Goal: Task Accomplishment & Management: Use online tool/utility

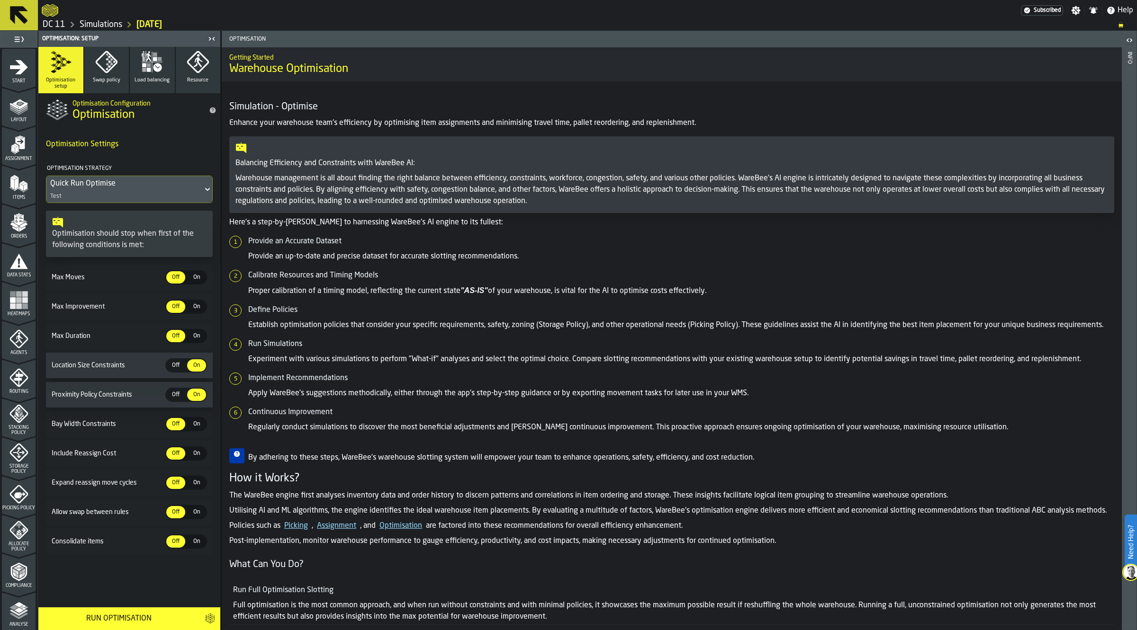
scroll to position [115, 0]
click at [26, 504] on icon "menu Analyse" at bounding box center [18, 495] width 19 height 19
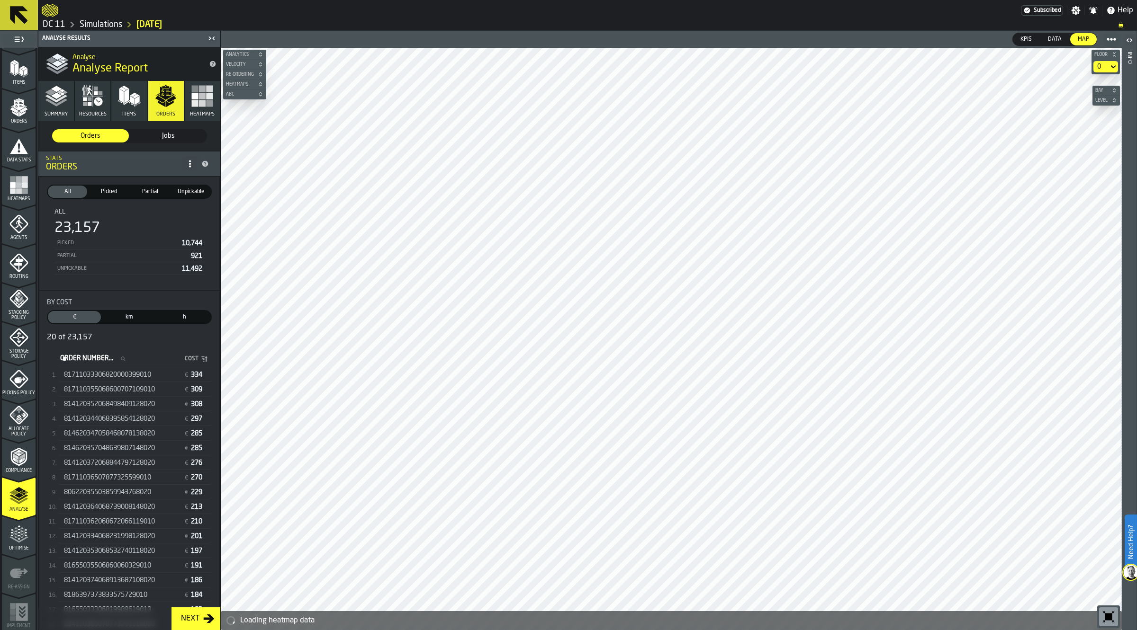
click at [209, 44] on header "Analyse Results" at bounding box center [129, 39] width 182 height 16
click at [209, 41] on icon "button-toggle-Close me" at bounding box center [211, 38] width 11 height 11
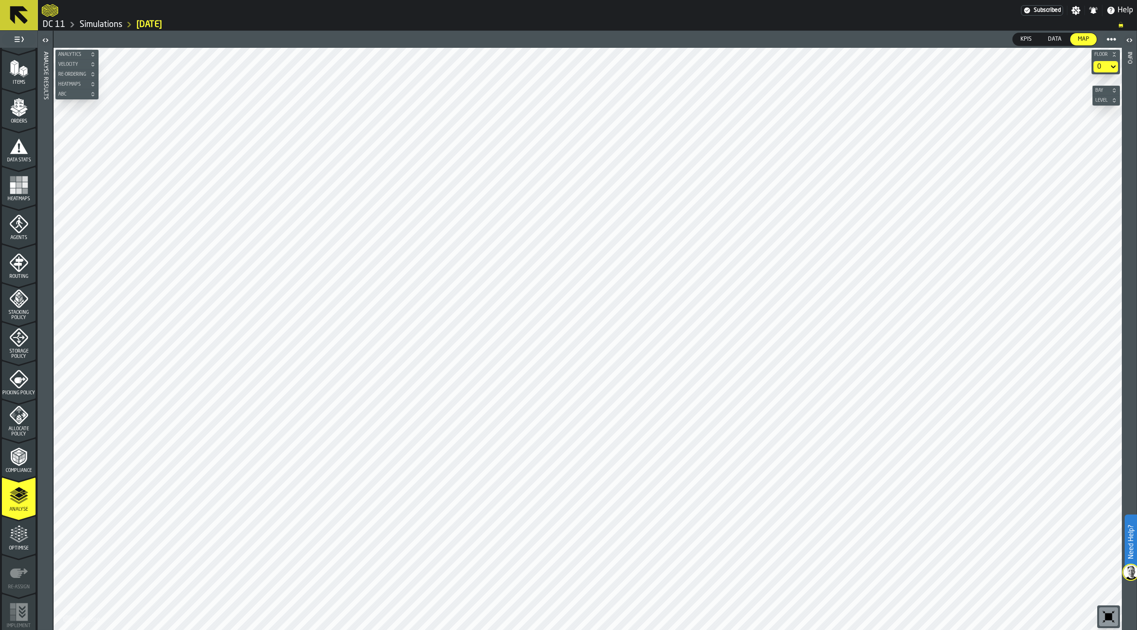
click at [1108, 615] on icon "button-toolbar-undefined" at bounding box center [1108, 617] width 7 height 7
click at [23, 491] on polyline "menu Analyse" at bounding box center [23, 491] width 4 height 2
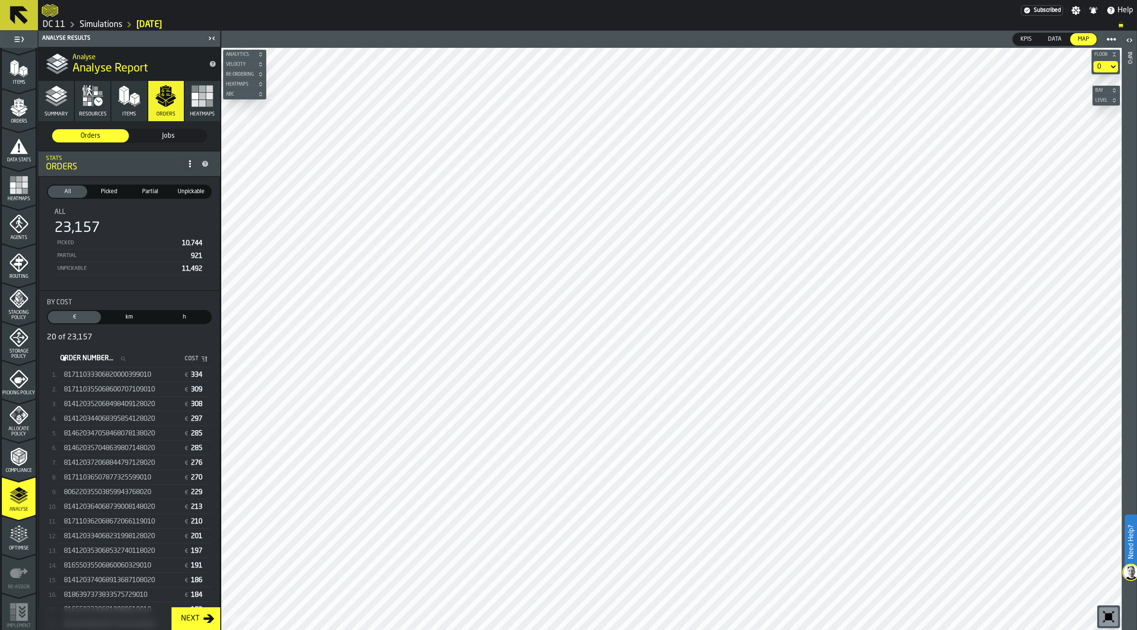
click at [139, 377] on span "81711033306820000399010" at bounding box center [107, 375] width 87 height 8
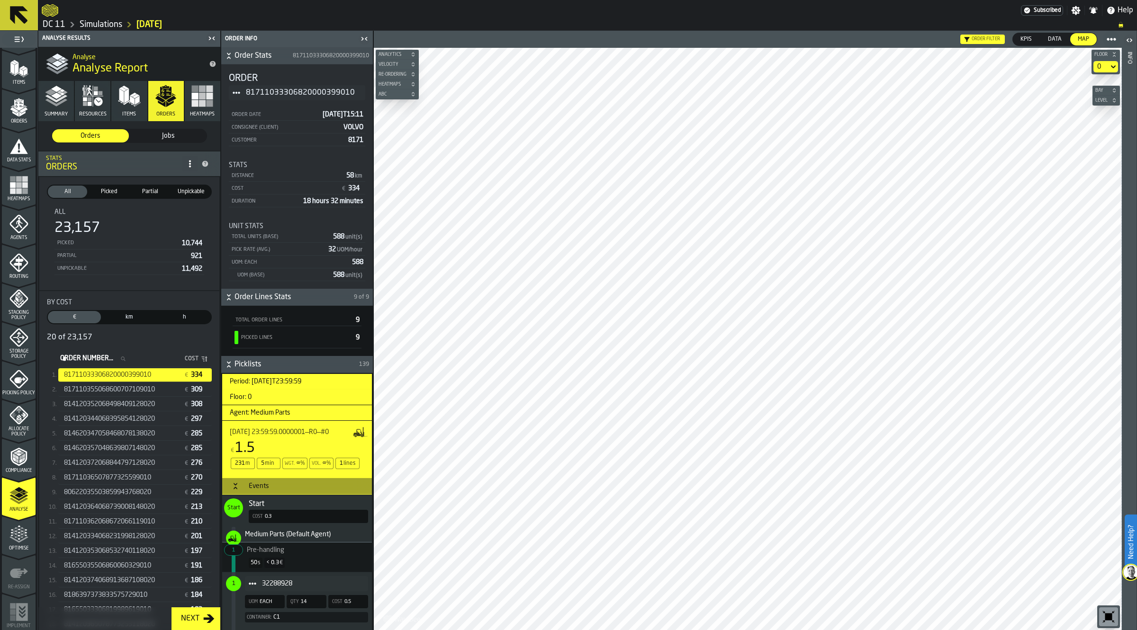
click at [1102, 612] on icon "button-toolbar-undefined" at bounding box center [1108, 616] width 15 height 15
click at [364, 40] on icon "button-toggle-Close me" at bounding box center [363, 38] width 11 height 11
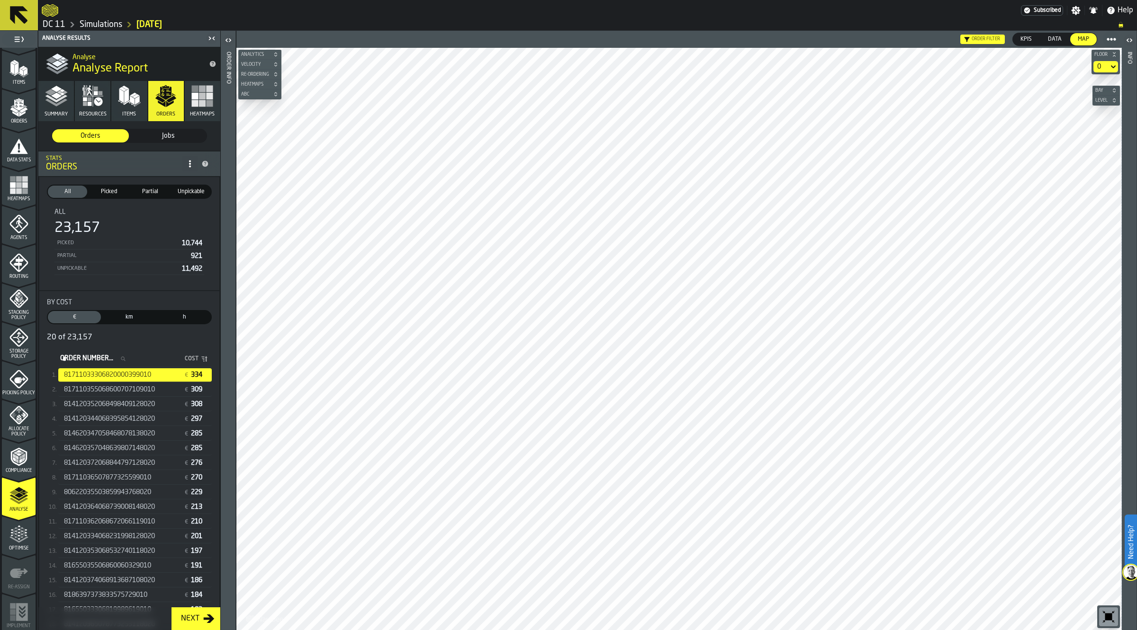
drag, startPoint x: 1099, startPoint y: 619, endPoint x: 1103, endPoint y: 621, distance: 4.9
click at [1103, 621] on div "button-toolbar-undefined" at bounding box center [1108, 617] width 19 height 19
click at [146, 377] on span "81711033306820000399010" at bounding box center [107, 375] width 87 height 8
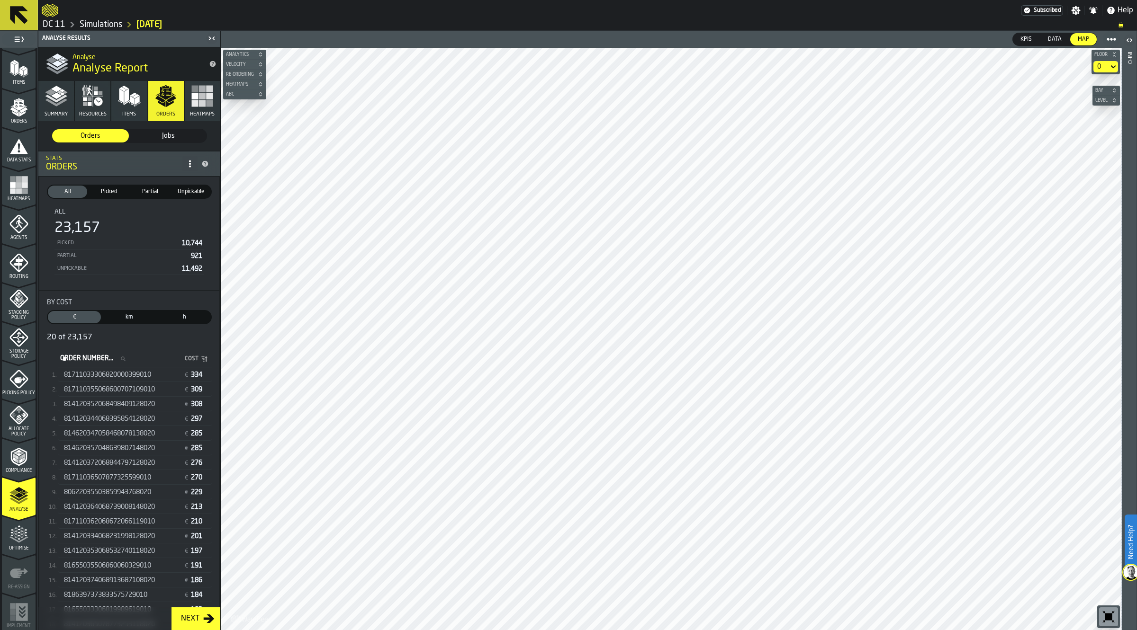
click at [143, 375] on span "81711033306820000399010" at bounding box center [107, 375] width 87 height 8
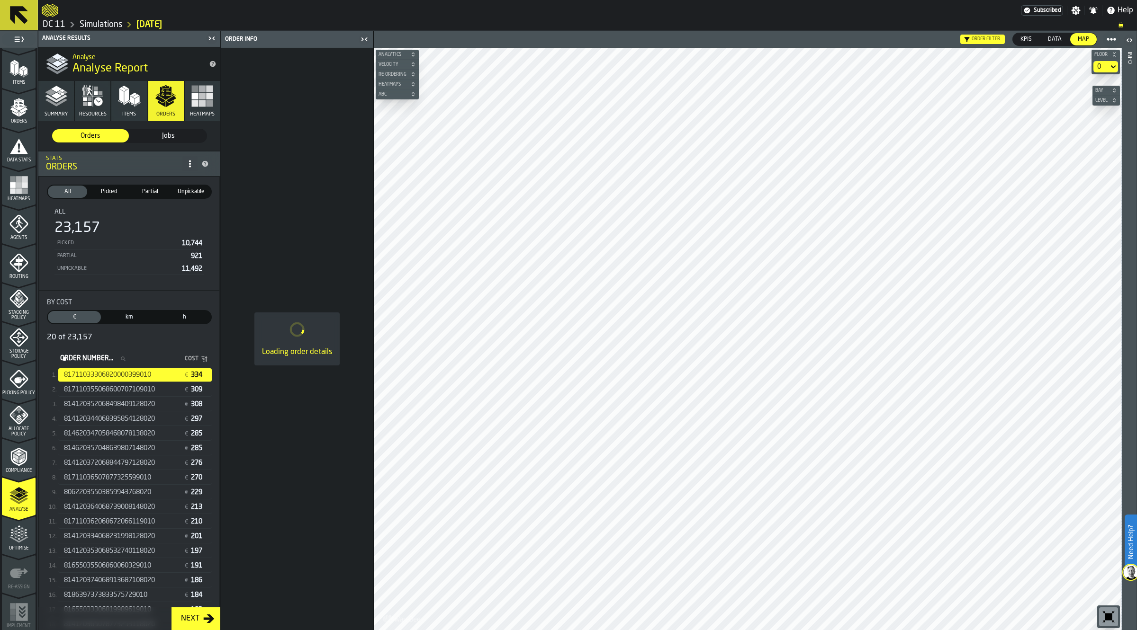
click at [1099, 615] on div "button-toolbar-undefined" at bounding box center [1108, 617] width 19 height 19
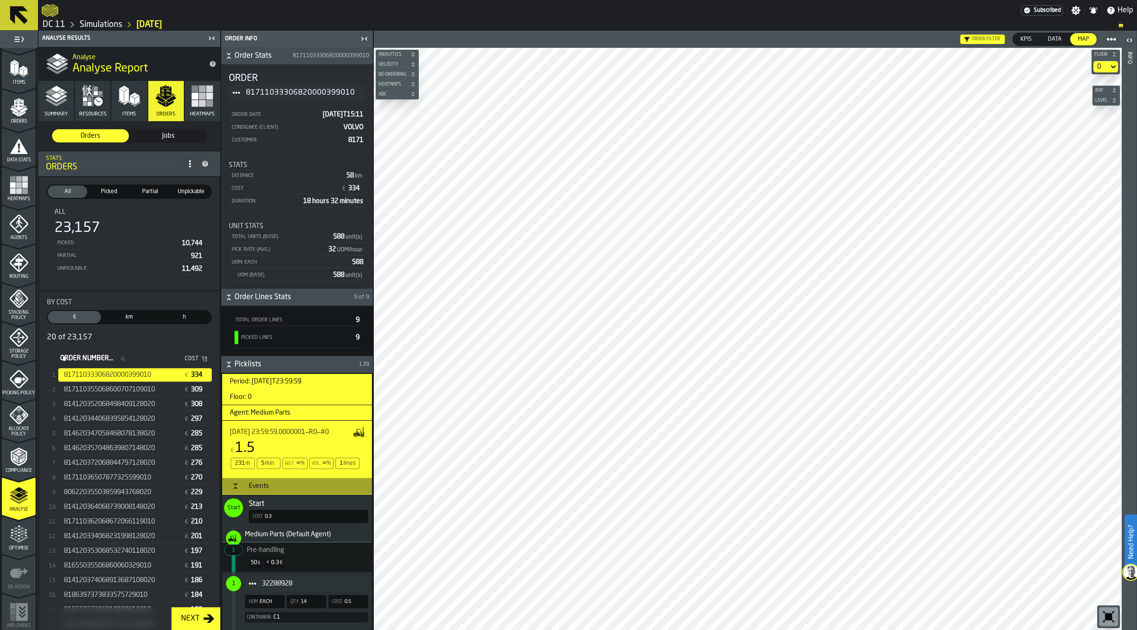
click at [361, 36] on icon "button-toggle-Close me" at bounding box center [363, 38] width 11 height 11
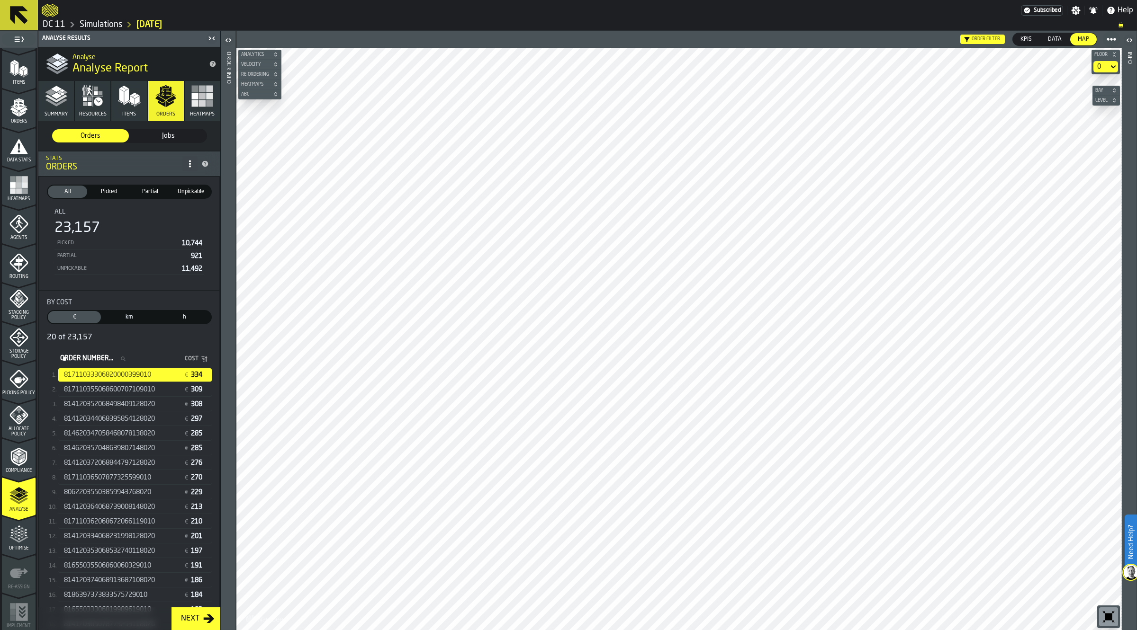
click at [1099, 617] on label "button-toolbar-undefined" at bounding box center [1108, 617] width 23 height 23
click at [1106, 56] on span "Floor" at bounding box center [1100, 54] width 17 height 5
click at [1107, 607] on label "button-toolbar-undefined" at bounding box center [1108, 617] width 23 height 23
click at [169, 424] on div "814120344068395854128020 € 297" at bounding box center [134, 419] width 153 height 14
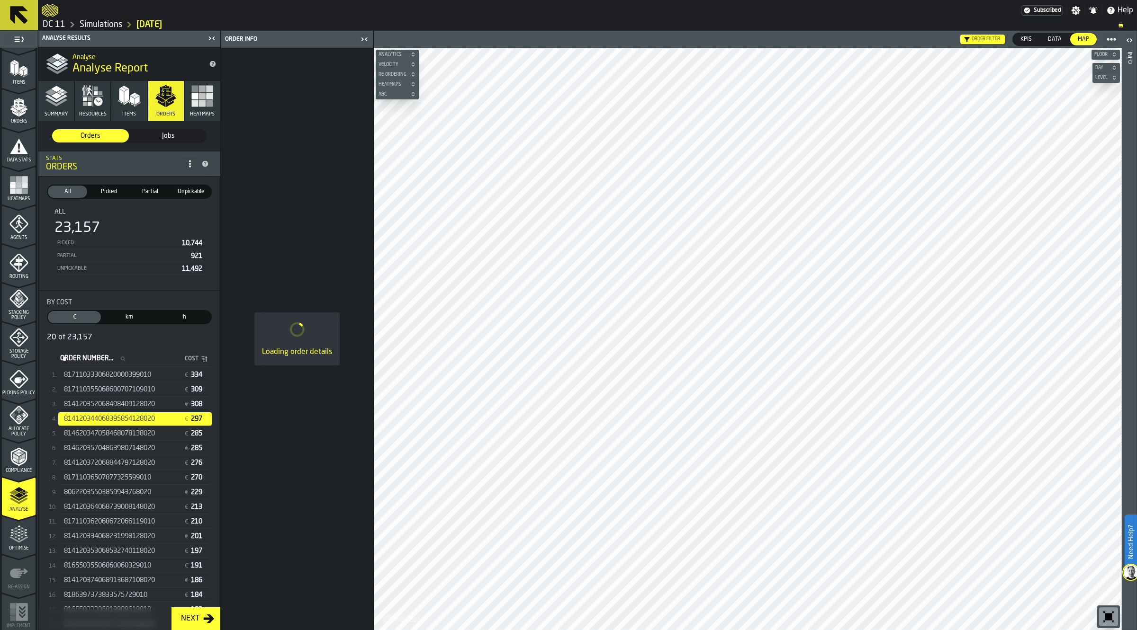
click at [1113, 619] on icon "button-toolbar-undefined" at bounding box center [1108, 616] width 15 height 15
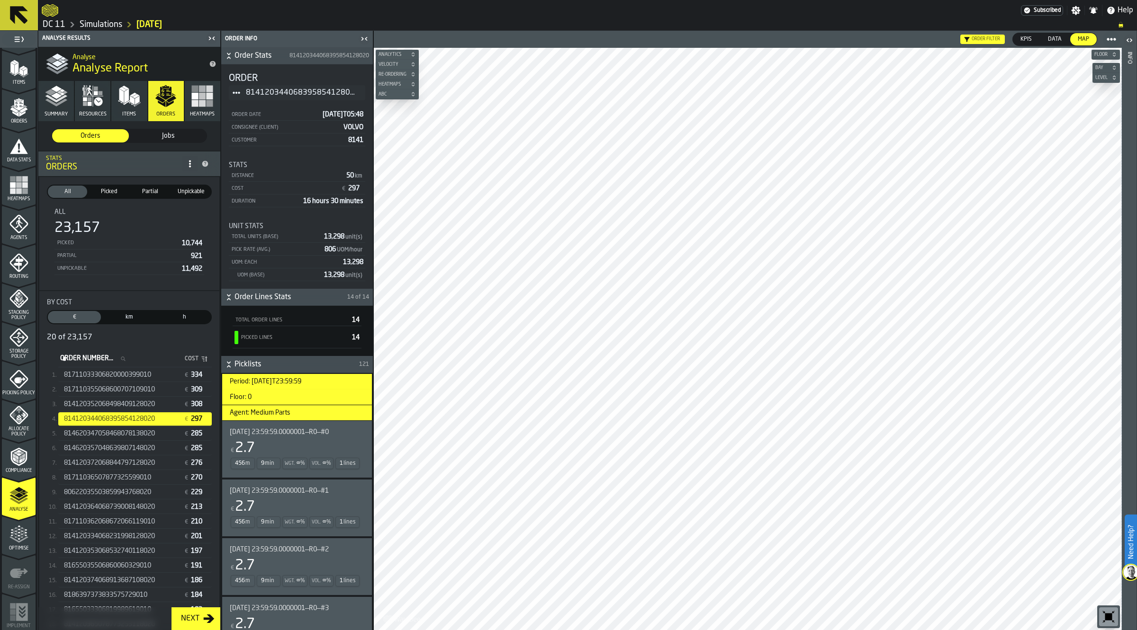
click at [299, 436] on span "[DATE] 23:59:59.0000001—R0—#0" at bounding box center [279, 433] width 99 height 8
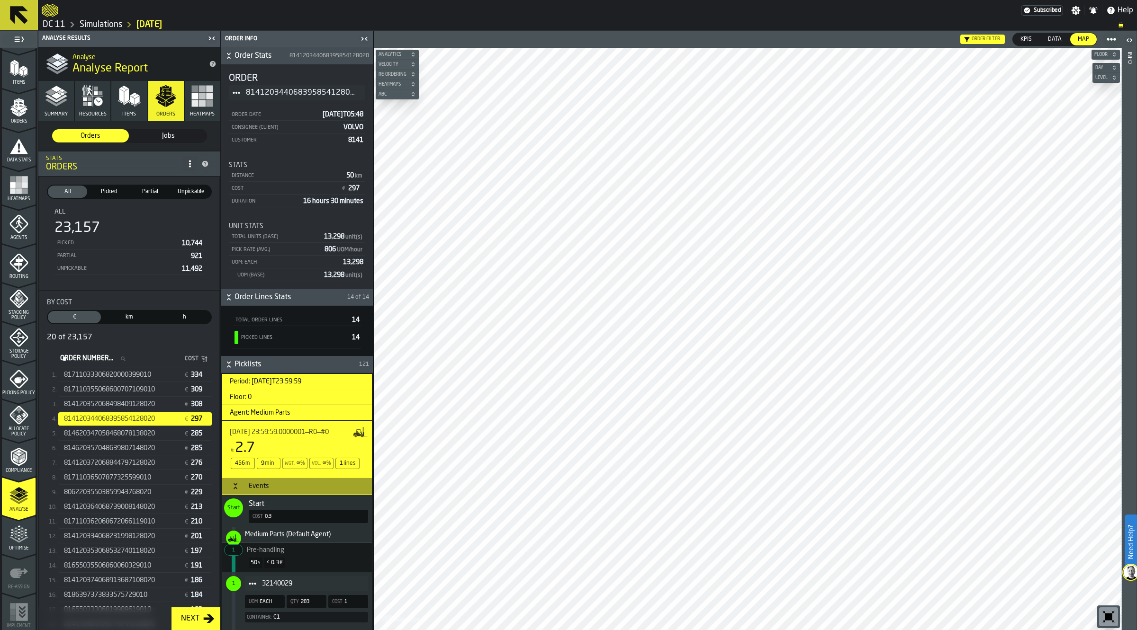
scroll to position [237, 0]
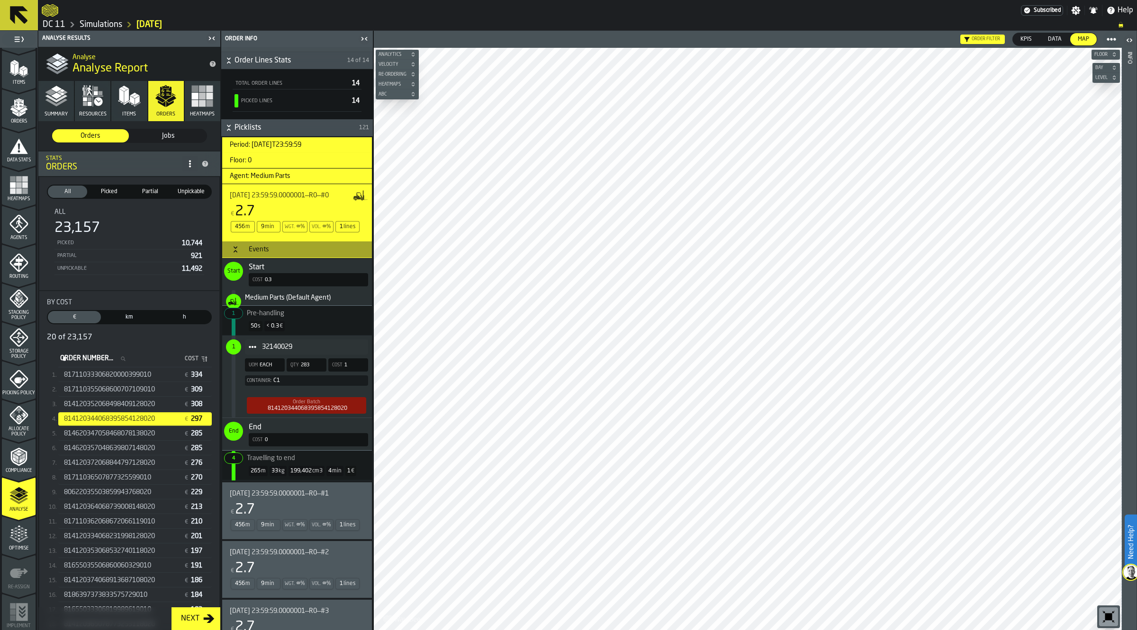
click at [315, 344] on div "32140029" at bounding box center [306, 347] width 123 height 15
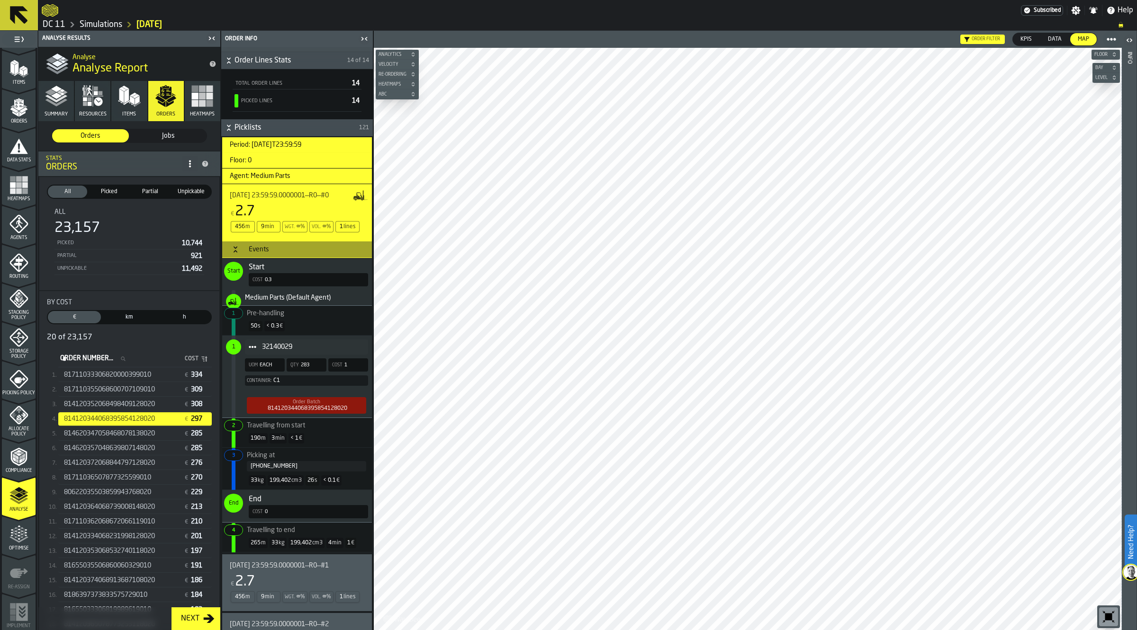
click at [306, 329] on div "50 s < 0.3 €" at bounding box center [297, 326] width 142 height 18
click at [292, 267] on div "Start" at bounding box center [308, 267] width 119 height 11
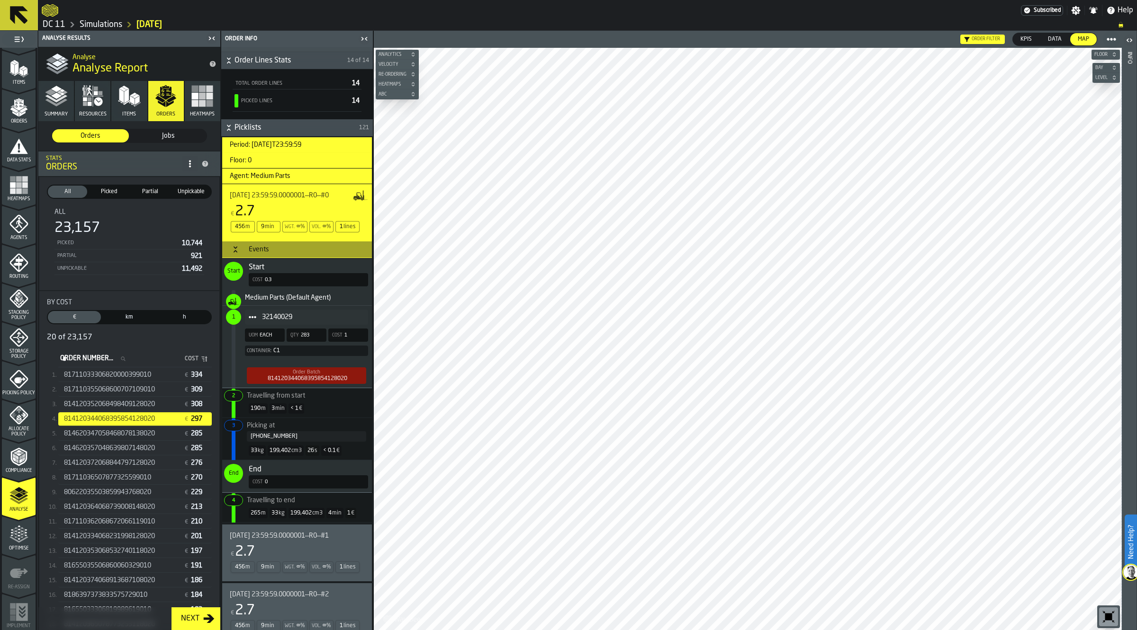
click at [292, 267] on div "Start" at bounding box center [308, 267] width 119 height 11
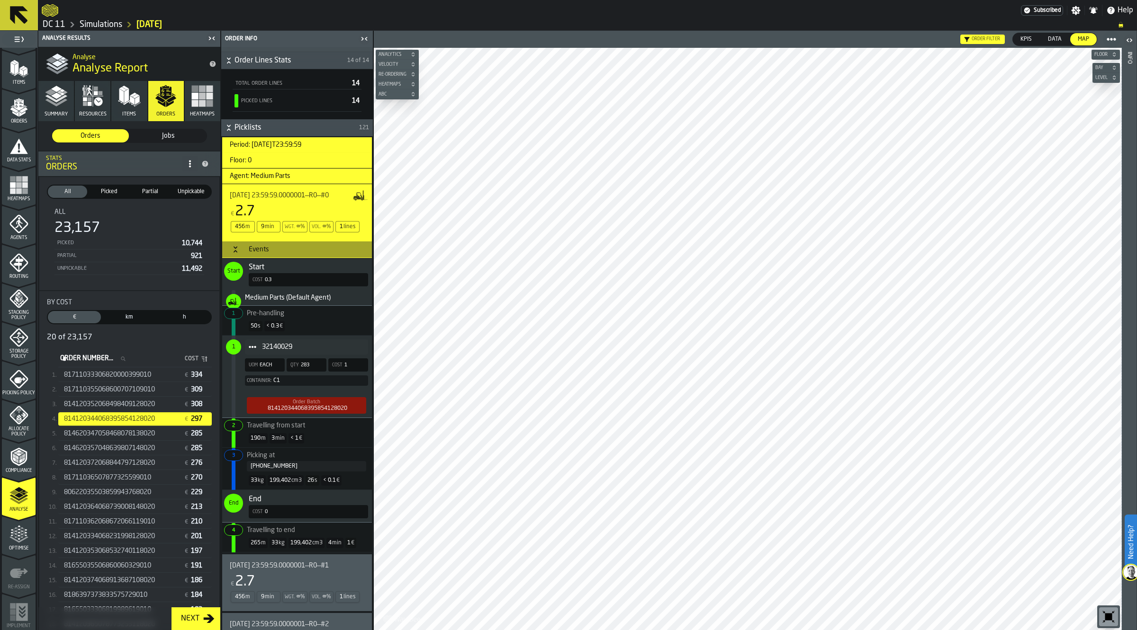
click at [337, 533] on span "Travelling to end" at bounding box center [295, 528] width 142 height 11
click at [302, 458] on span "Picking at [PHONE_NUMBER]" at bounding box center [295, 460] width 142 height 24
click at [305, 366] on span "283" at bounding box center [305, 365] width 9 height 6
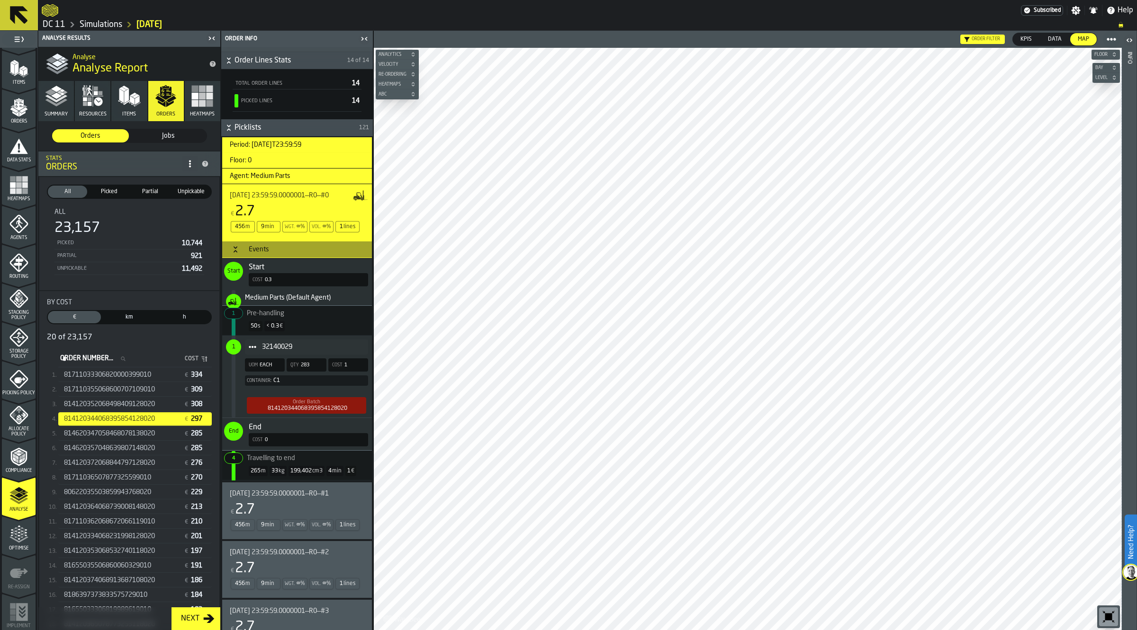
click at [305, 366] on span "283" at bounding box center [305, 365] width 9 height 6
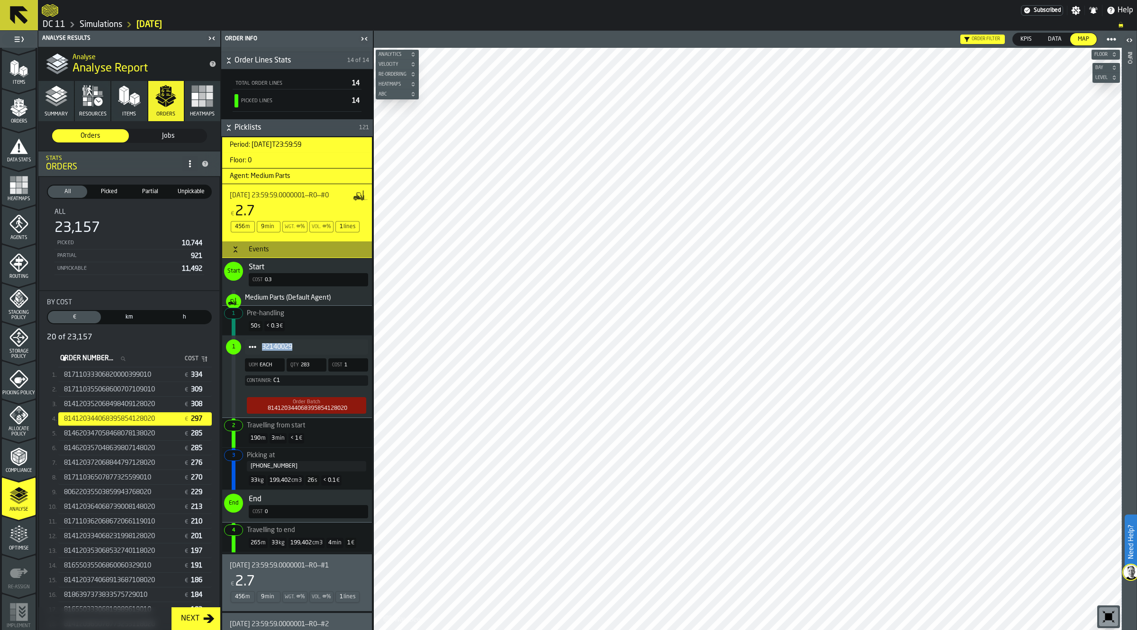
drag, startPoint x: 297, startPoint y: 347, endPoint x: 261, endPoint y: 348, distance: 35.5
click at [262, 348] on span "32140029" at bounding box center [311, 347] width 99 height 8
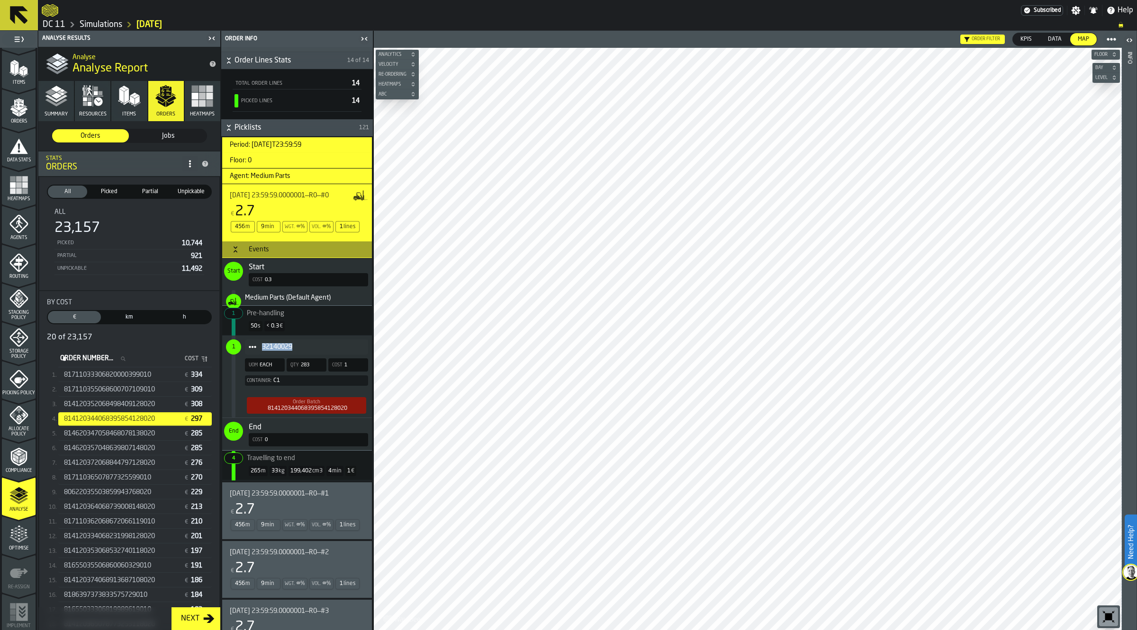
copy span "32140029"
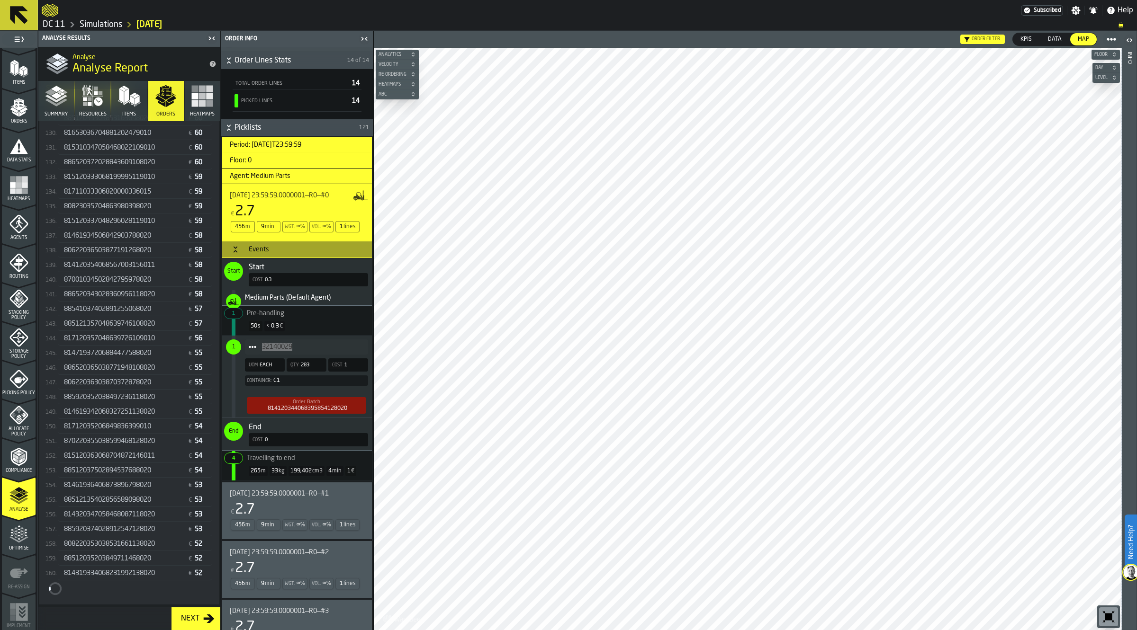
scroll to position [2168, 0]
click at [136, 501] on span "885920374028912547128020" at bounding box center [109, 497] width 91 height 8
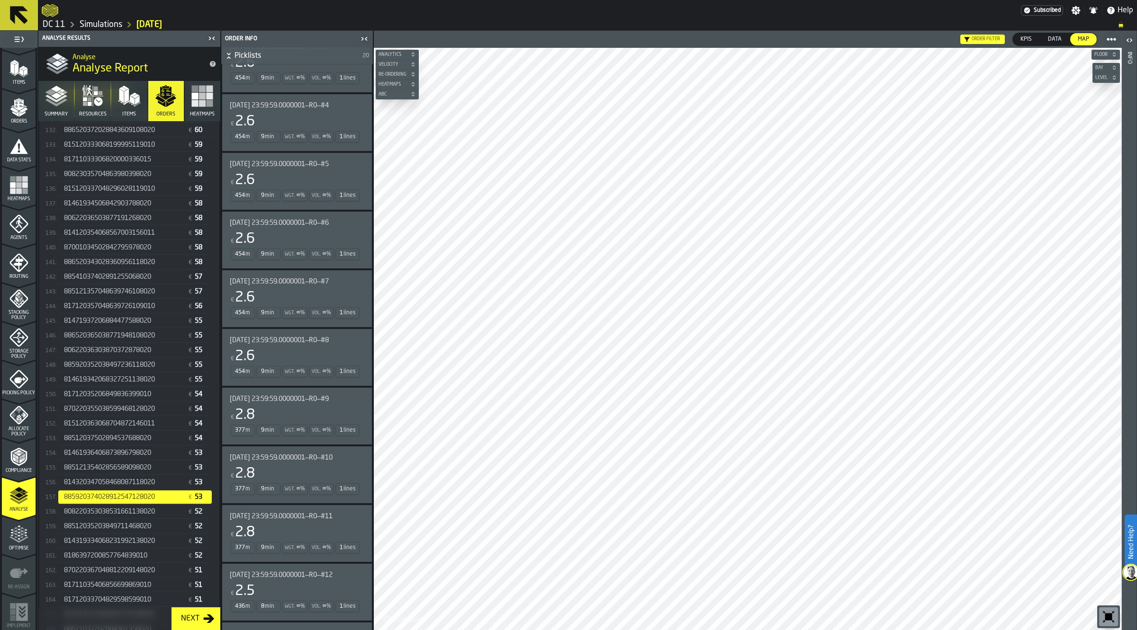
scroll to position [684, 0]
click at [15, 228] on icon "menu Agents" at bounding box center [18, 224] width 19 height 19
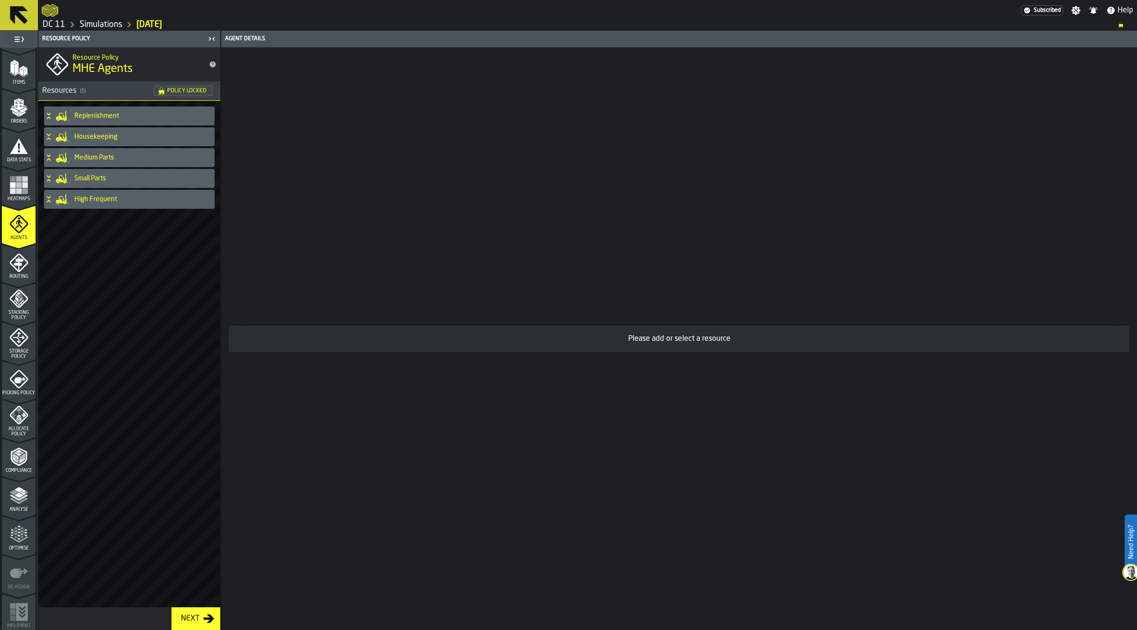
click at [81, 160] on h4 "Medium Parts" at bounding box center [142, 158] width 136 height 8
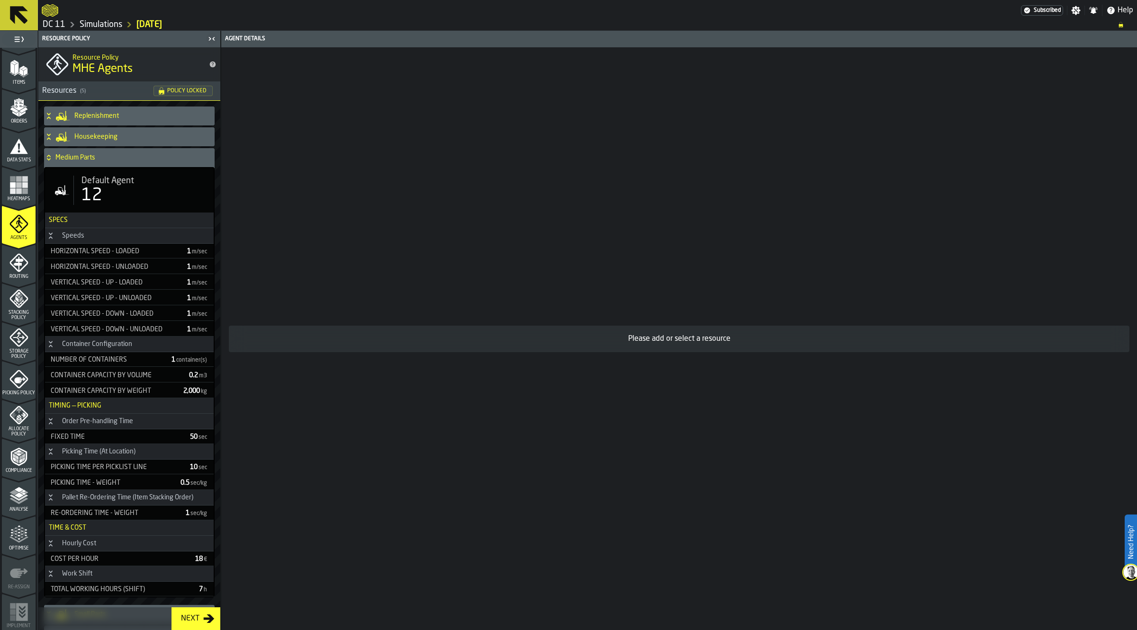
click at [100, 209] on div "Default Agent 12" at bounding box center [129, 190] width 169 height 45
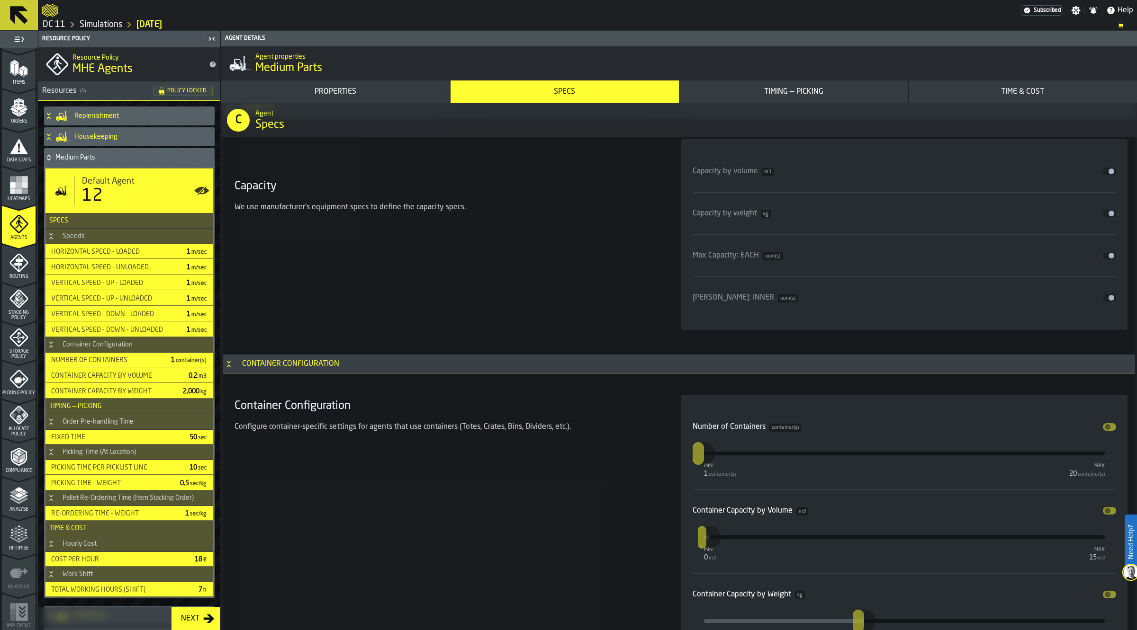
scroll to position [1776, 0]
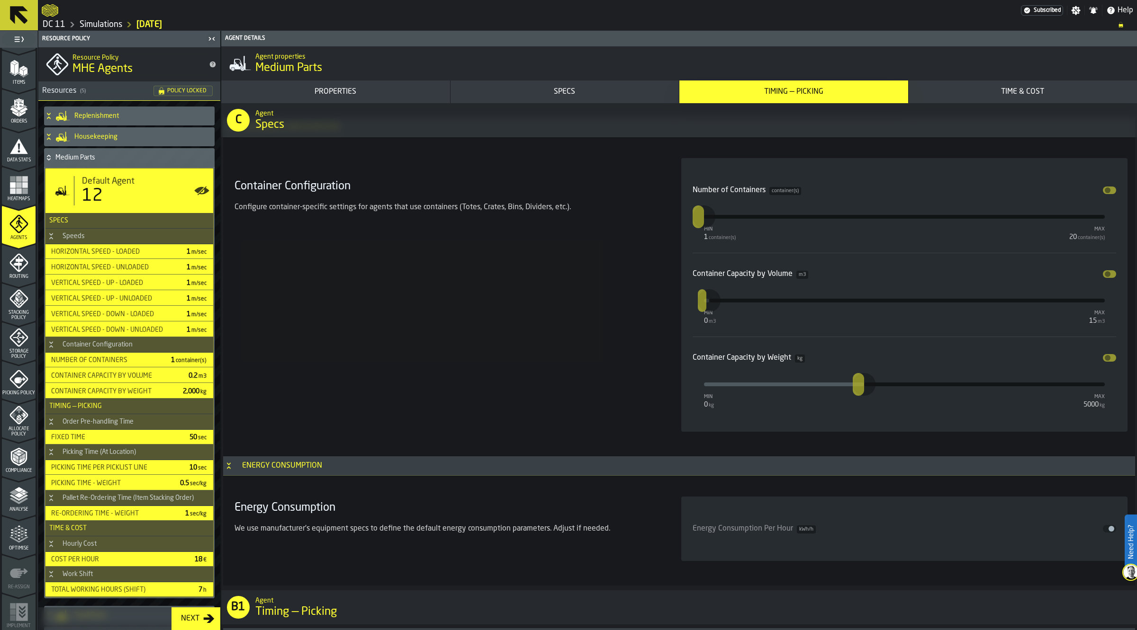
click at [97, 27] on link "Simulations" at bounding box center [101, 24] width 43 height 10
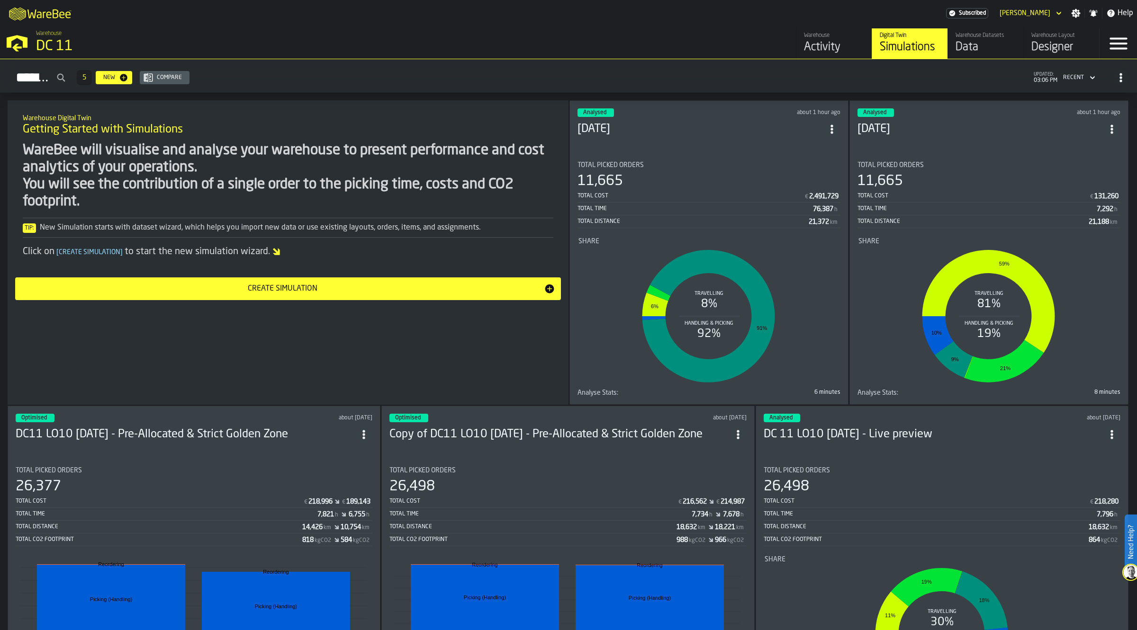
click at [829, 121] on span "ItemListCard-DashboardItemContainer" at bounding box center [831, 129] width 17 height 17
click at [822, 188] on div "Duplicate" at bounding box center [811, 191] width 49 height 11
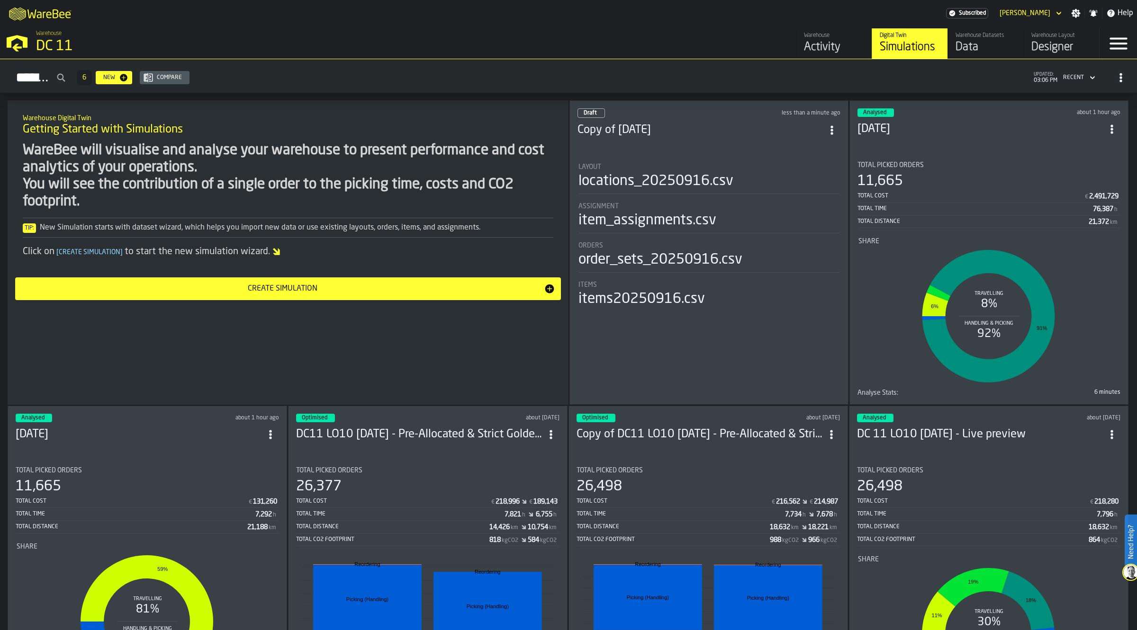
click at [699, 123] on h3 "Copy of [DATE]" at bounding box center [700, 130] width 246 height 15
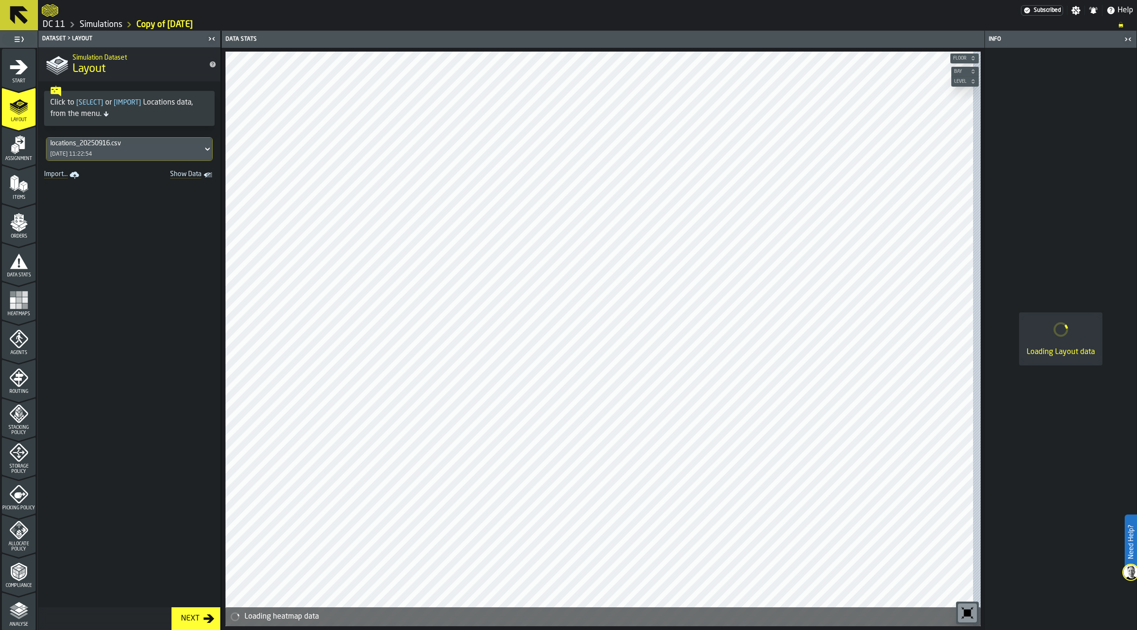
click at [15, 72] on icon "menu Start" at bounding box center [18, 67] width 19 height 19
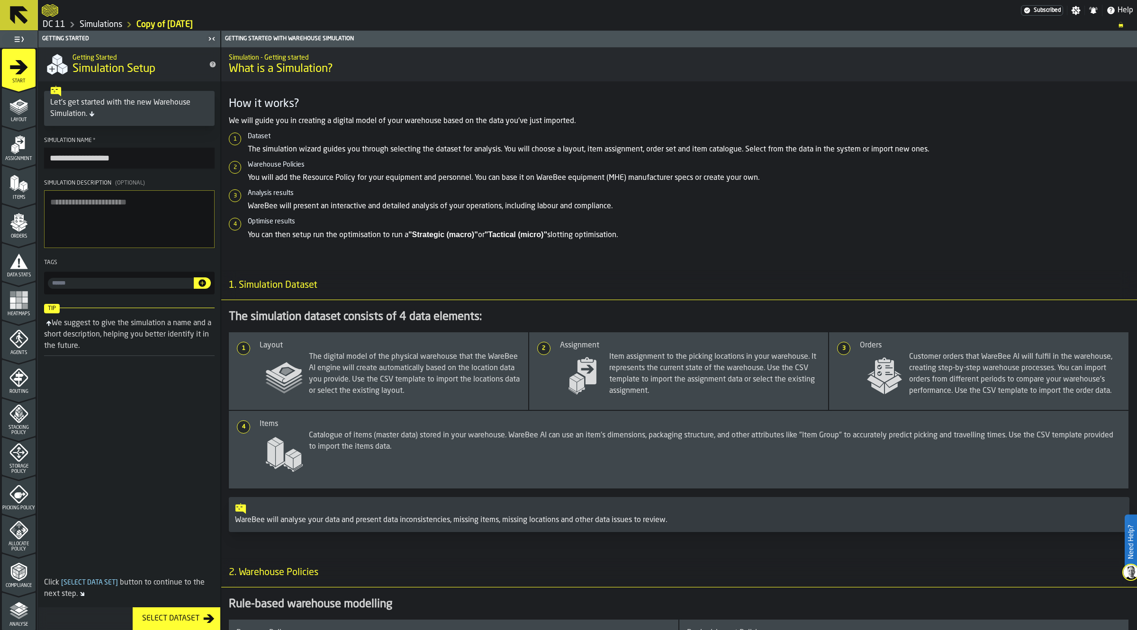
drag, startPoint x: 143, startPoint y: 159, endPoint x: 88, endPoint y: 158, distance: 55.0
click at [88, 158] on input "**********" at bounding box center [129, 158] width 170 height 21
drag, startPoint x: 80, startPoint y: 158, endPoint x: 0, endPoint y: 153, distance: 79.7
click at [0, 153] on aside "**********" at bounding box center [110, 331] width 221 height 600
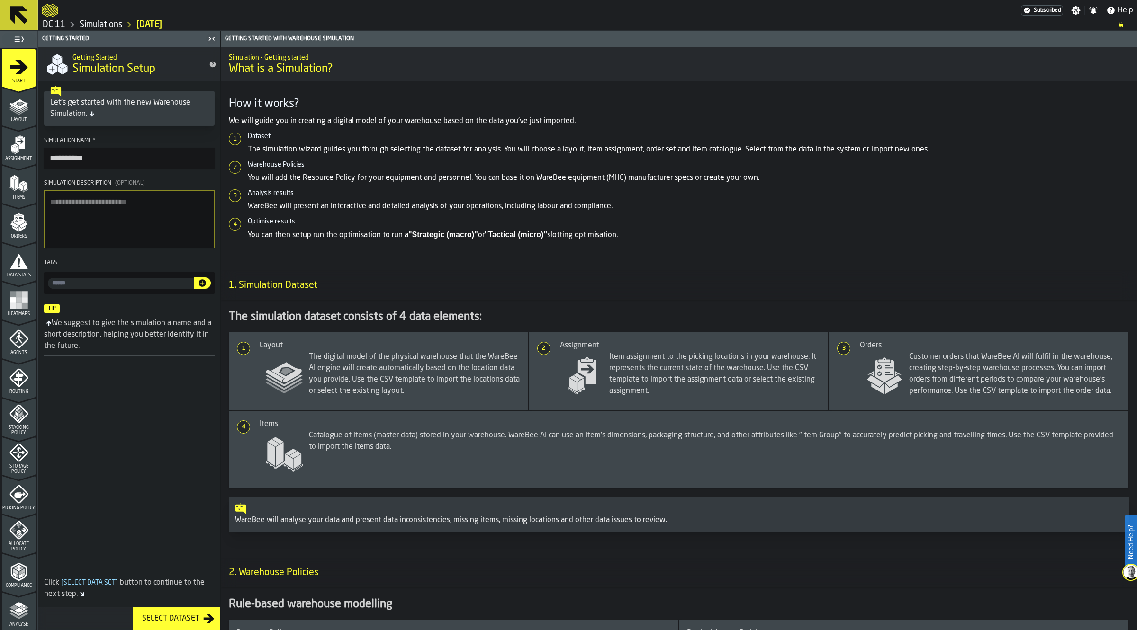
click at [129, 159] on input "**********" at bounding box center [129, 158] width 170 height 21
type input "**********"
click at [132, 266] on div "Tags" at bounding box center [129, 263] width 170 height 7
click at [21, 147] on icon "menu Assignment" at bounding box center [19, 143] width 9 height 12
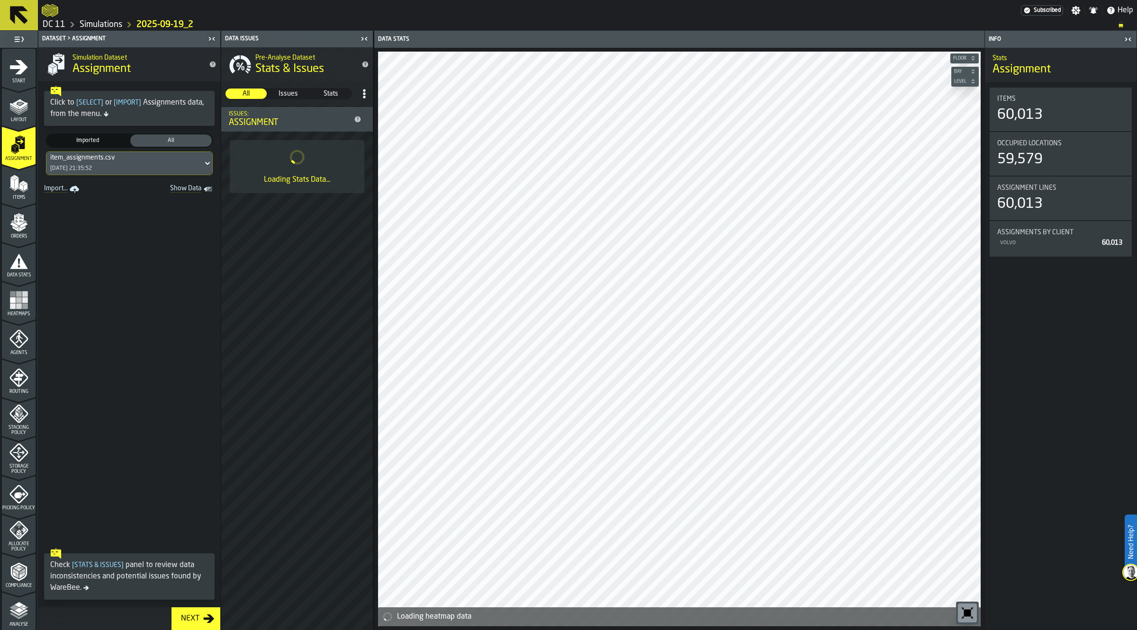
click at [24, 354] on span "Agents" at bounding box center [19, 352] width 34 height 5
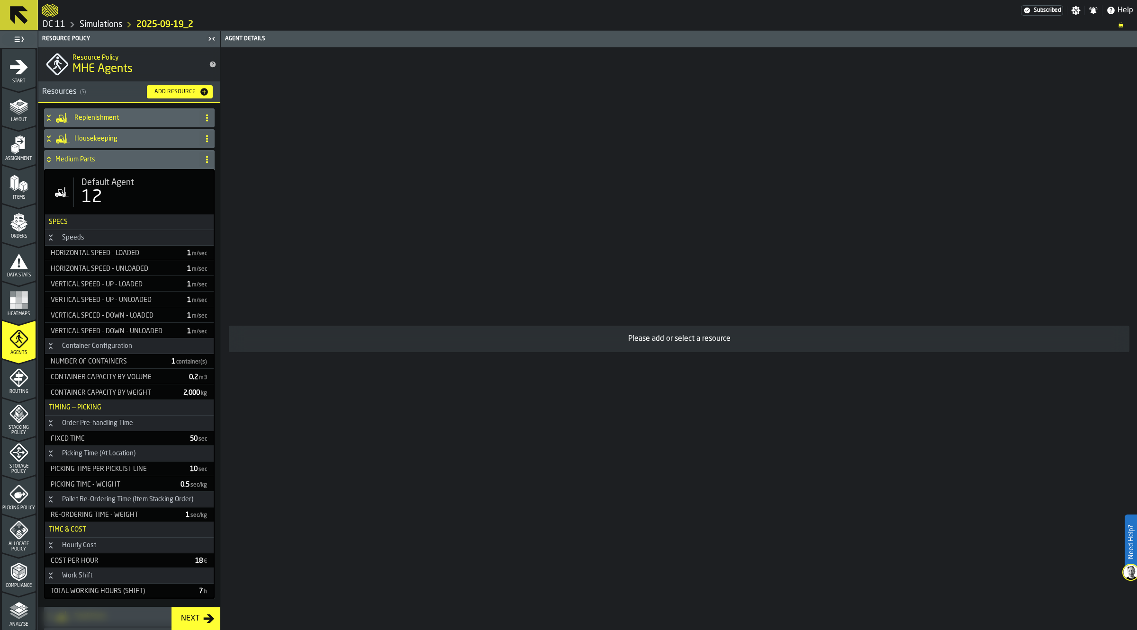
click at [107, 177] on div "Default Agent 12" at bounding box center [129, 192] width 169 height 45
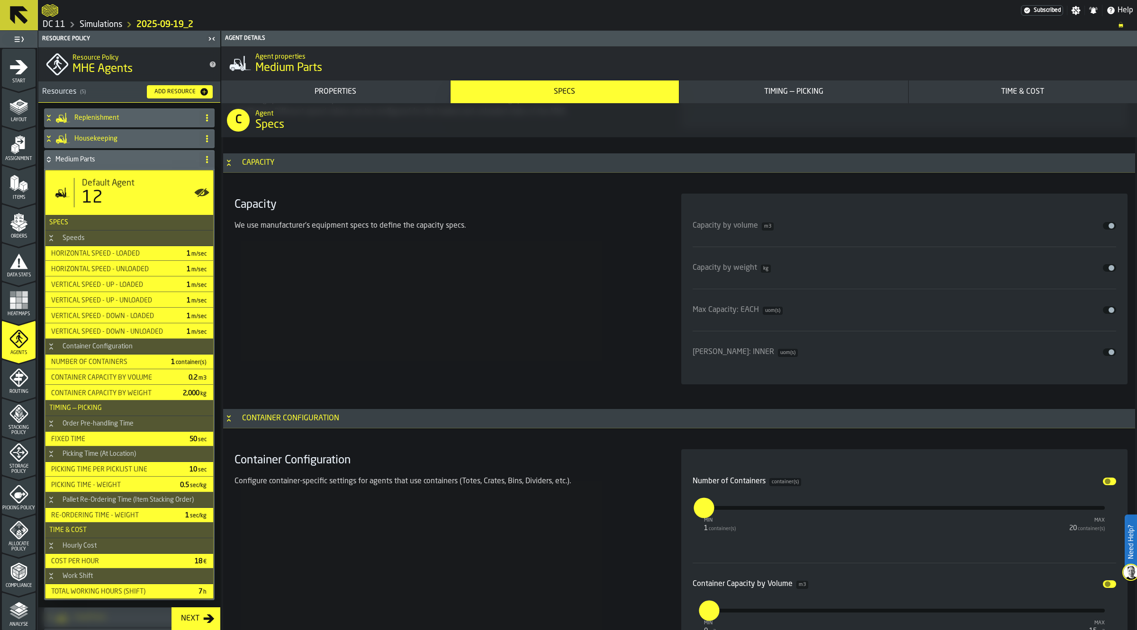
scroll to position [1776, 0]
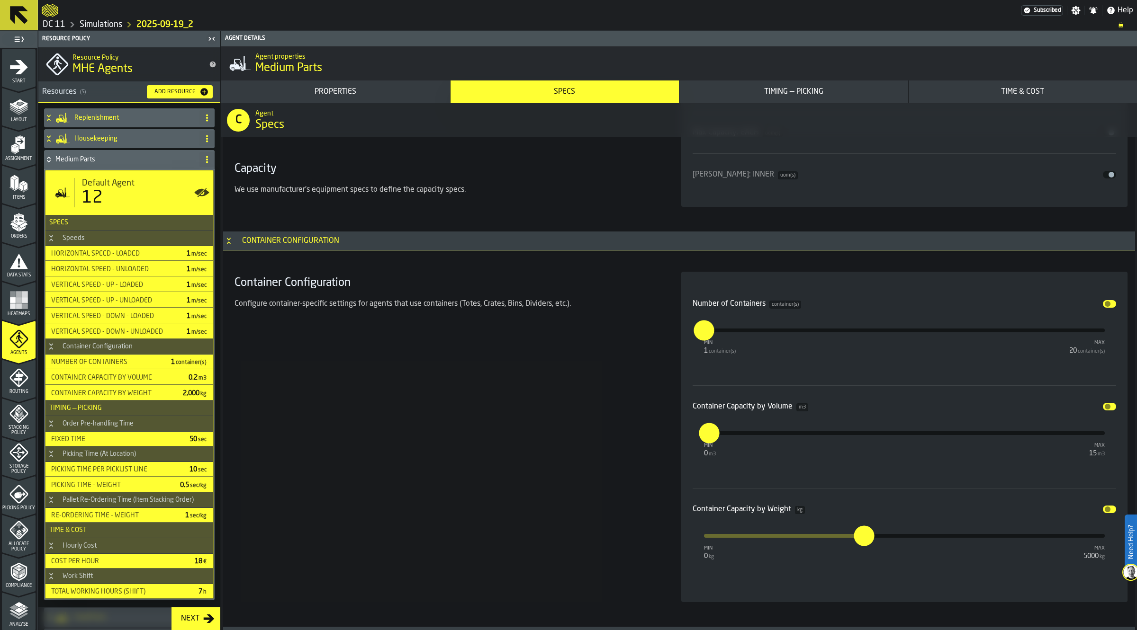
click at [1108, 303] on button "Disable" at bounding box center [1108, 304] width 13 height 8
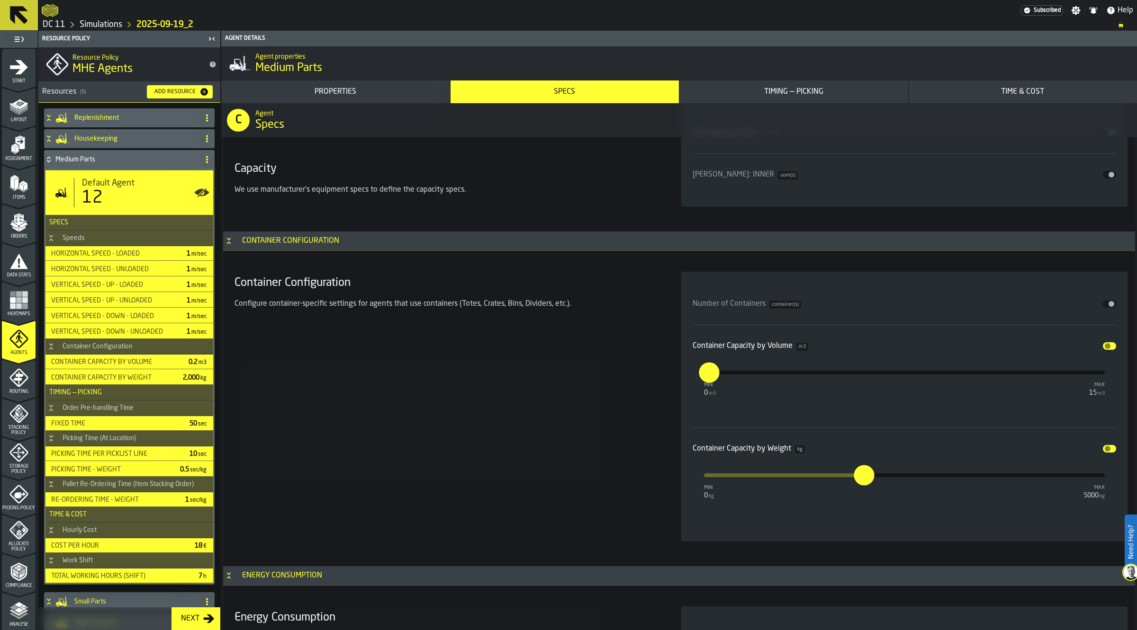
click at [1102, 346] on button "Disable" at bounding box center [1108, 346] width 13 height 8
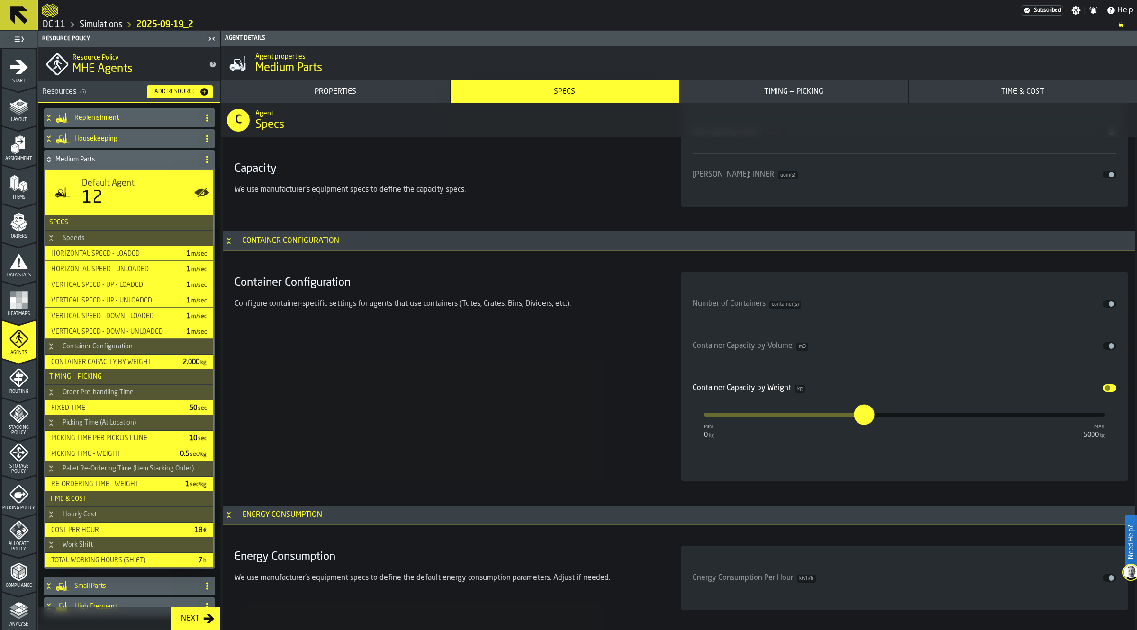
click at [1106, 389] on span "input-slider-Container Capacity by Weight" at bounding box center [1107, 388] width 6 height 6
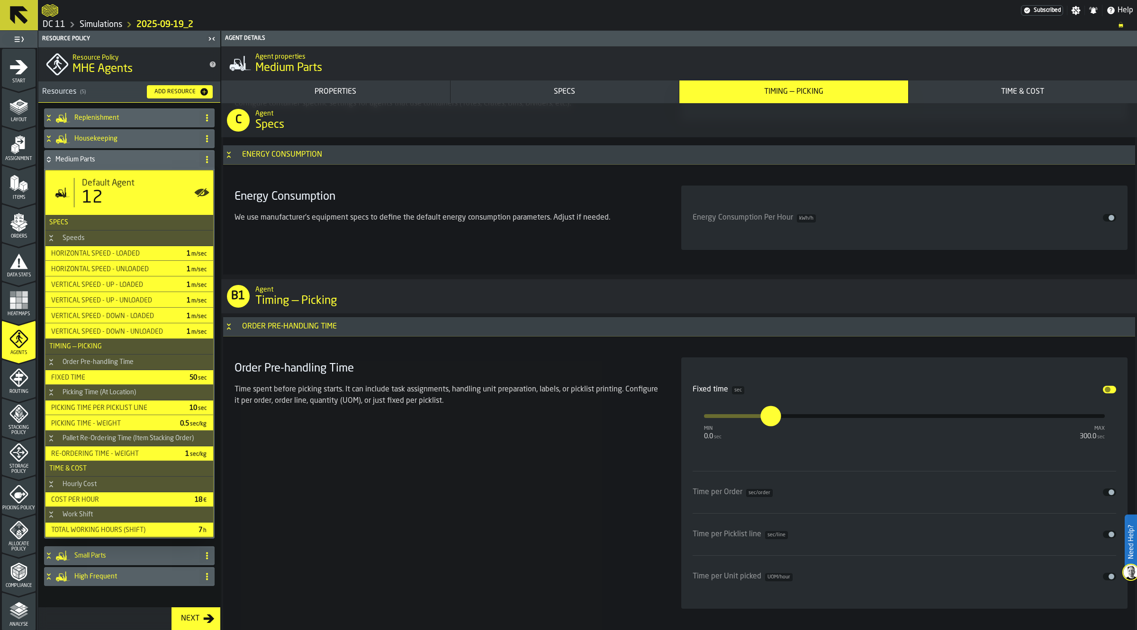
scroll to position [2072, 0]
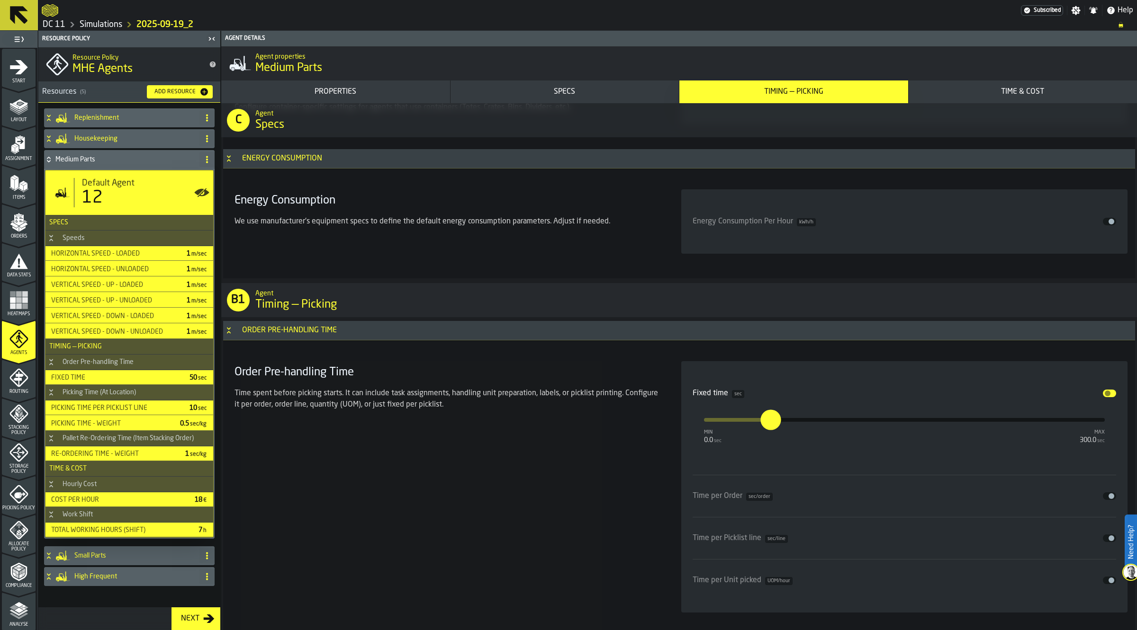
click at [124, 162] on h4 "Medium Parts" at bounding box center [125, 160] width 140 height 8
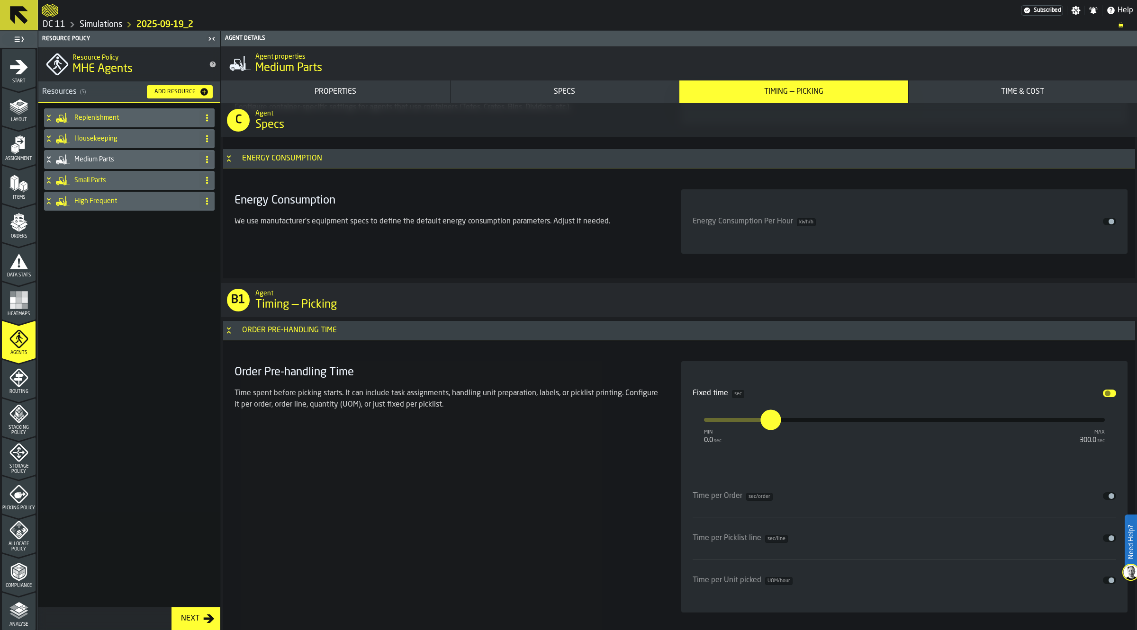
click at [110, 144] on div "Housekeeping" at bounding box center [120, 138] width 152 height 19
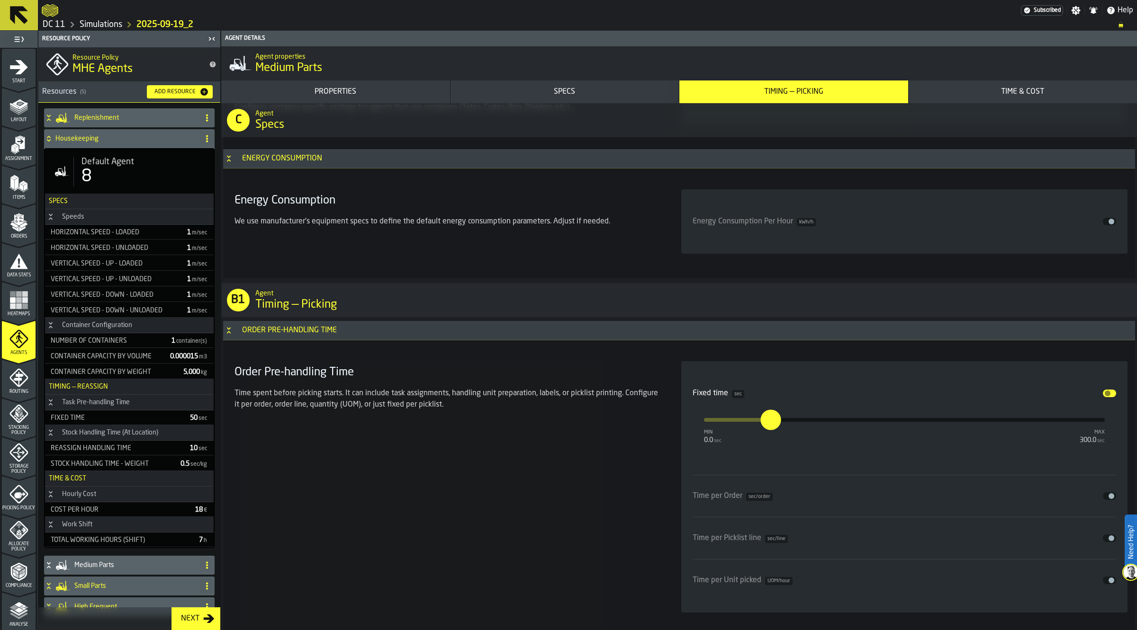
click at [114, 157] on span "Default Agent" at bounding box center [107, 162] width 53 height 10
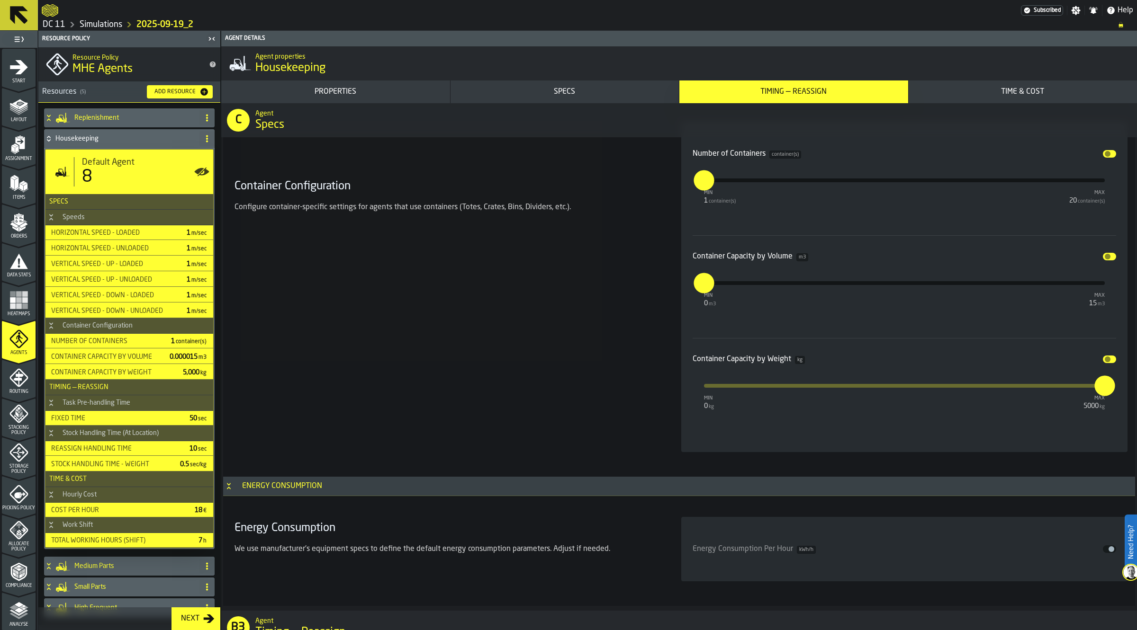
scroll to position [1817, 0]
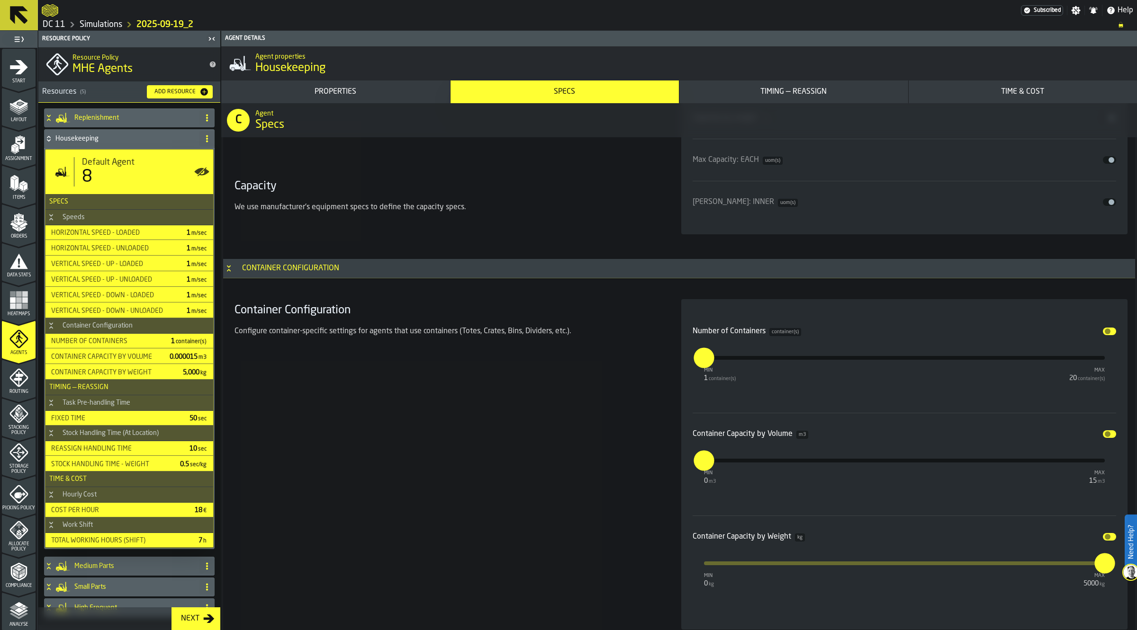
drag, startPoint x: 1101, startPoint y: 336, endPoint x: 1106, endPoint y: 345, distance: 10.0
click at [1102, 335] on button "Disable" at bounding box center [1108, 332] width 13 height 8
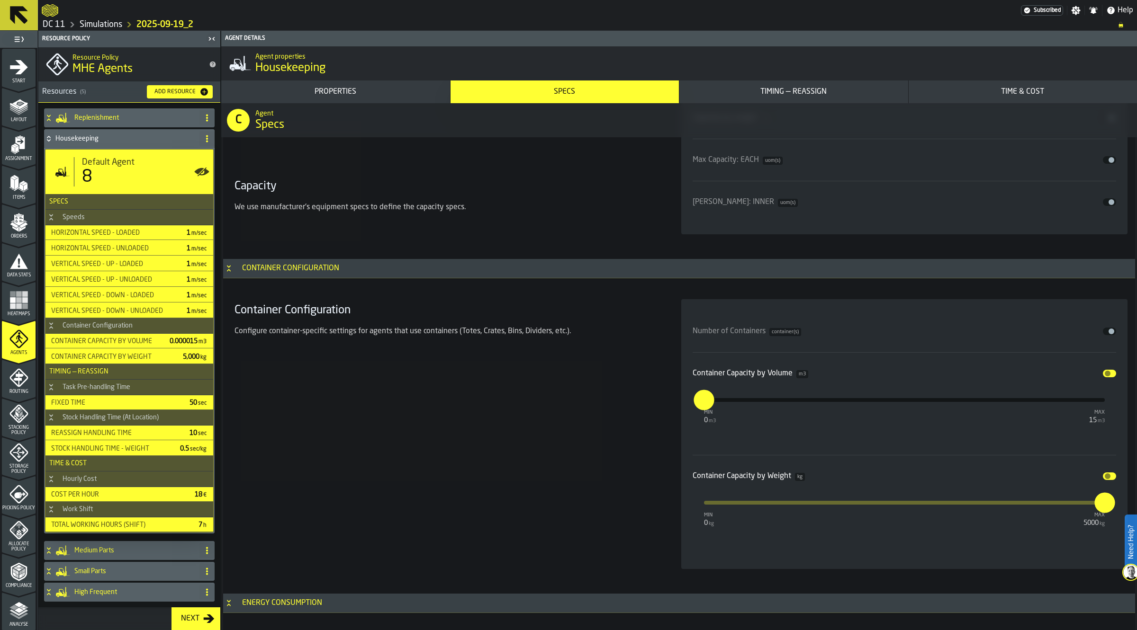
click at [1109, 376] on button "Disable" at bounding box center [1108, 374] width 13 height 8
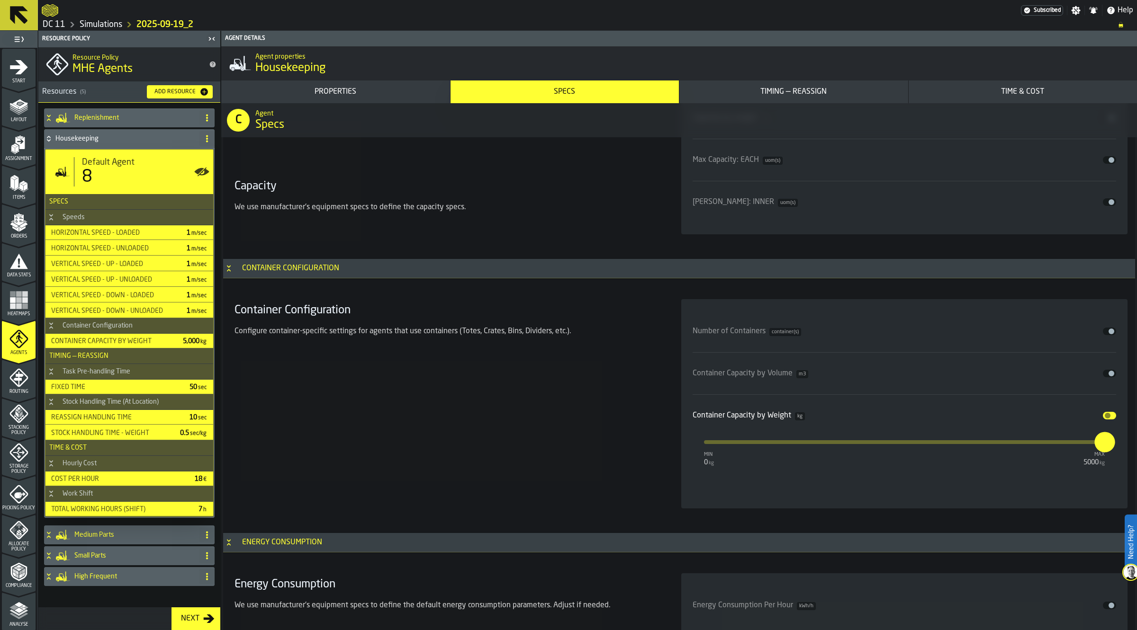
click at [1109, 413] on div "Container Capacity by Weight kg Disable" at bounding box center [904, 415] width 424 height 11
click at [1109, 418] on button "Disable" at bounding box center [1108, 416] width 13 height 8
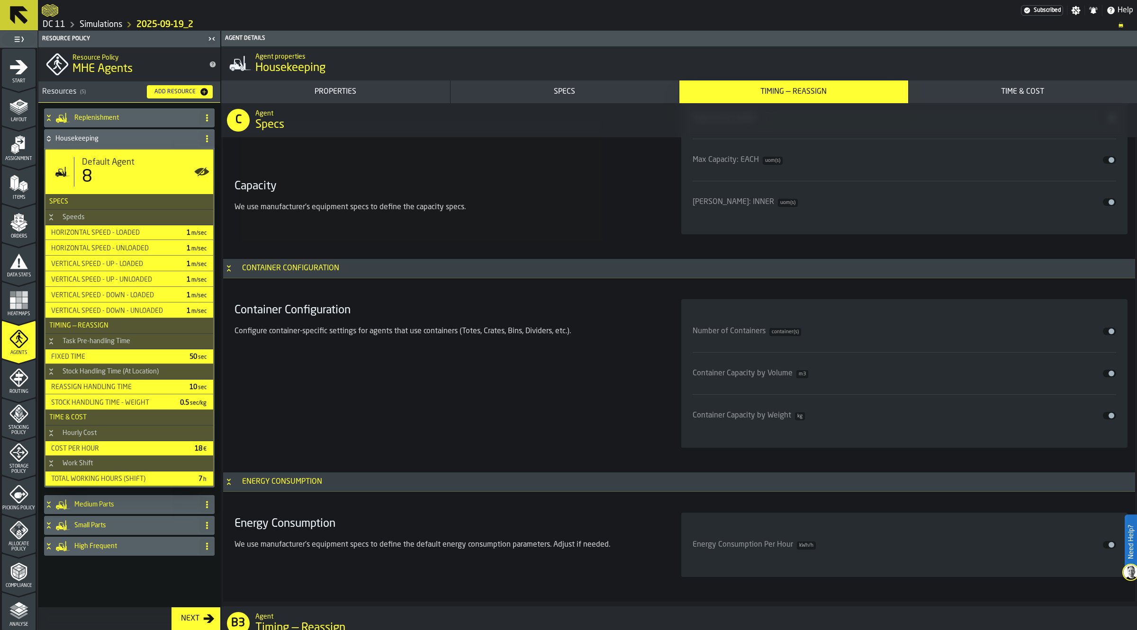
click at [125, 141] on h4 "Housekeeping" at bounding box center [125, 139] width 140 height 8
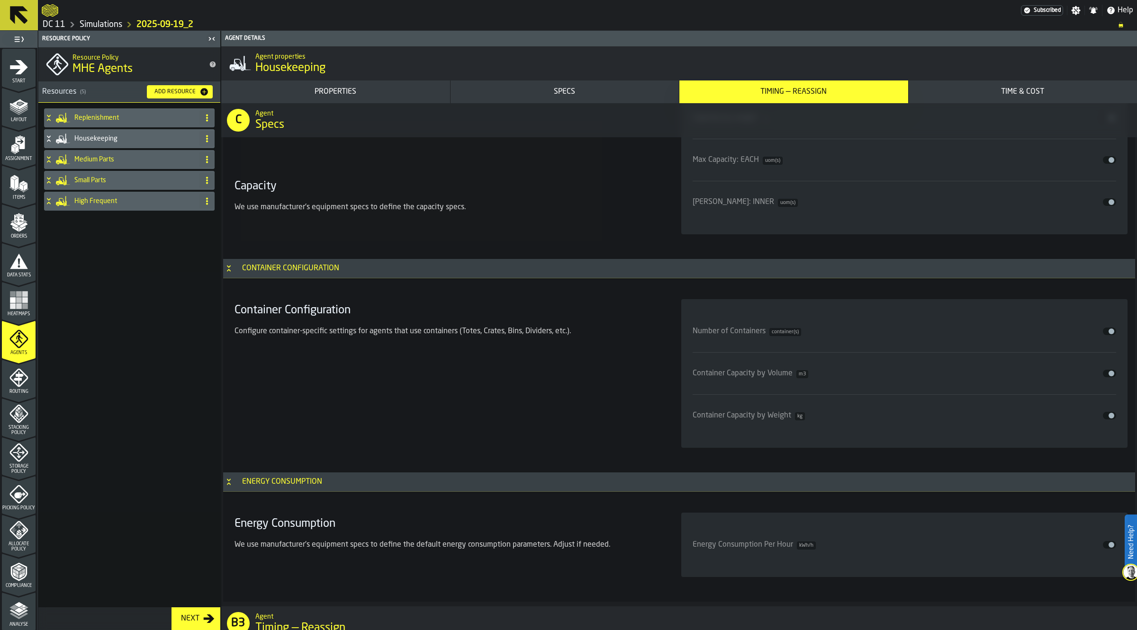
click at [112, 117] on h4 "Replenishment" at bounding box center [134, 118] width 121 height 8
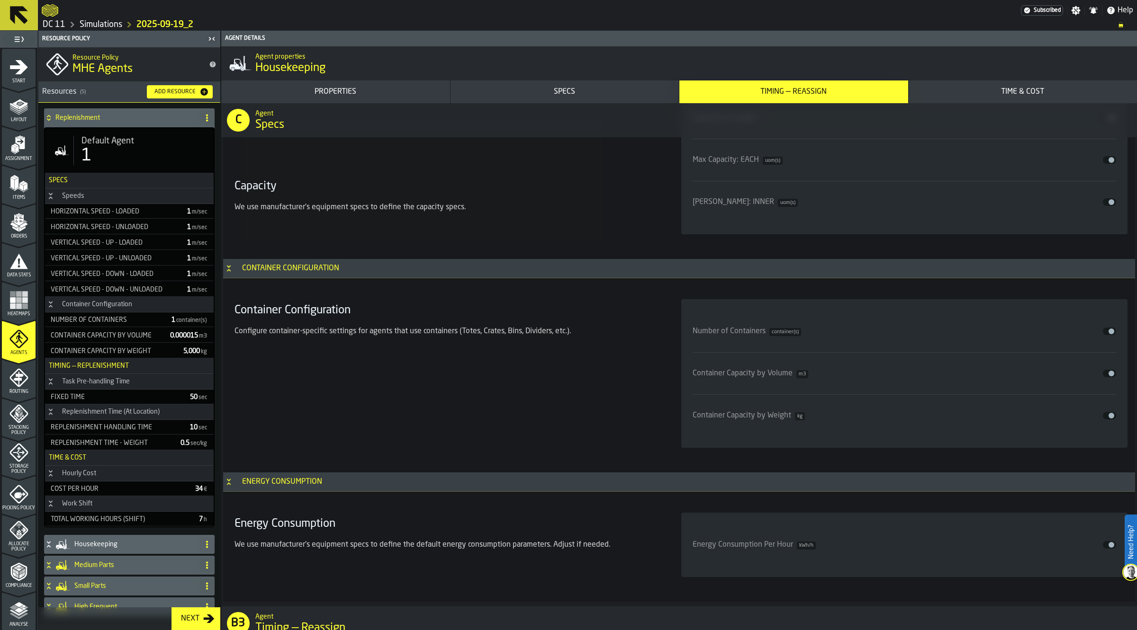
click at [113, 133] on div "Default Agent 1" at bounding box center [129, 150] width 169 height 45
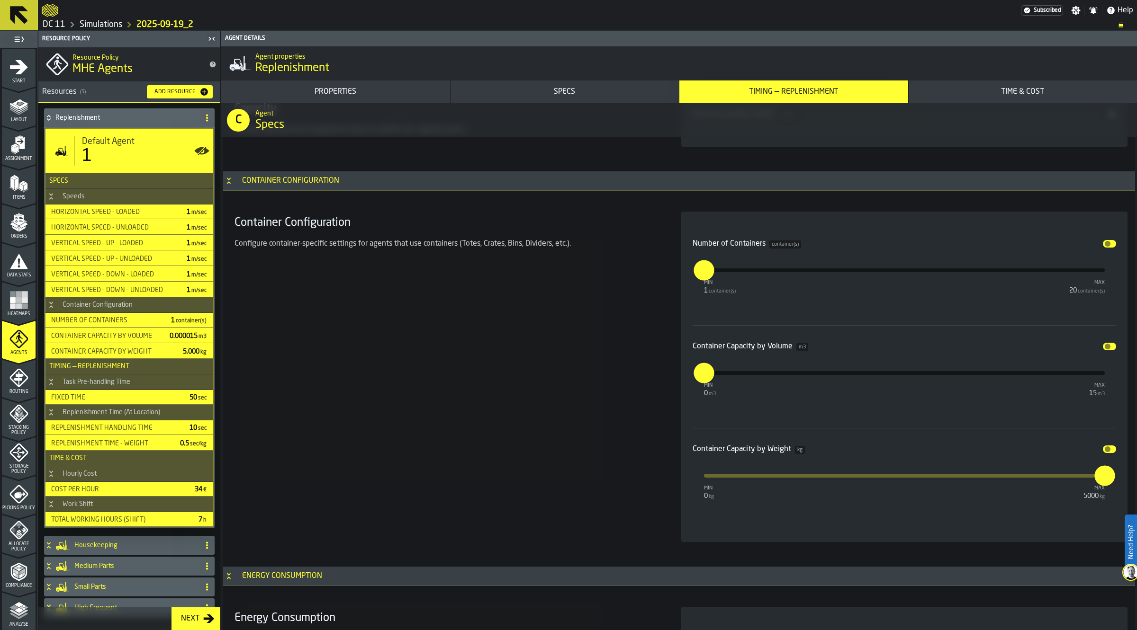
scroll to position [1729, 0]
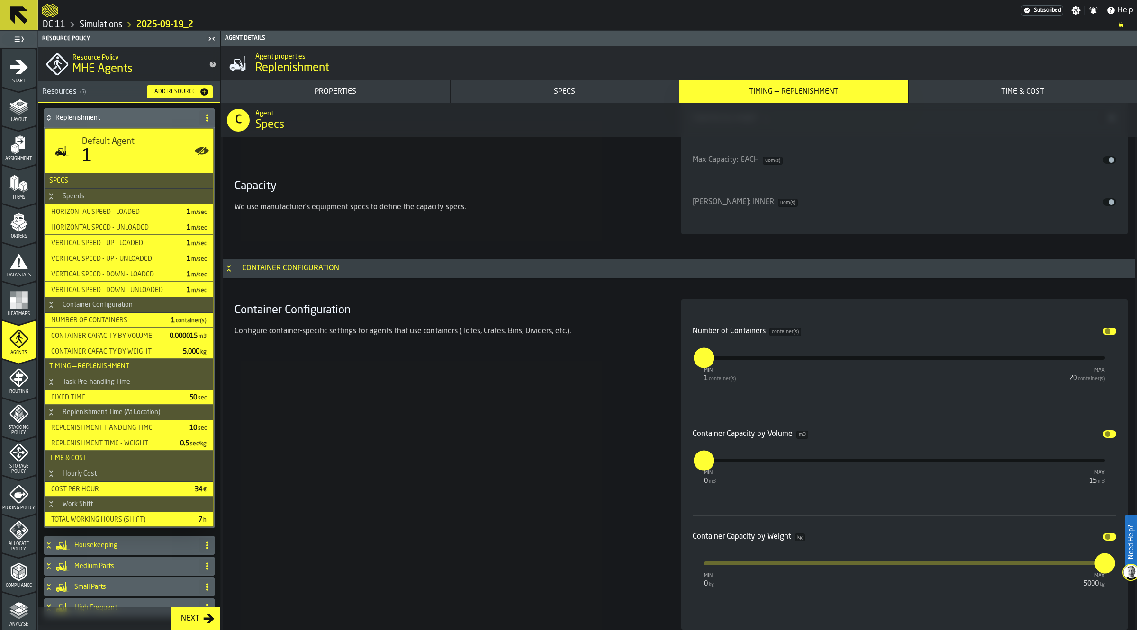
click at [1104, 334] on span "input-slider-Number of Containers" at bounding box center [1107, 332] width 6 height 6
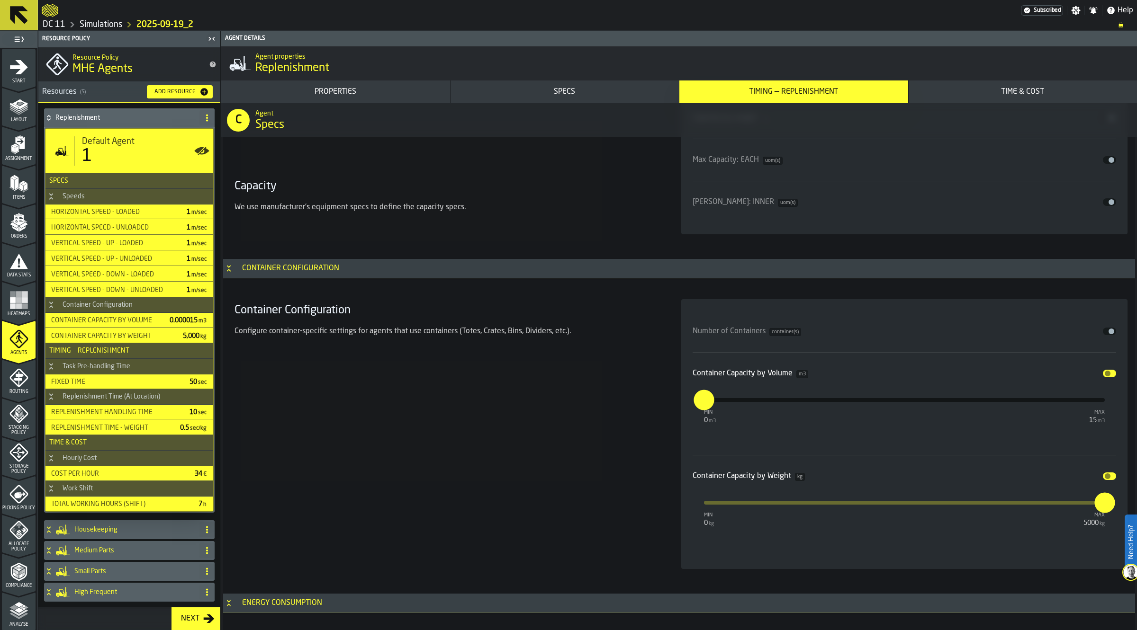
click at [1109, 372] on button "Disable" at bounding box center [1108, 374] width 13 height 8
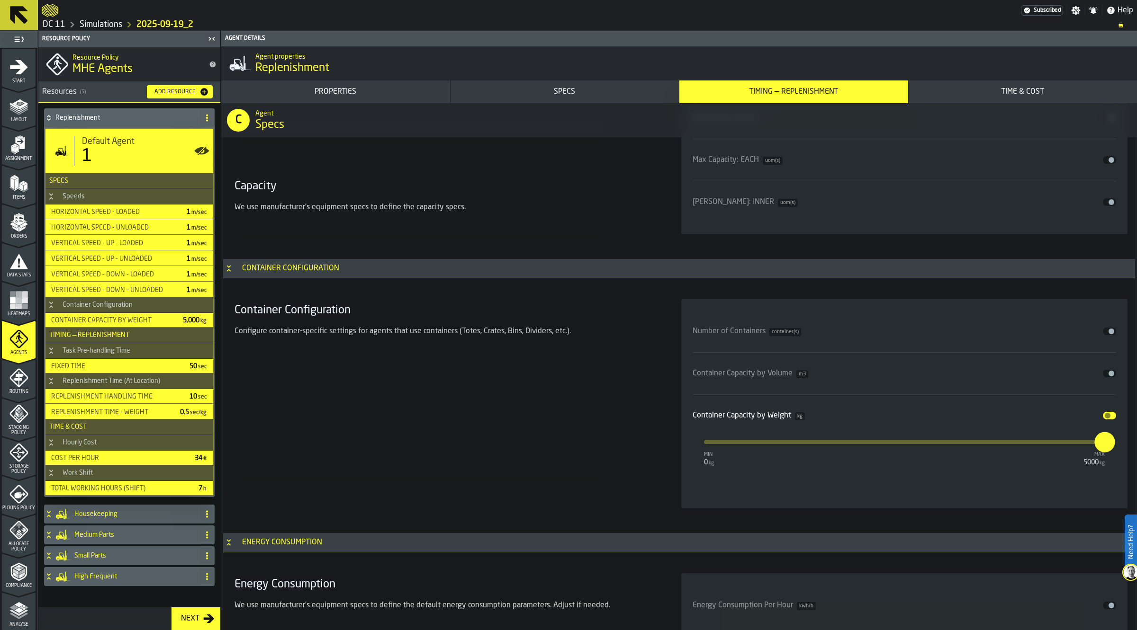
click at [1109, 419] on button "Disable" at bounding box center [1108, 416] width 13 height 8
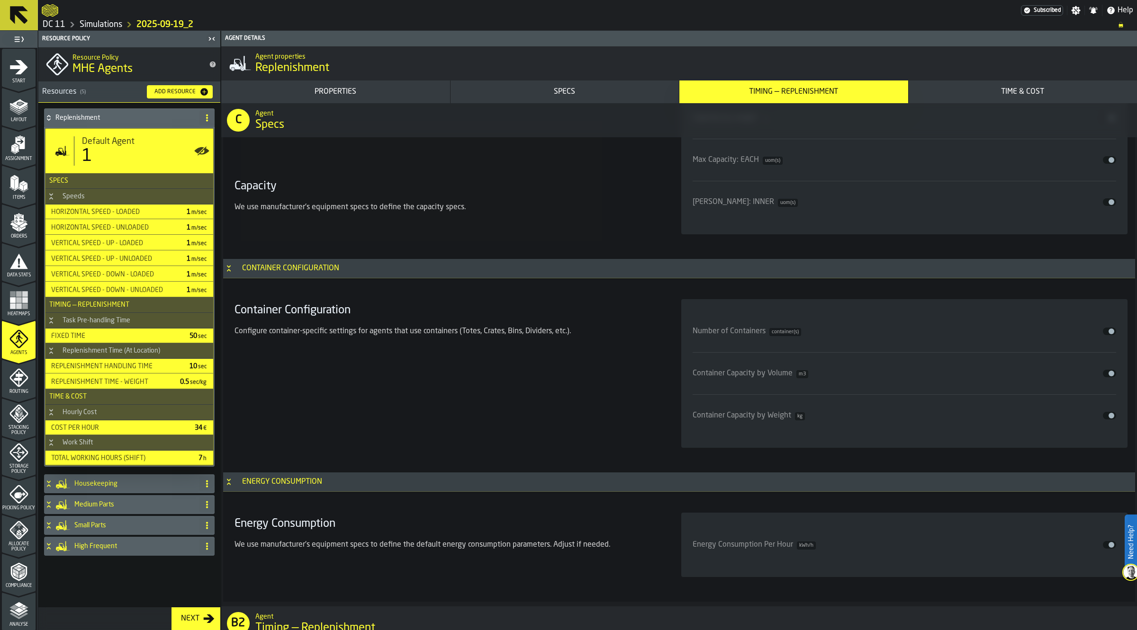
click at [114, 117] on h4 "Replenishment" at bounding box center [125, 118] width 140 height 8
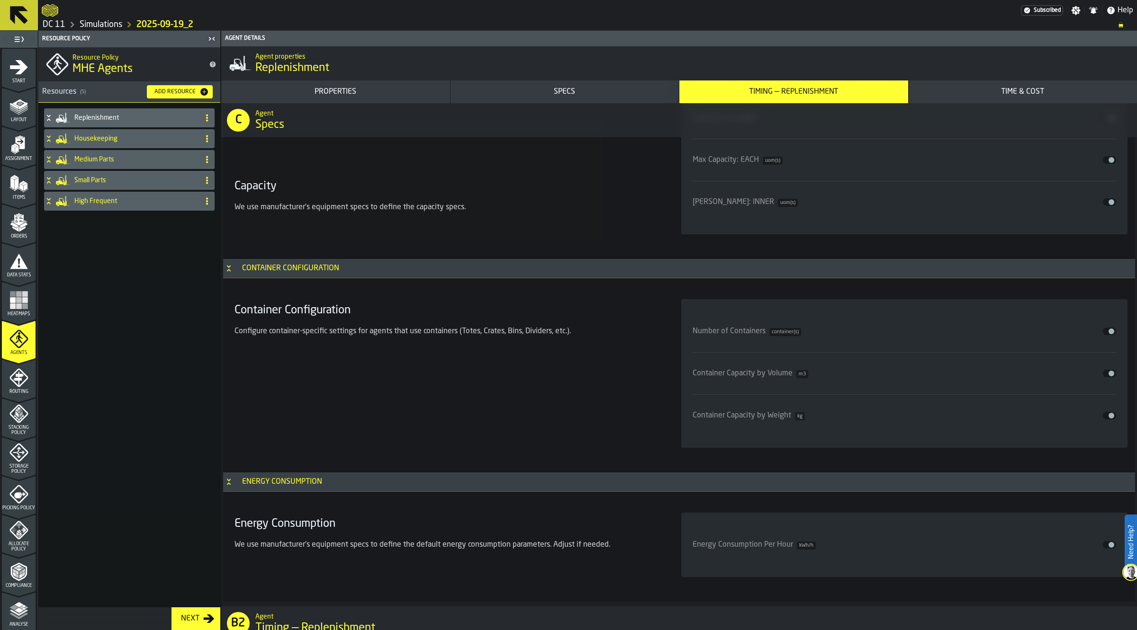
click at [95, 179] on h4 "Small Parts" at bounding box center [134, 181] width 121 height 8
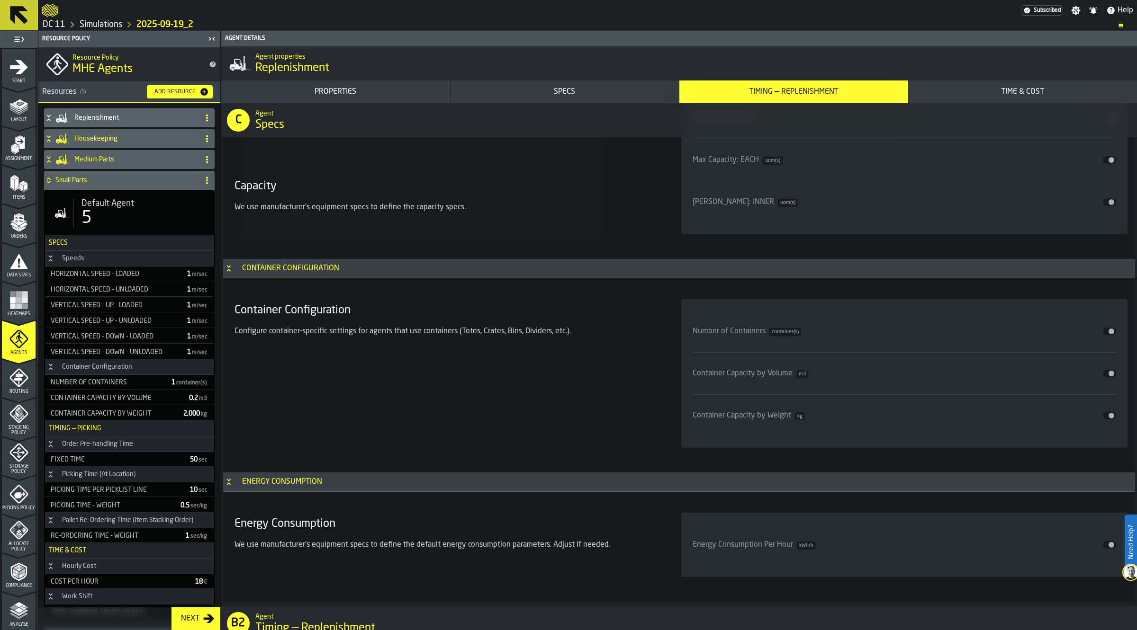
click at [98, 208] on span "Default Agent" at bounding box center [107, 203] width 53 height 10
type input "**"
type input "**********"
type input "*"
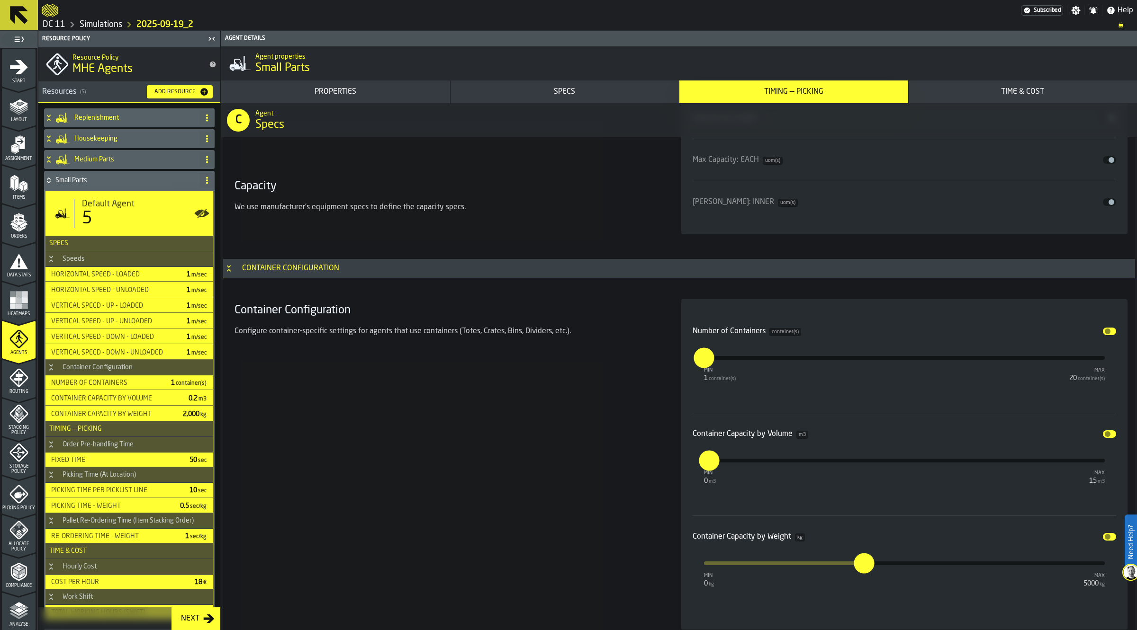
click at [1111, 331] on button "Disable" at bounding box center [1108, 332] width 13 height 8
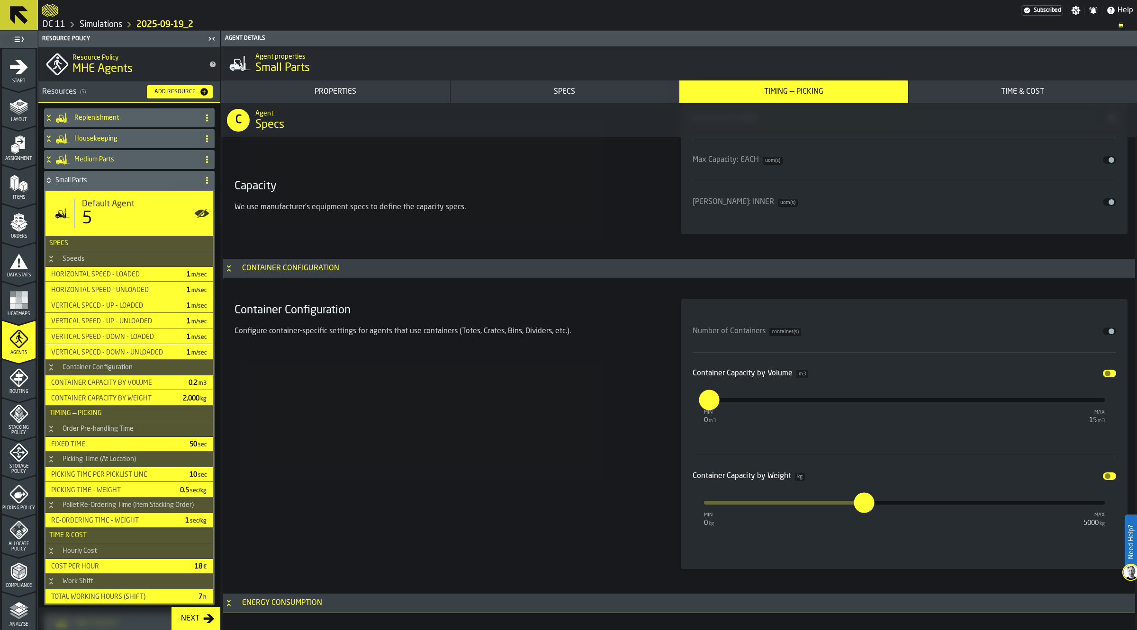
click at [1109, 375] on button "Disable" at bounding box center [1108, 374] width 13 height 8
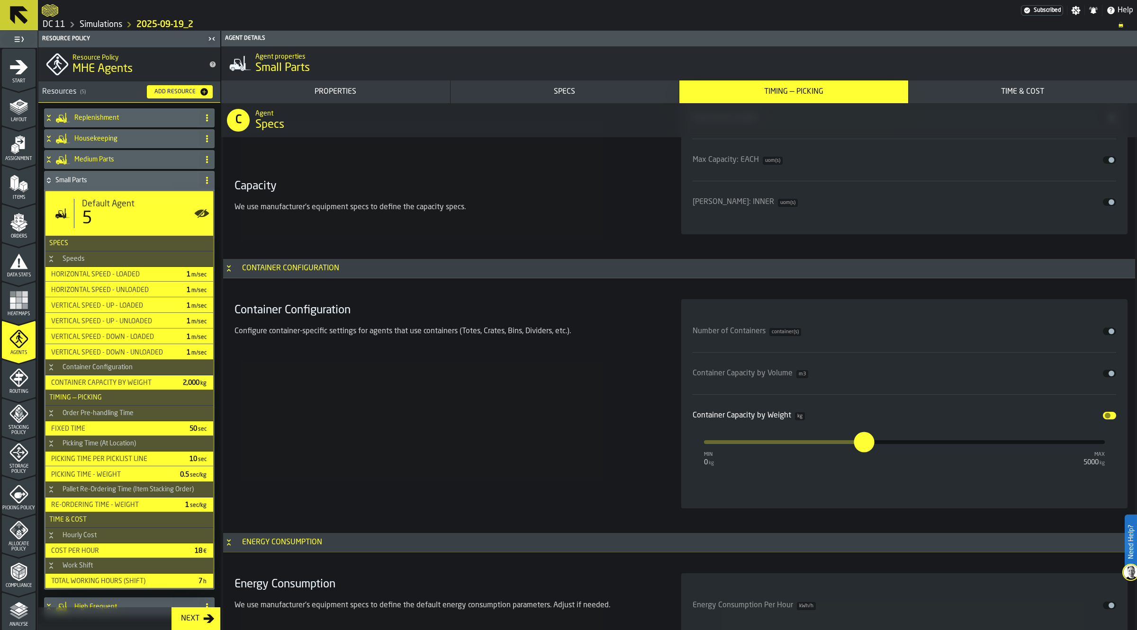
click at [1108, 420] on button "Disable" at bounding box center [1108, 416] width 13 height 8
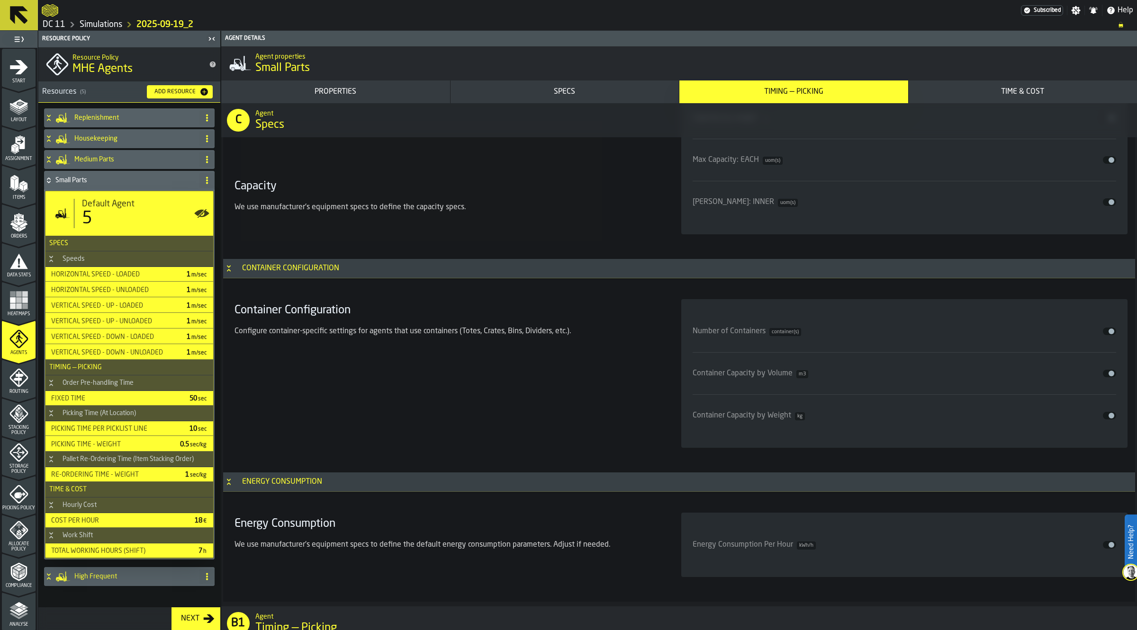
click at [107, 175] on div "Small Parts" at bounding box center [120, 180] width 152 height 19
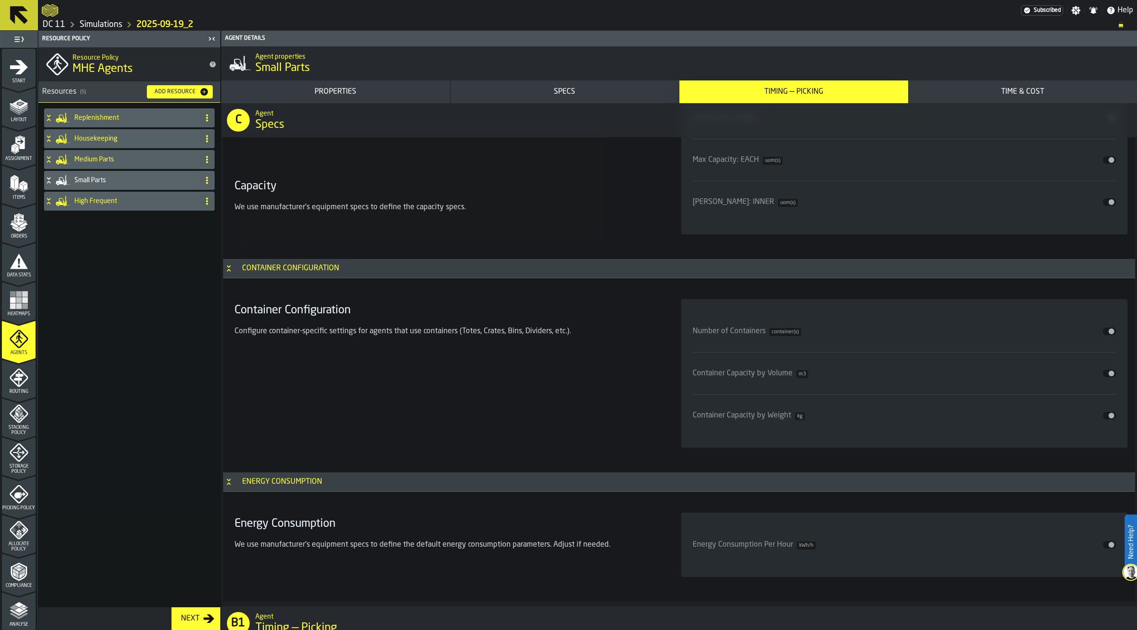
click at [102, 199] on h4 "High Frequent" at bounding box center [134, 201] width 121 height 8
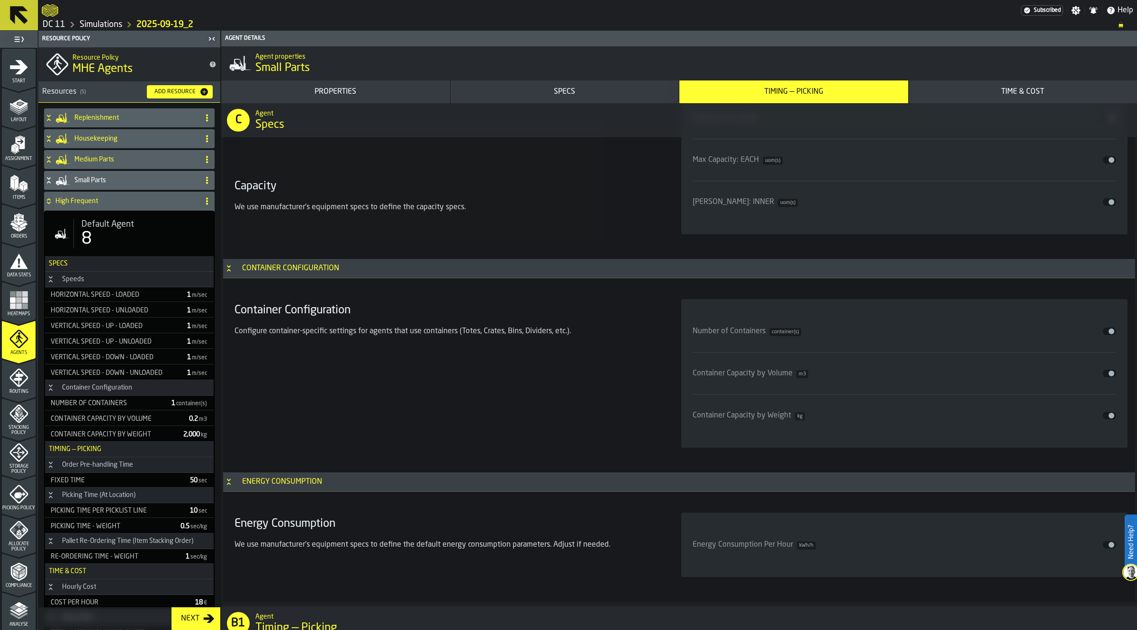
click at [142, 231] on div "8" at bounding box center [143, 239] width 125 height 19
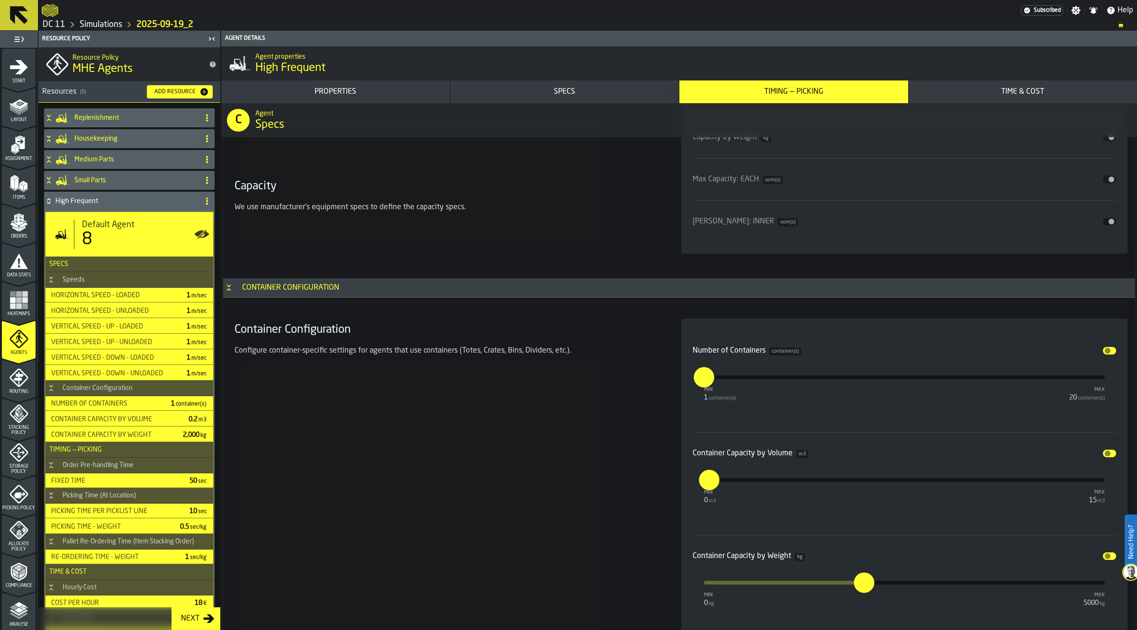
scroll to position [1748, 0]
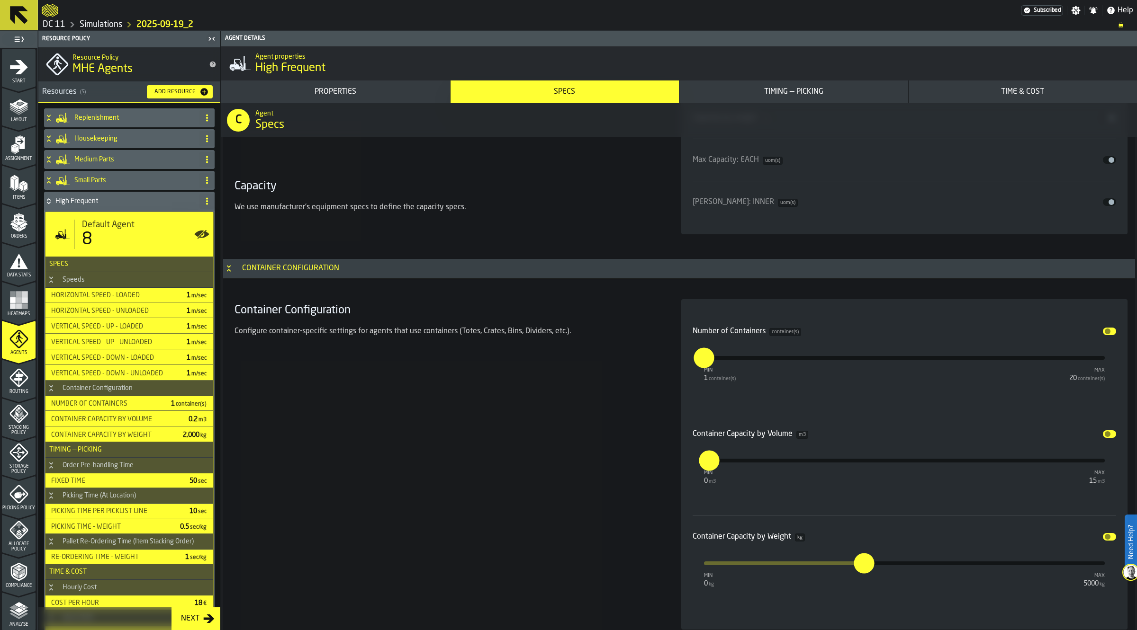
click at [1106, 332] on span "input-slider-Number of Containers" at bounding box center [1107, 332] width 6 height 6
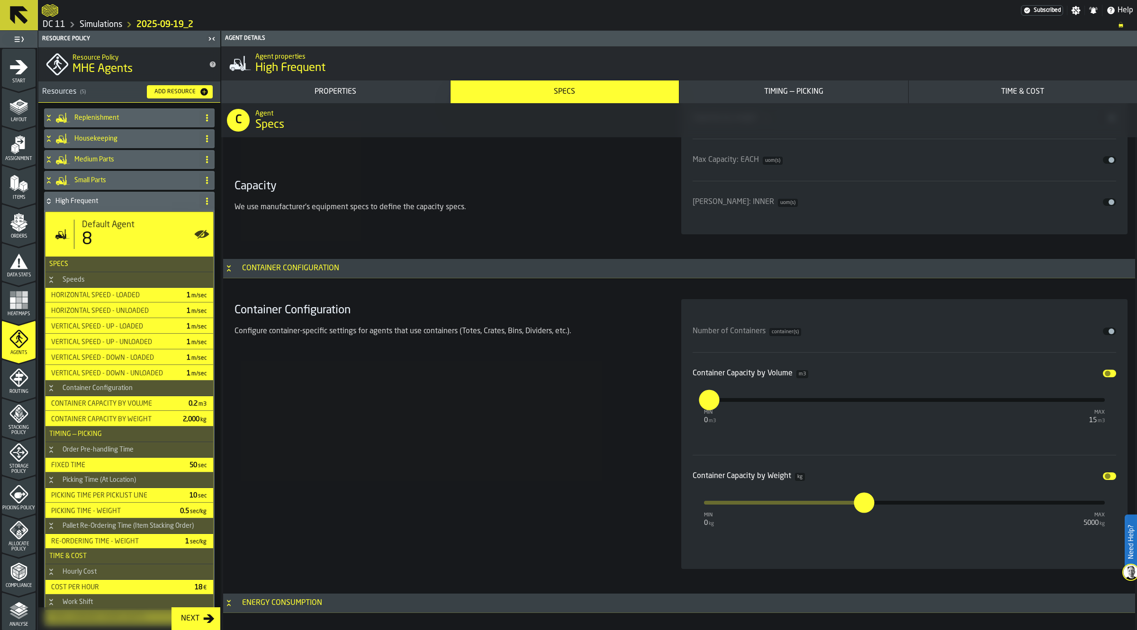
click at [1108, 373] on button "Disable" at bounding box center [1108, 374] width 13 height 8
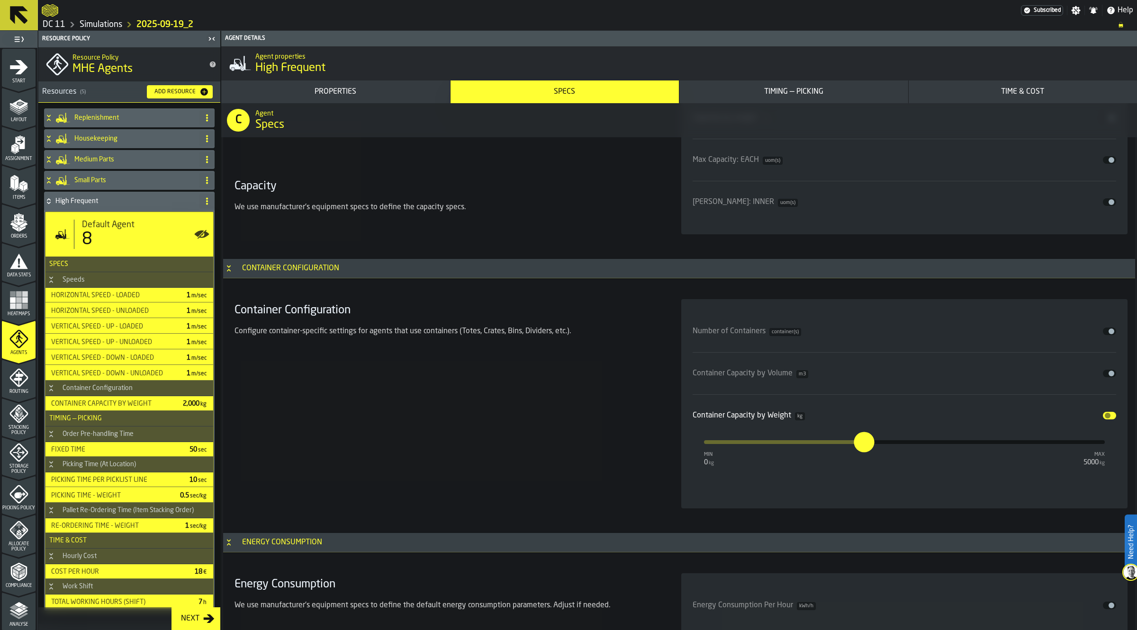
click at [1106, 421] on div "Container Capacity by Weight kg Disable" at bounding box center [904, 415] width 424 height 11
click at [1107, 416] on span "input-slider-Container Capacity by Weight" at bounding box center [1107, 416] width 6 height 6
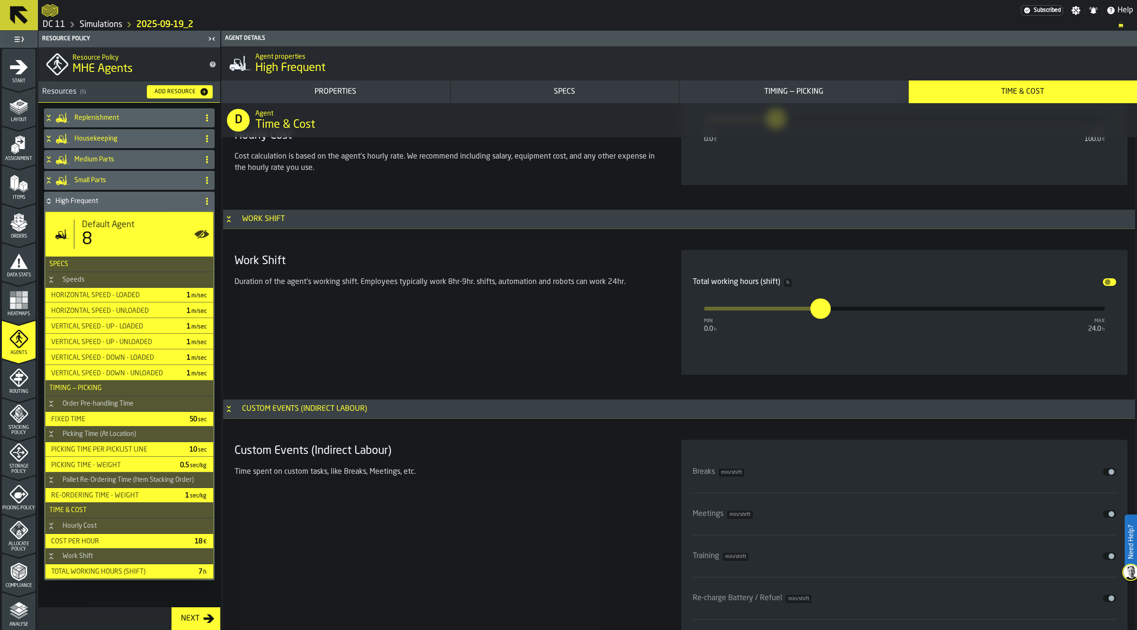
scroll to position [4473, 0]
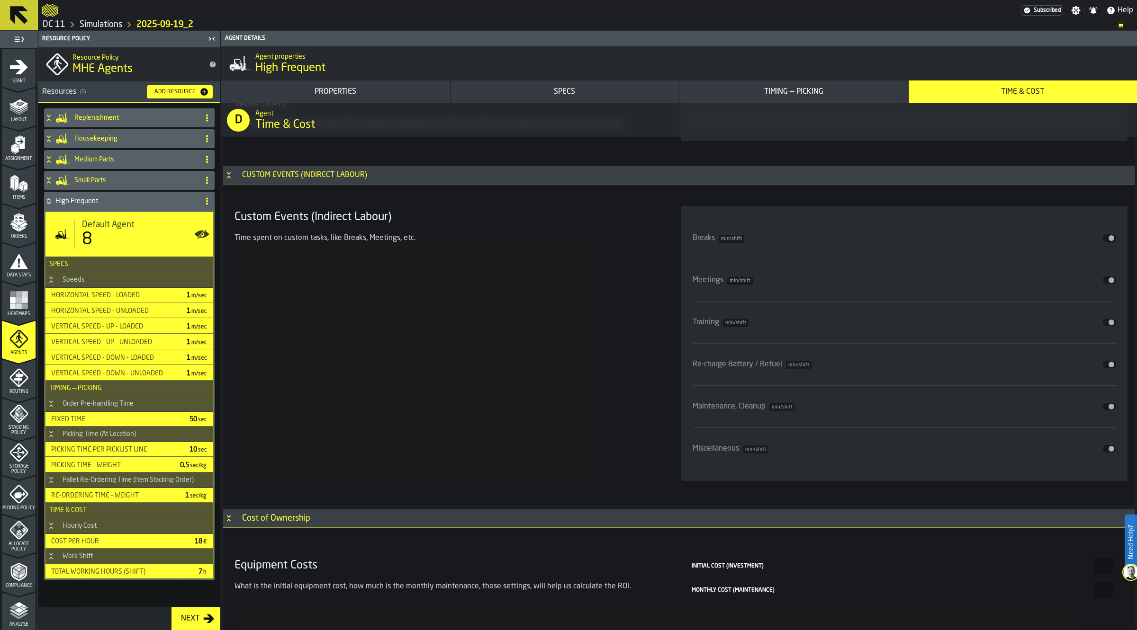
click at [202, 617] on div "Next" at bounding box center [190, 618] width 26 height 11
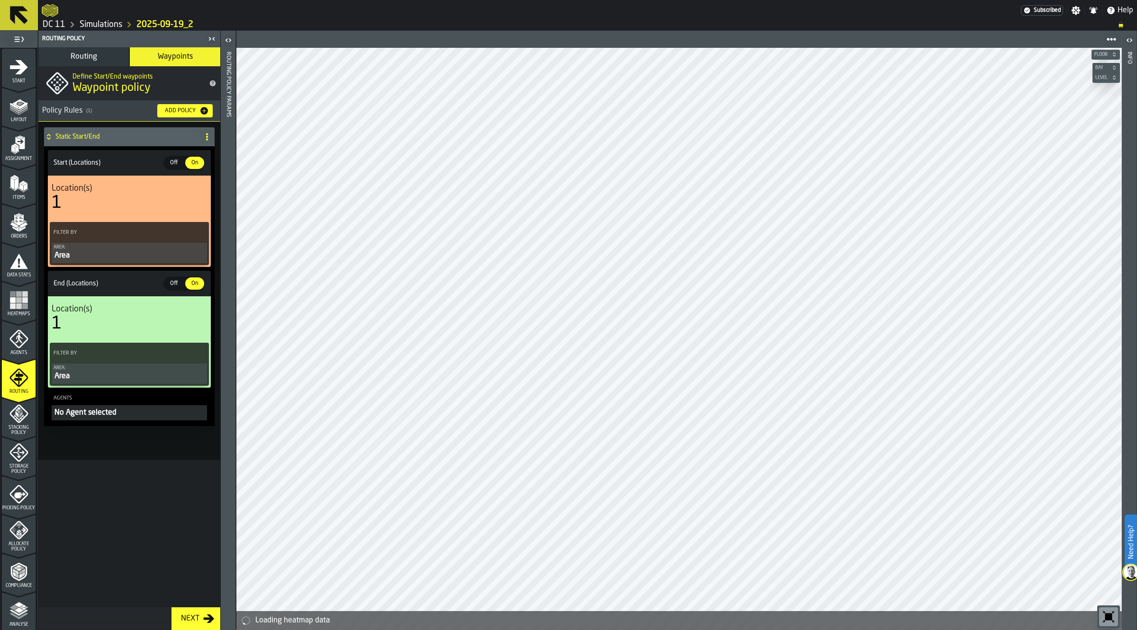
click at [202, 617] on div "Next" at bounding box center [190, 618] width 26 height 11
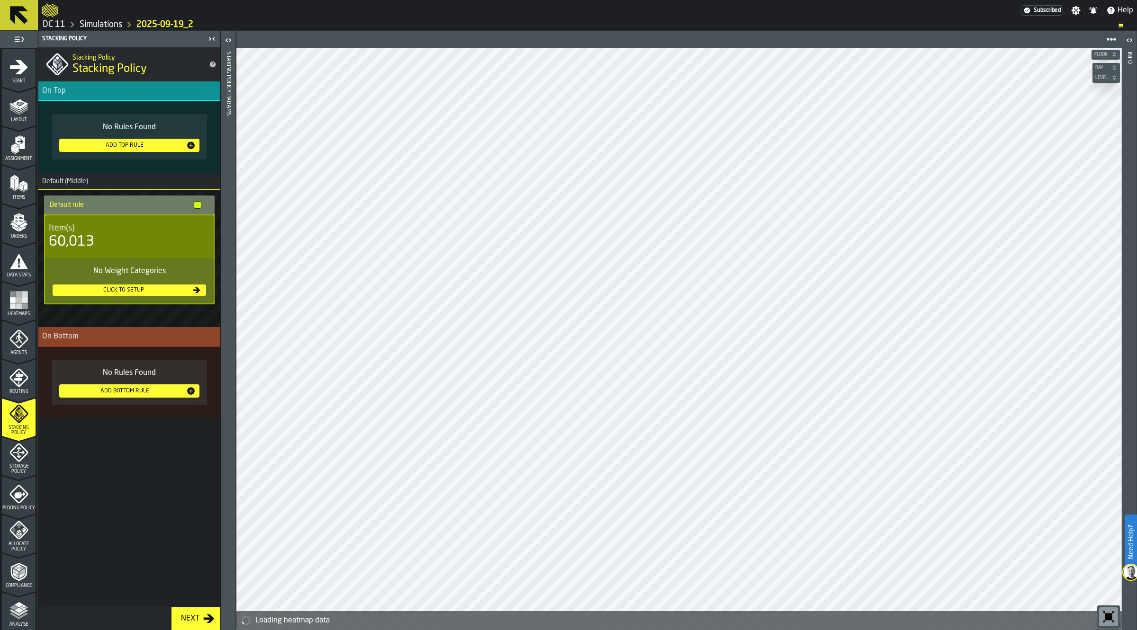
click at [202, 617] on div "Next" at bounding box center [190, 618] width 26 height 11
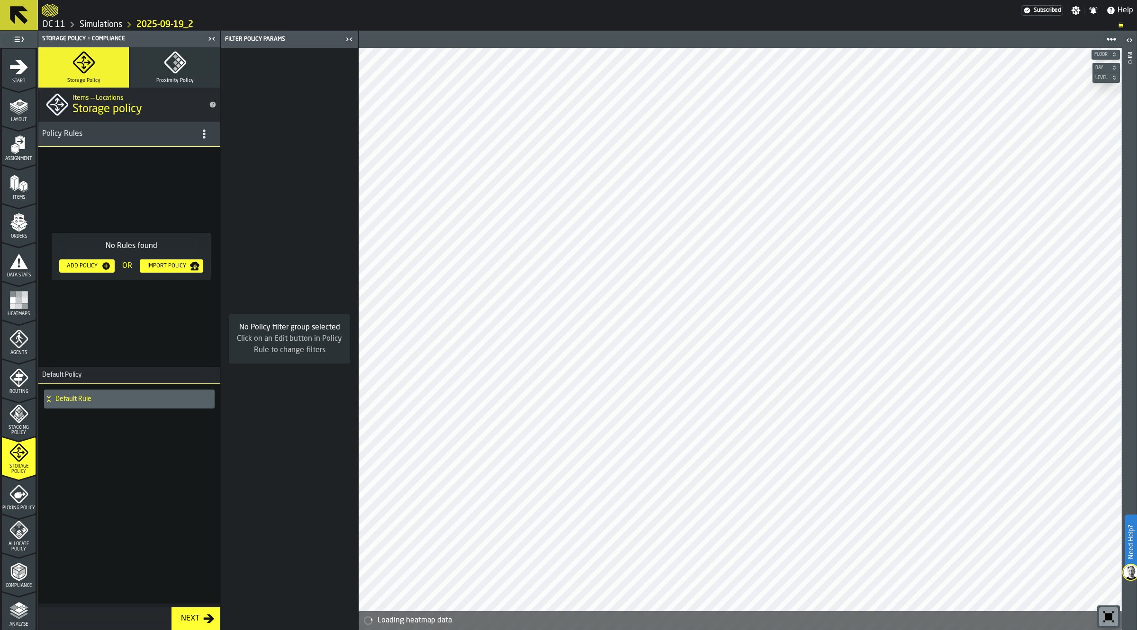
click at [202, 617] on div "Next" at bounding box center [190, 618] width 26 height 11
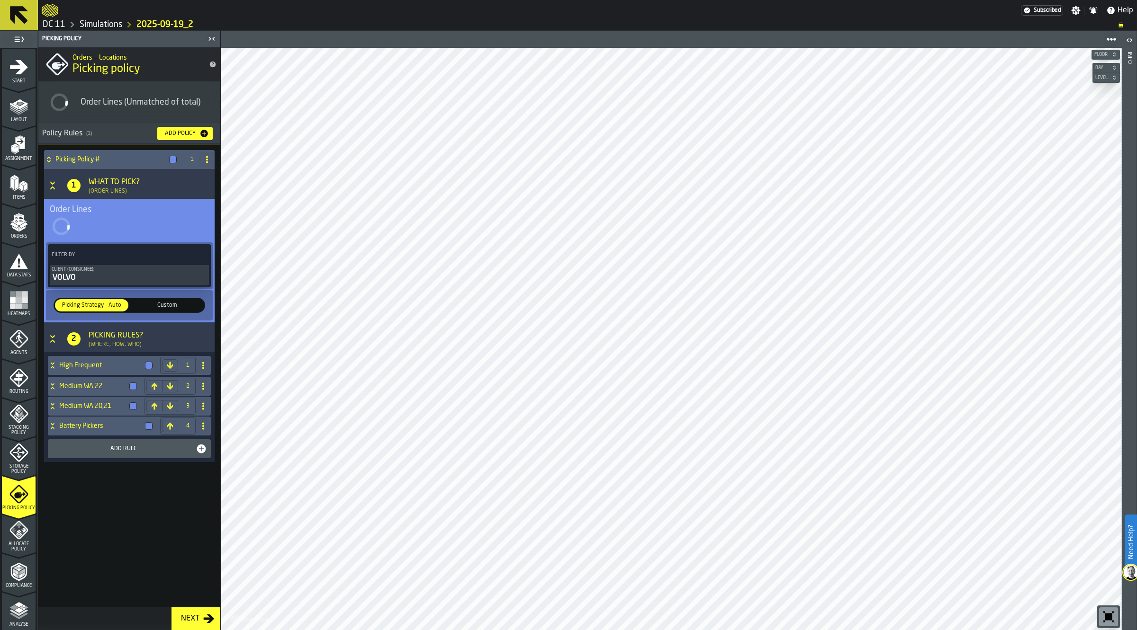
click at [18, 538] on icon "menu Allocate Policy" at bounding box center [18, 530] width 18 height 18
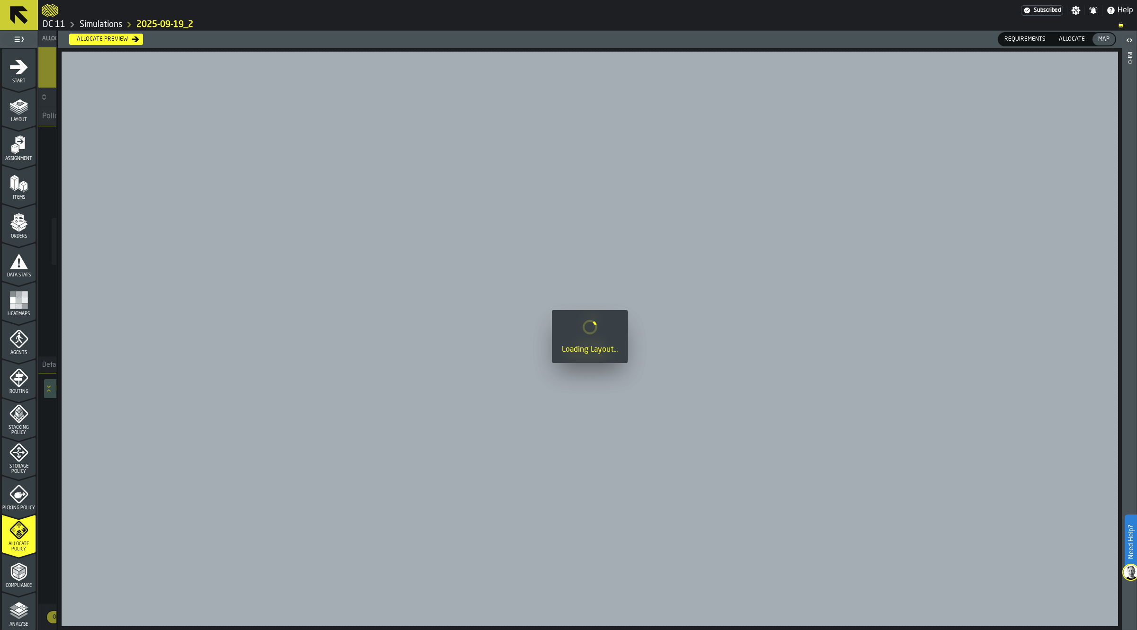
click at [22, 609] on polyline "menu Analyse" at bounding box center [23, 609] width 4 height 2
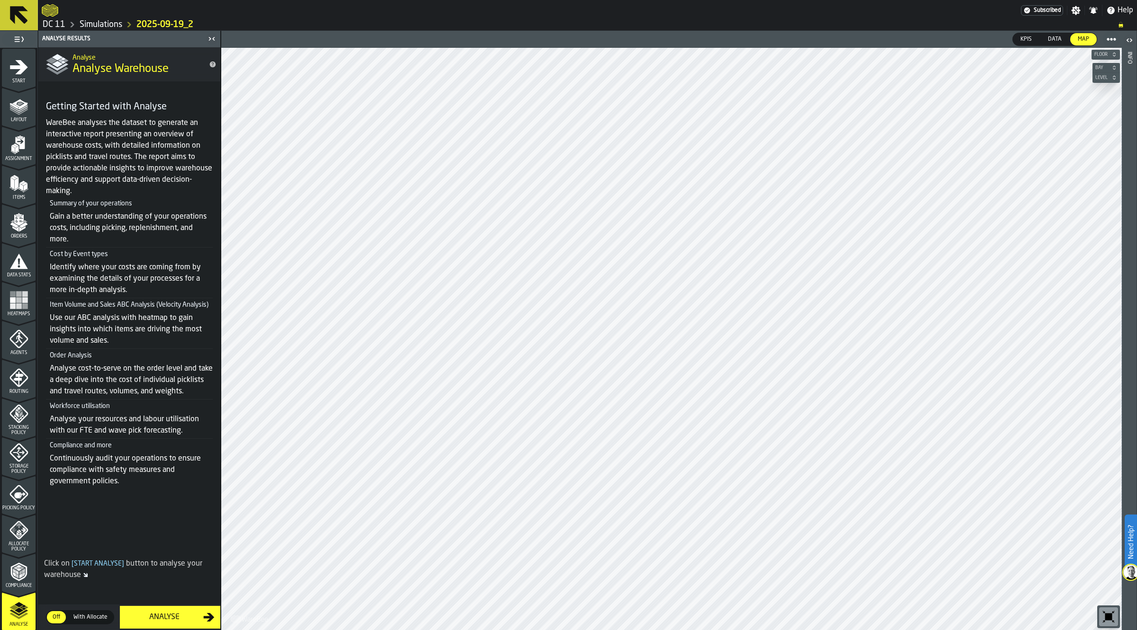
click at [159, 612] on div "Analyse" at bounding box center [164, 617] width 78 height 11
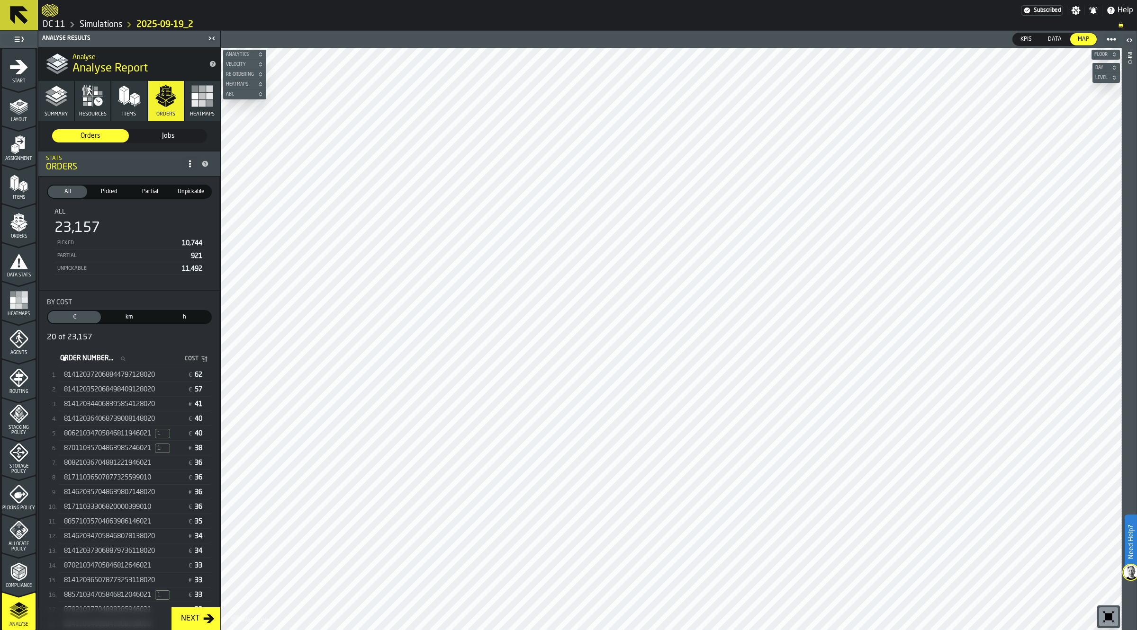
click at [116, 379] on div "814120372068844797128020 € 62" at bounding box center [134, 375] width 153 height 14
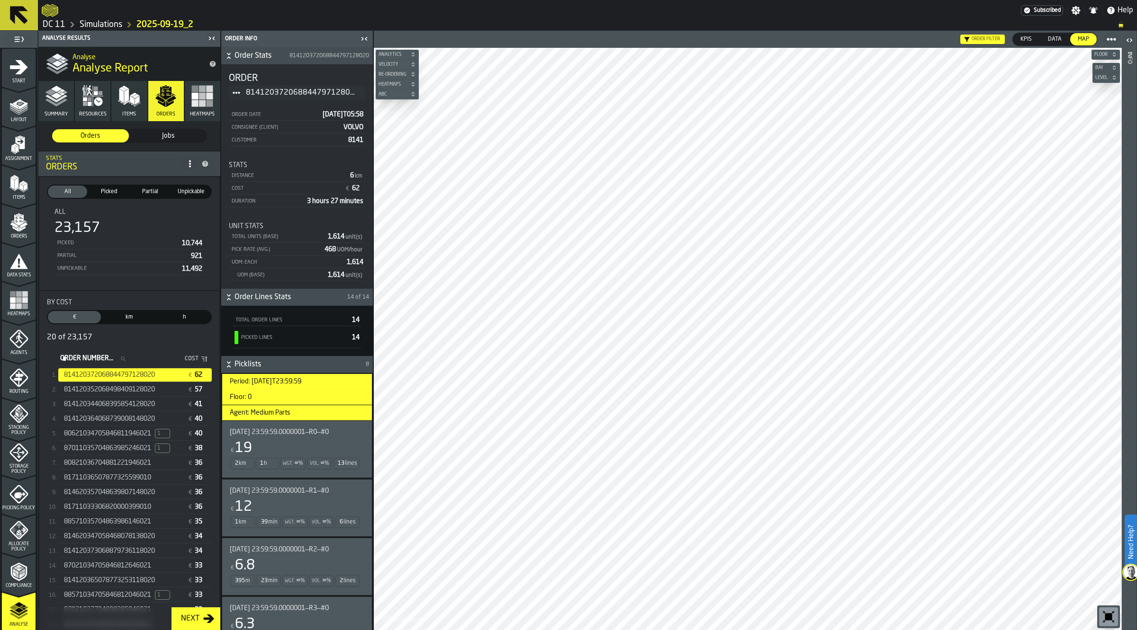
click at [256, 364] on span "Picklists" at bounding box center [298, 364] width 129 height 11
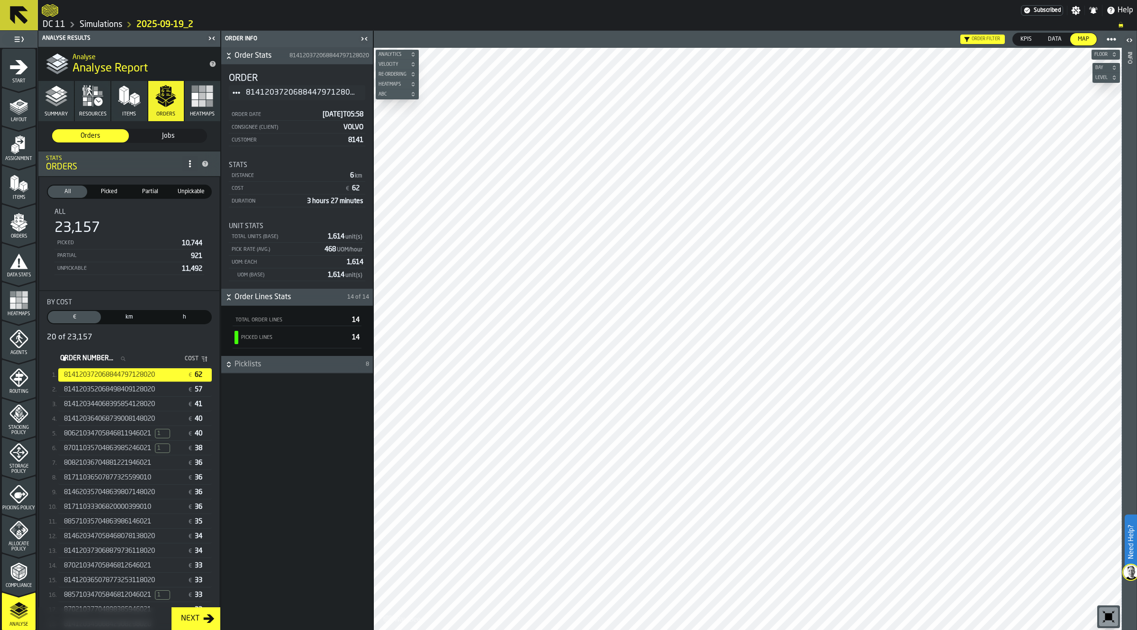
click at [256, 364] on span "Picklists" at bounding box center [298, 364] width 129 height 11
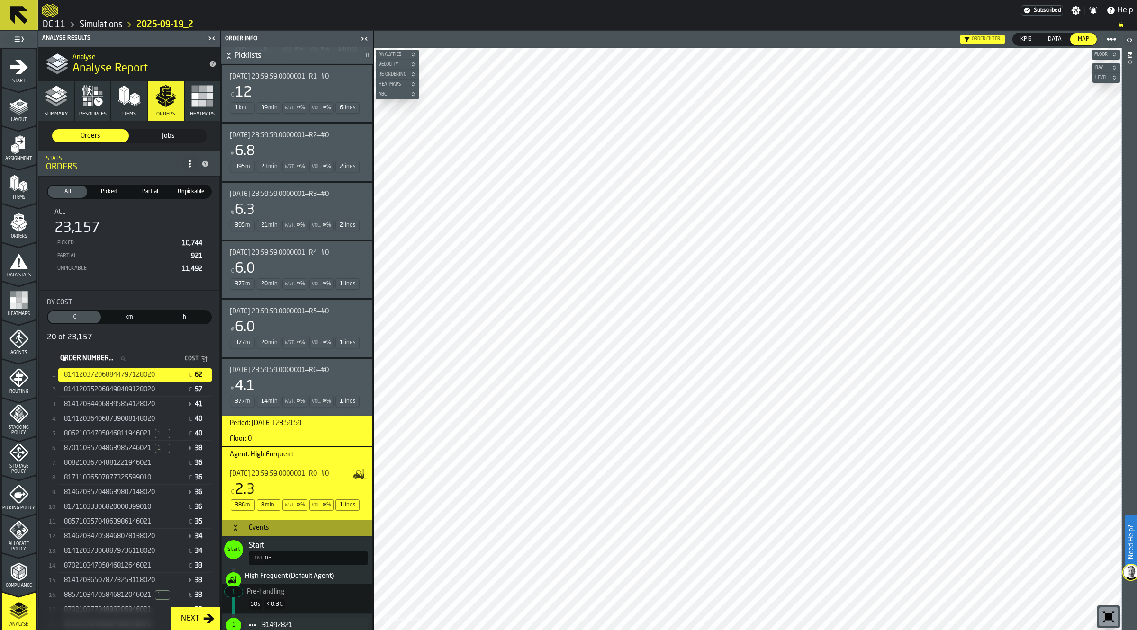
scroll to position [532, 0]
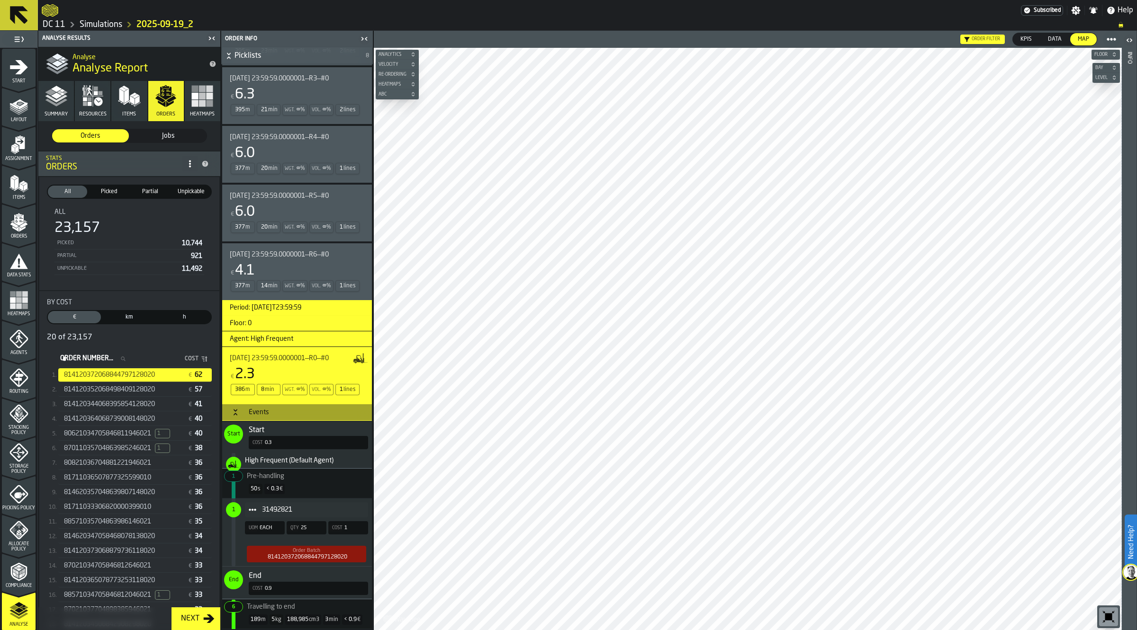
click at [251, 406] on h3 "Events" at bounding box center [297, 412] width 150 height 17
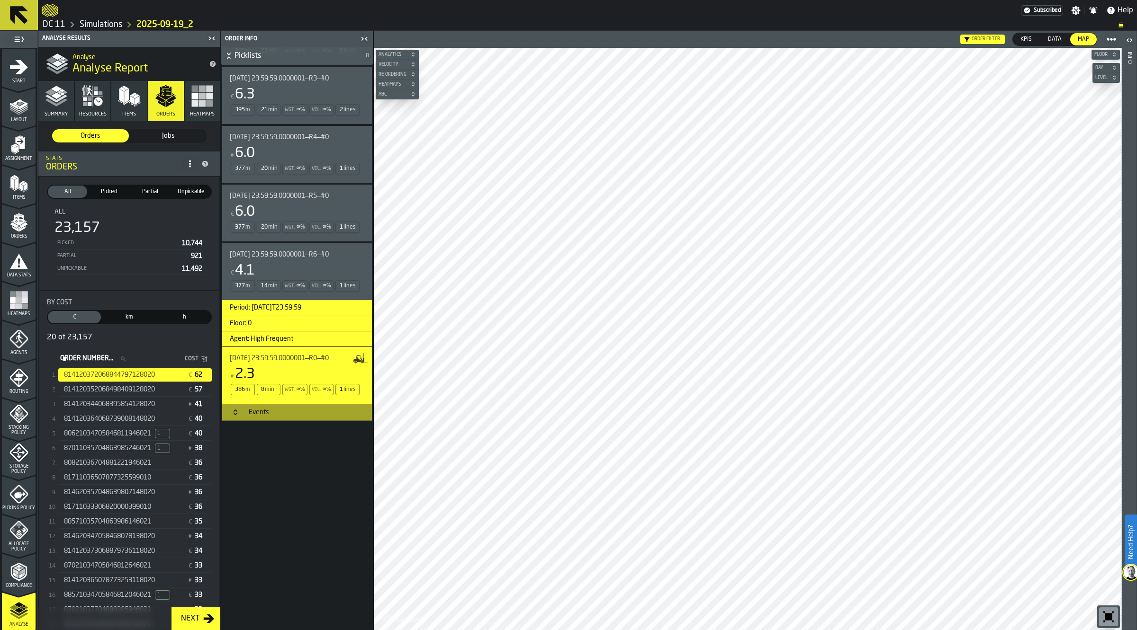
scroll to position [323, 0]
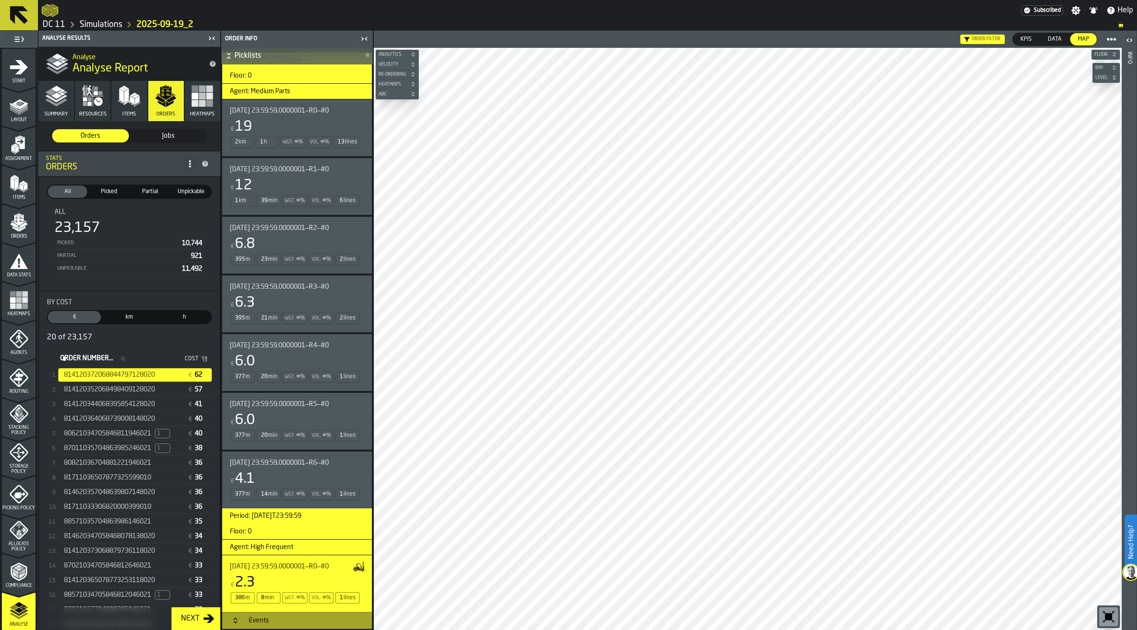
click at [290, 109] on span "[DATE] 23:59:59.0000001—R0—#0" at bounding box center [279, 111] width 99 height 8
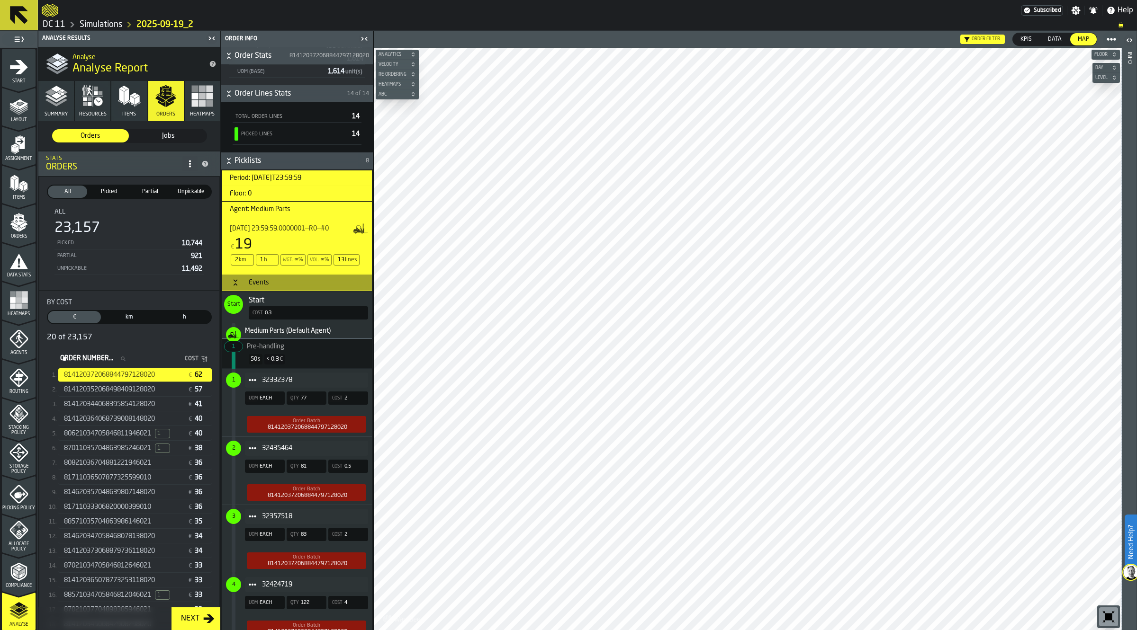
scroll to position [62, 0]
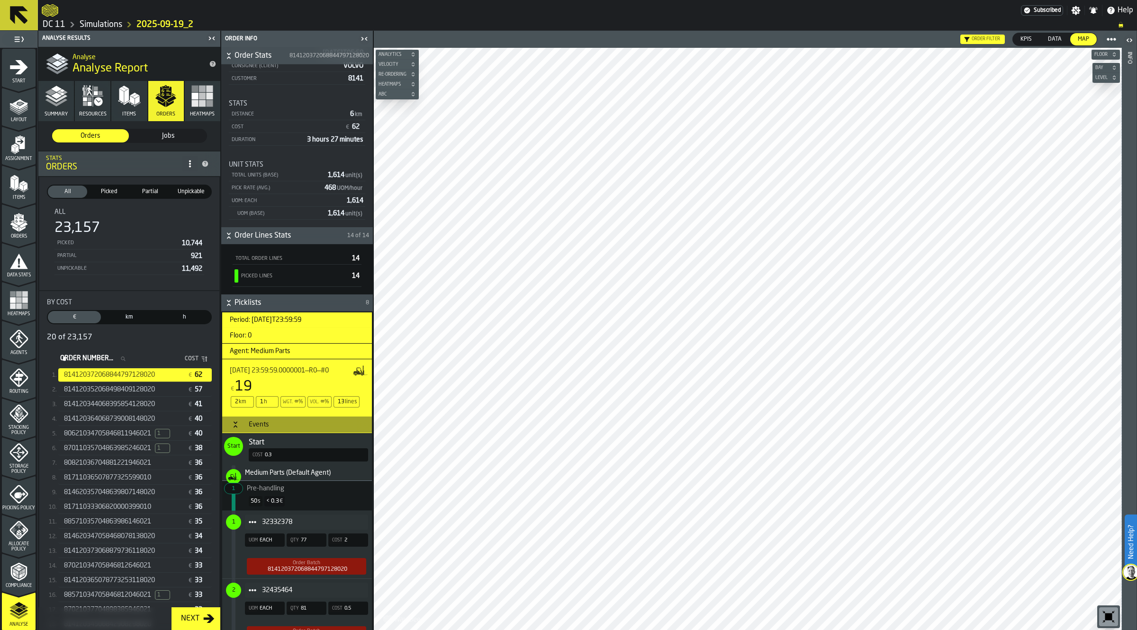
click at [261, 428] on div "Events" at bounding box center [259, 425] width 32 height 8
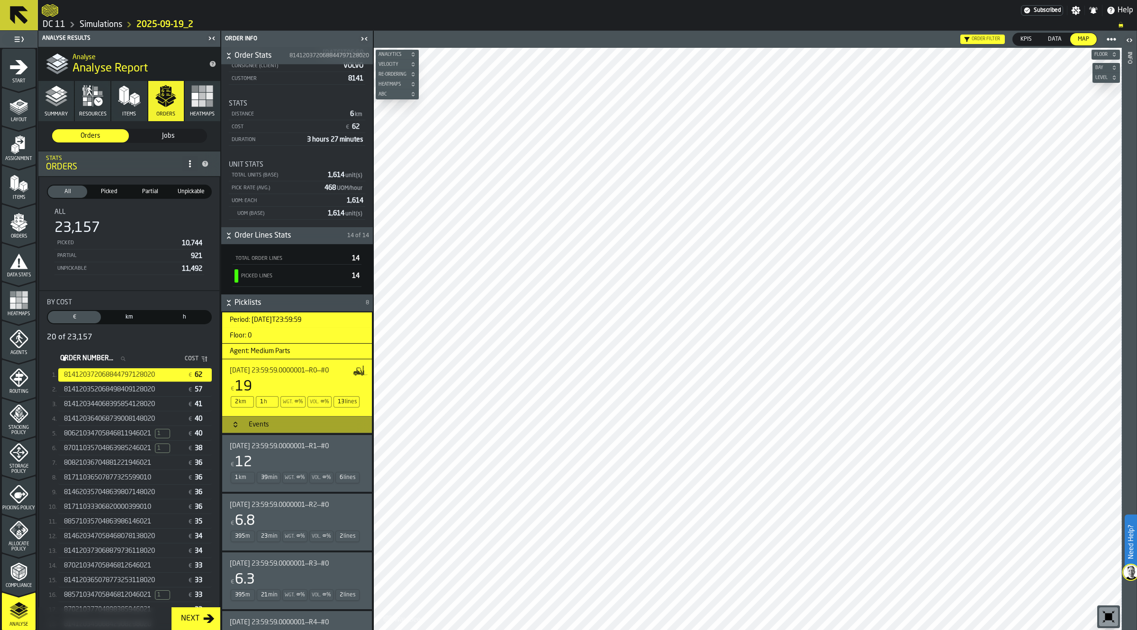
drag, startPoint x: 167, startPoint y: 437, endPoint x: 184, endPoint y: 566, distance: 130.4
click at [167, 437] on span "1" at bounding box center [162, 433] width 15 height 9
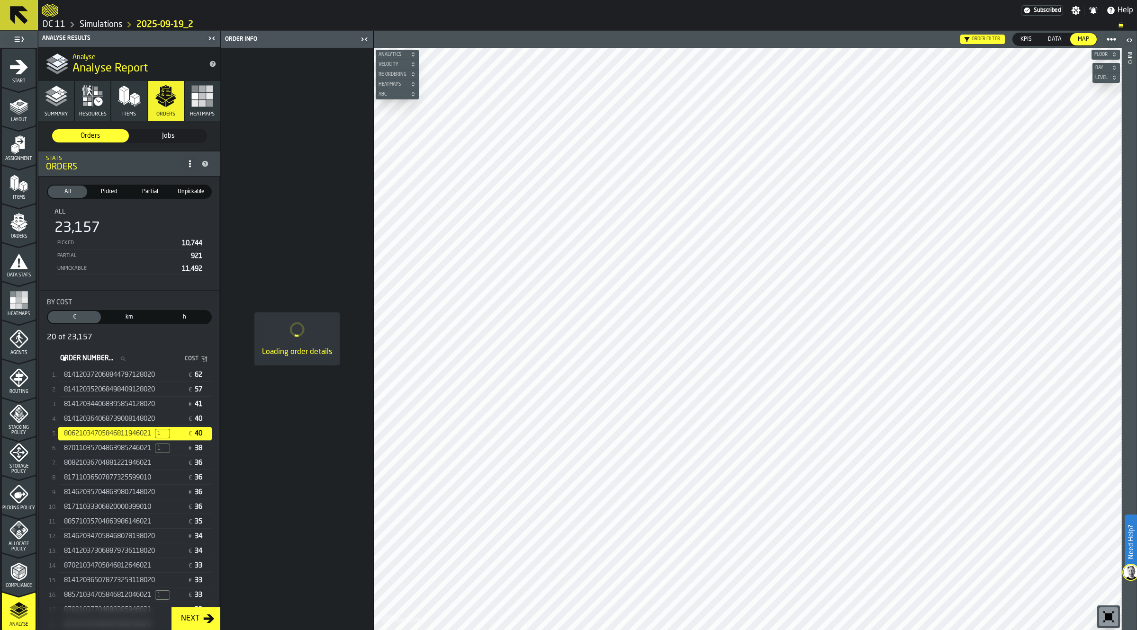
click at [148, 371] on span "814120372068844797128020" at bounding box center [109, 375] width 91 height 8
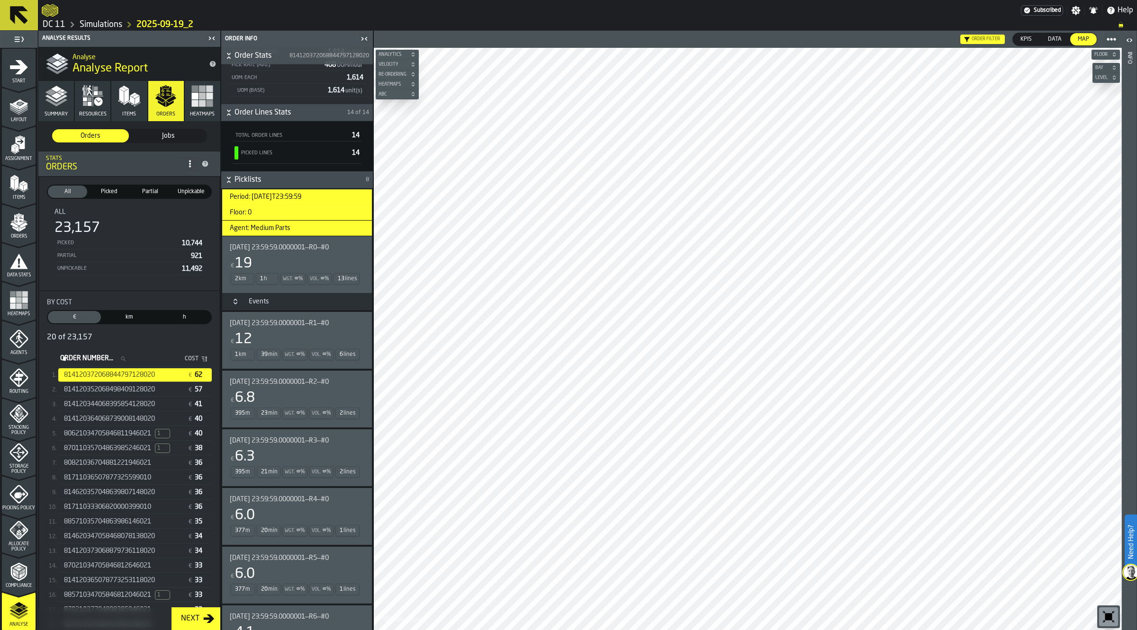
scroll to position [0, 0]
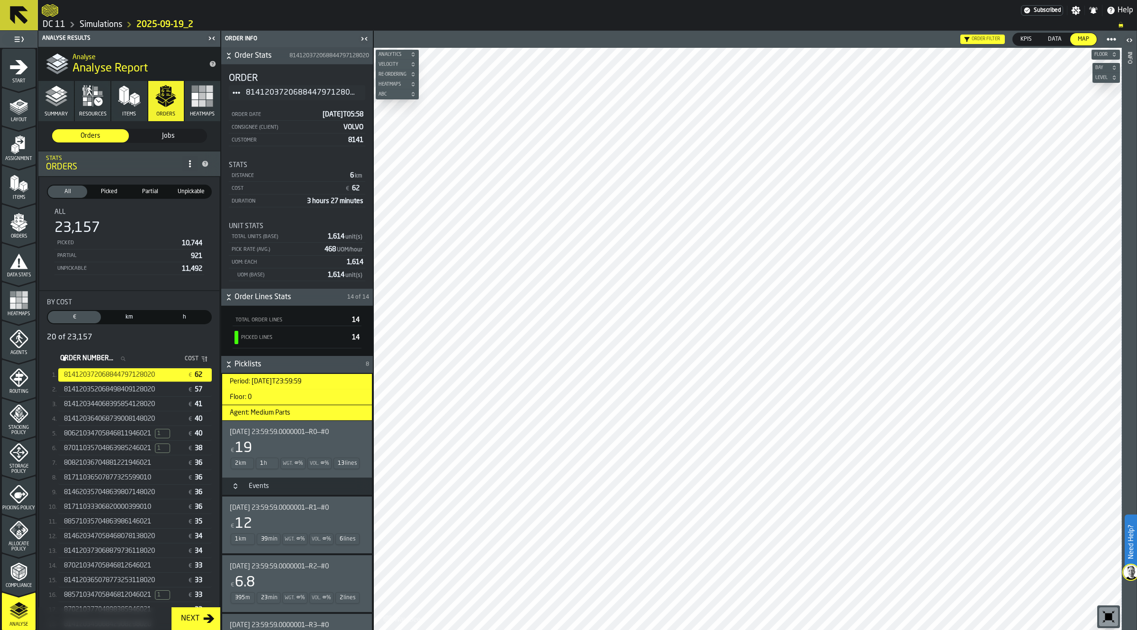
click at [267, 434] on span "[DATE] 23:59:59.0000001—R0—#0" at bounding box center [279, 433] width 99 height 8
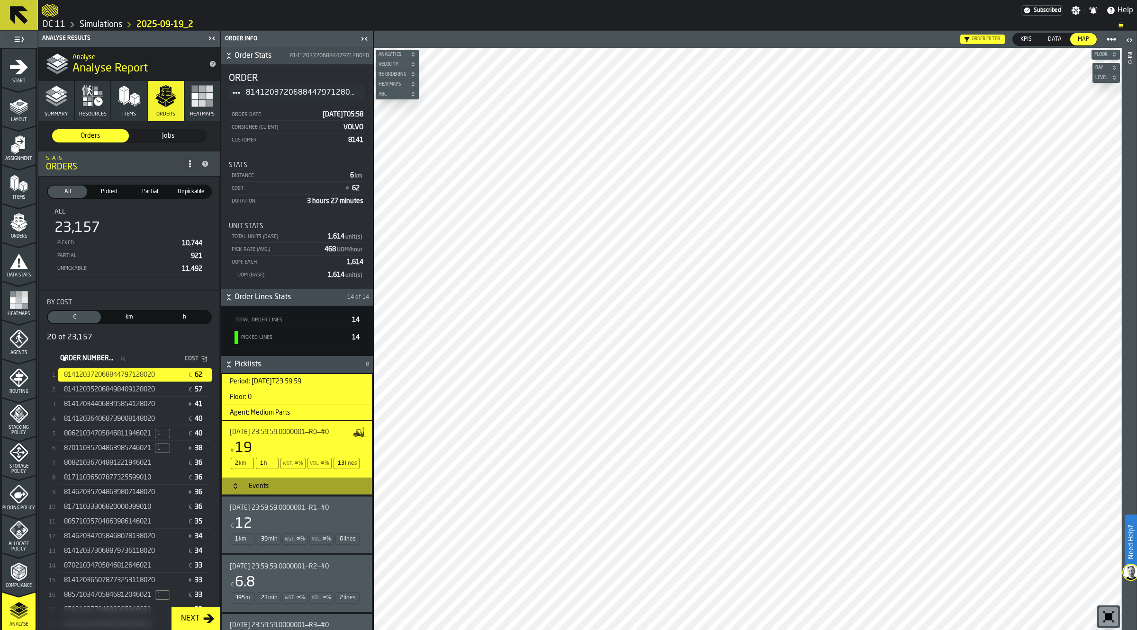
click at [280, 517] on div "[DATE] 23:59:59.0000001—R1—#0 € 12 1 km 39 min Wgt. ∞ % Vol. ∞ % 6 lines" at bounding box center [295, 525] width 131 height 42
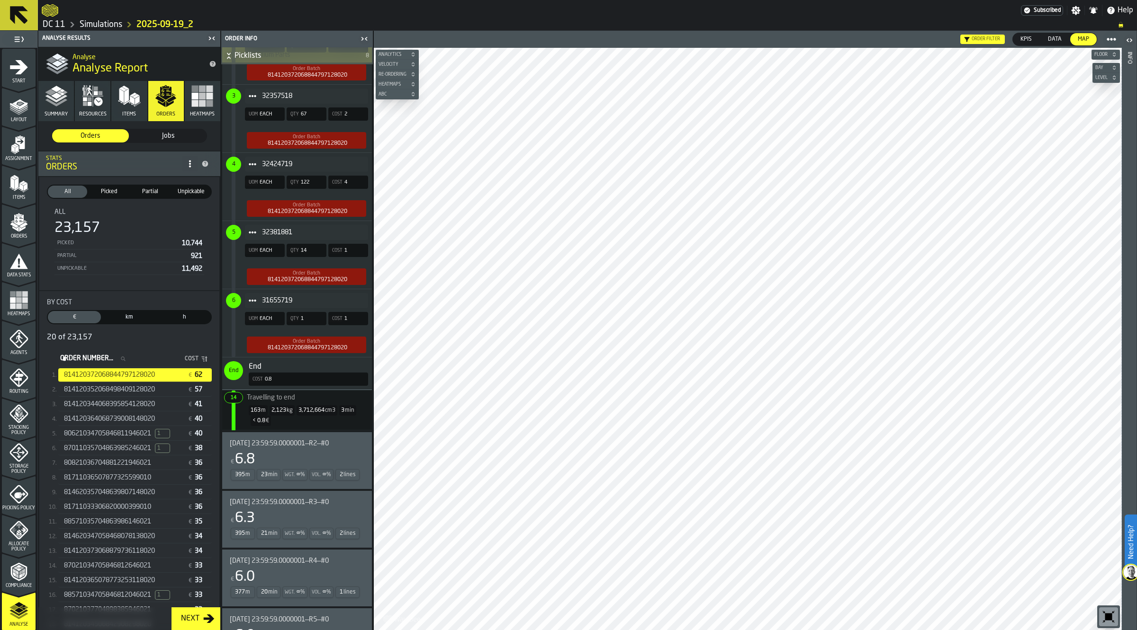
scroll to position [710, 0]
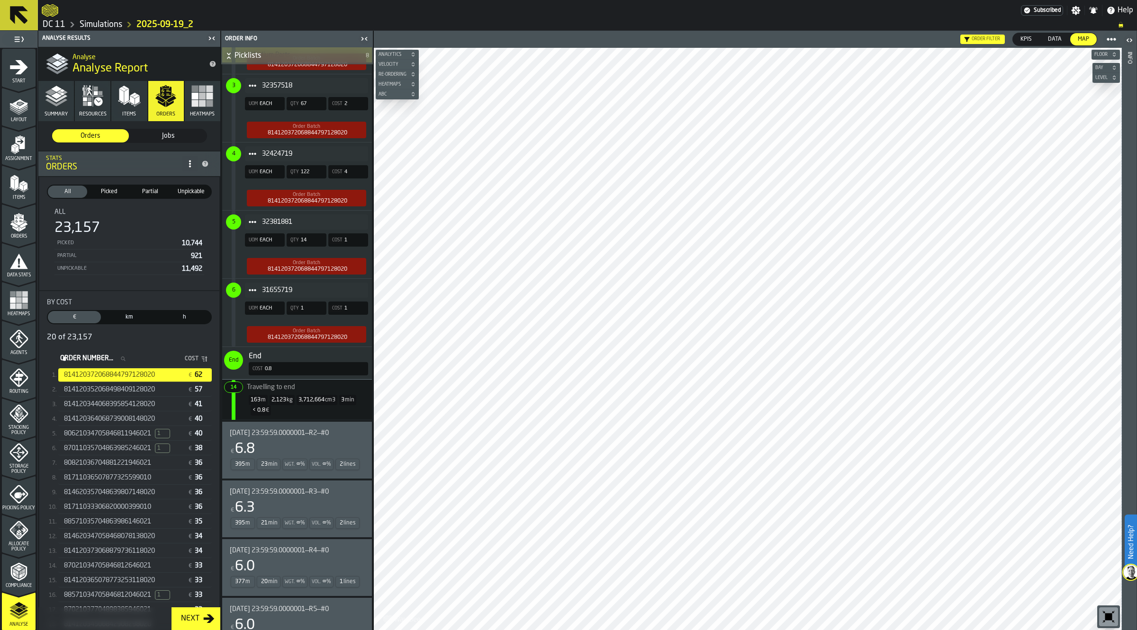
click at [271, 439] on div "[DATE] 23:59:59.0000001—R2—#0 € 6.8 395 m 23 min Wgt. ∞ % Vol. ∞ % 2 lines" at bounding box center [295, 451] width 131 height 42
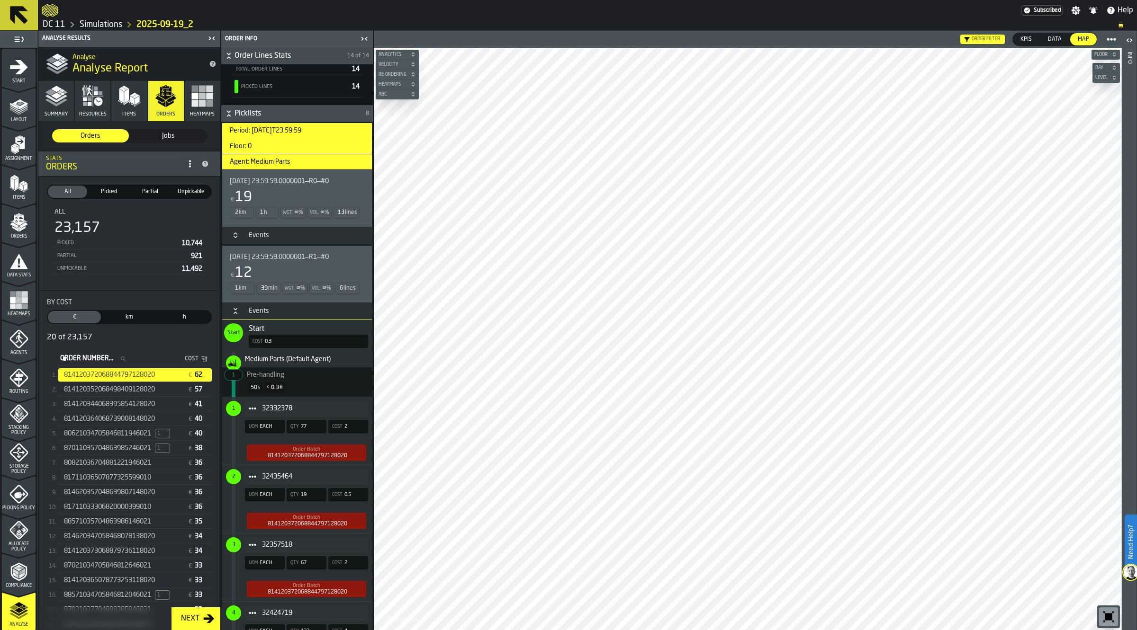
scroll to position [237, 0]
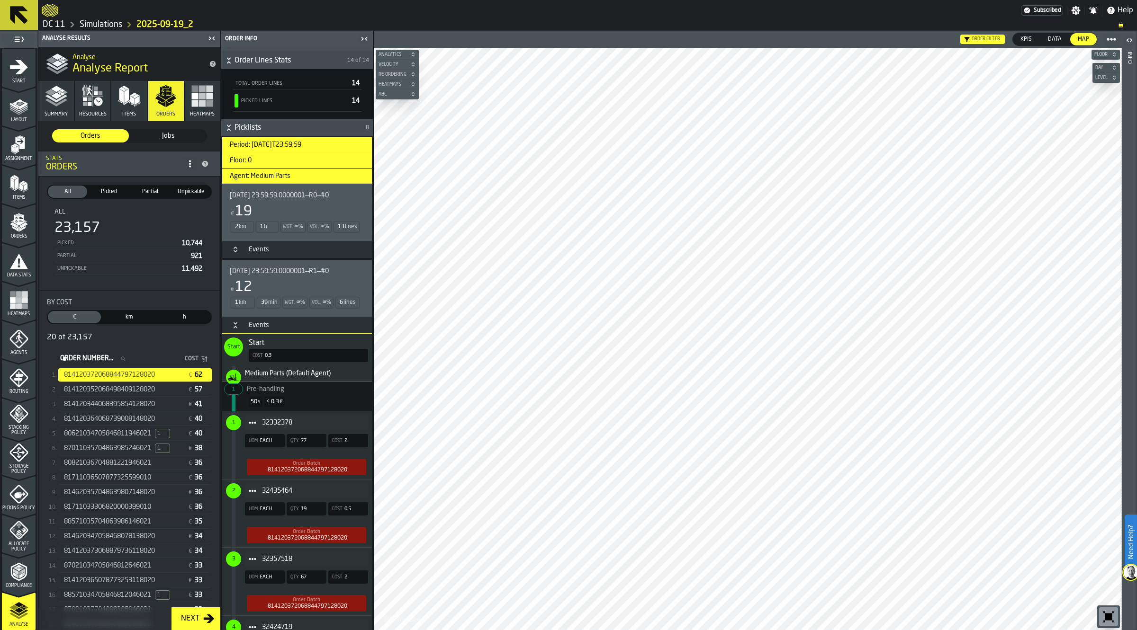
click at [258, 205] on div "€ 19" at bounding box center [295, 211] width 131 height 17
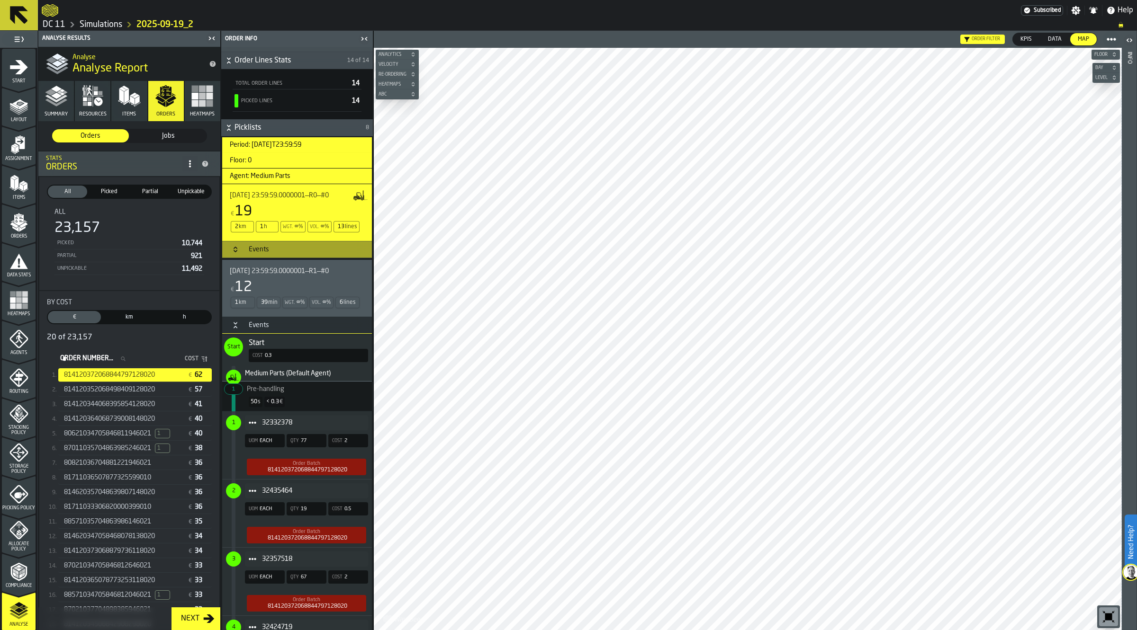
click at [267, 278] on div "[DATE] 23:59:59.0000001—R1—#0 € 12 1 km 39 min Wgt. ∞ % Vol. ∞ % 6 lines" at bounding box center [295, 289] width 131 height 42
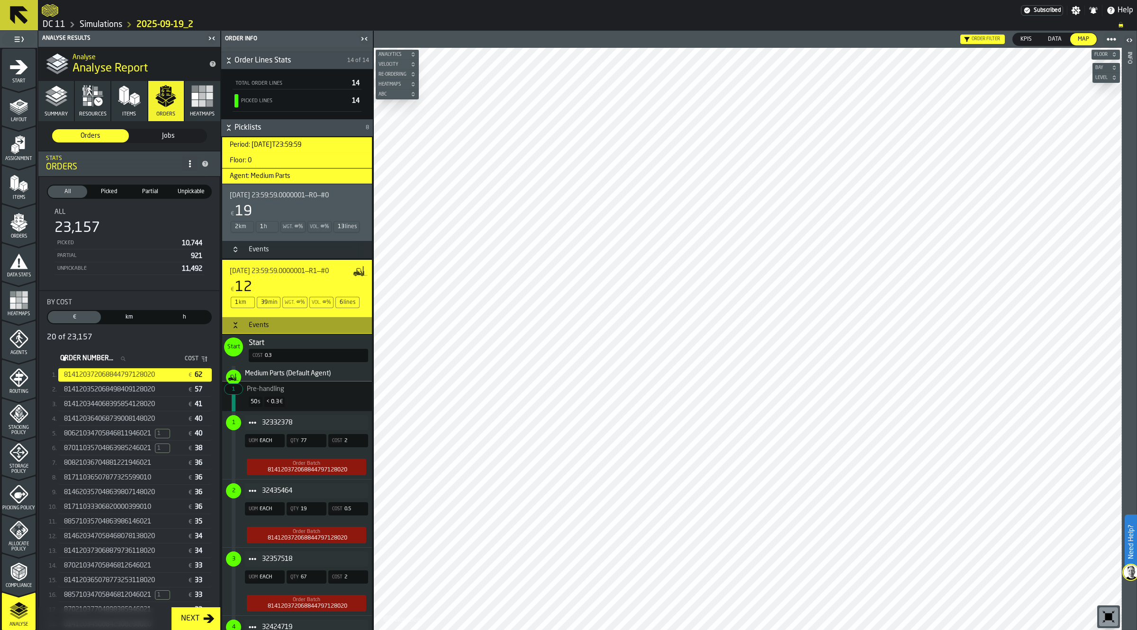
click at [229, 323] on h3 "Events" at bounding box center [297, 325] width 150 height 17
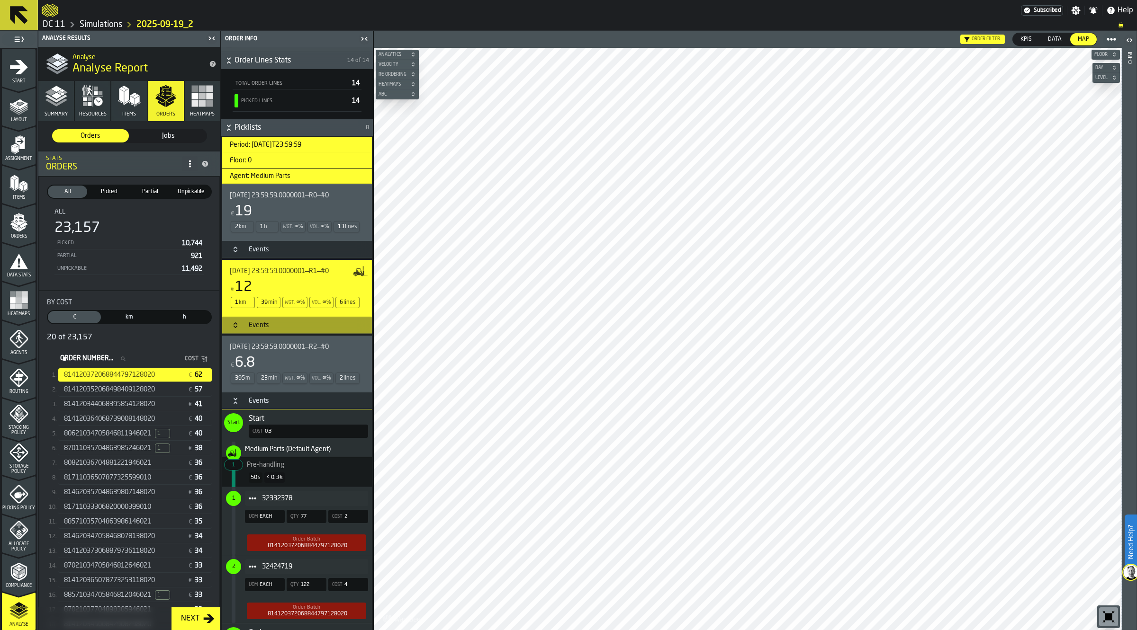
click at [237, 402] on icon "Button-Events-open" at bounding box center [236, 401] width 8 height 8
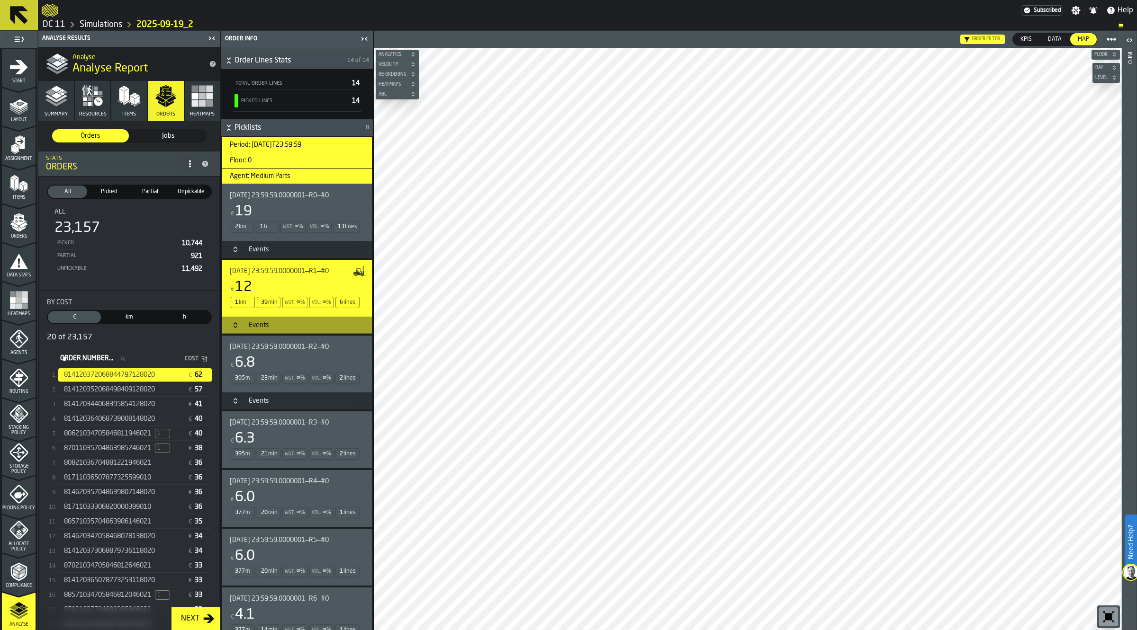
click at [250, 328] on div "Events" at bounding box center [259, 326] width 32 height 8
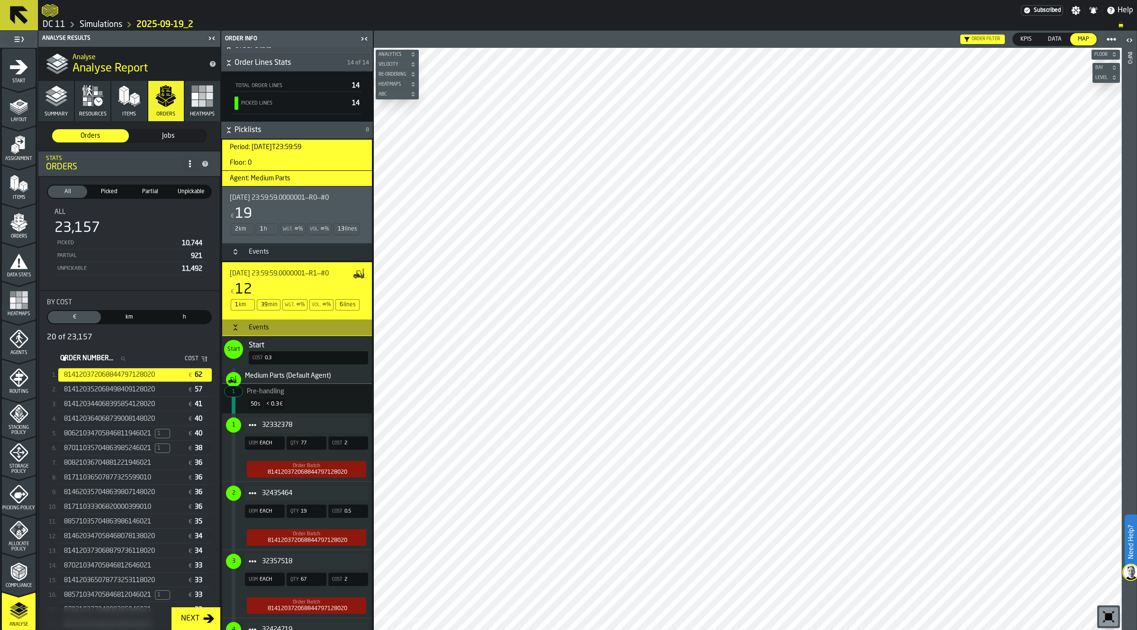
scroll to position [223, 0]
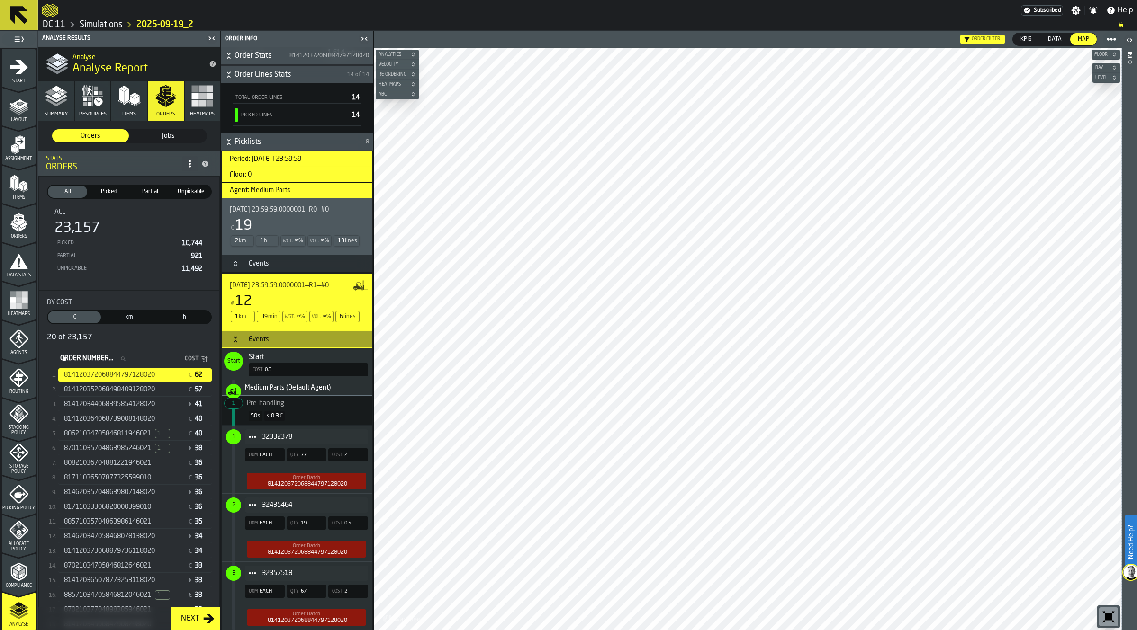
click at [251, 337] on div "Events" at bounding box center [259, 340] width 32 height 8
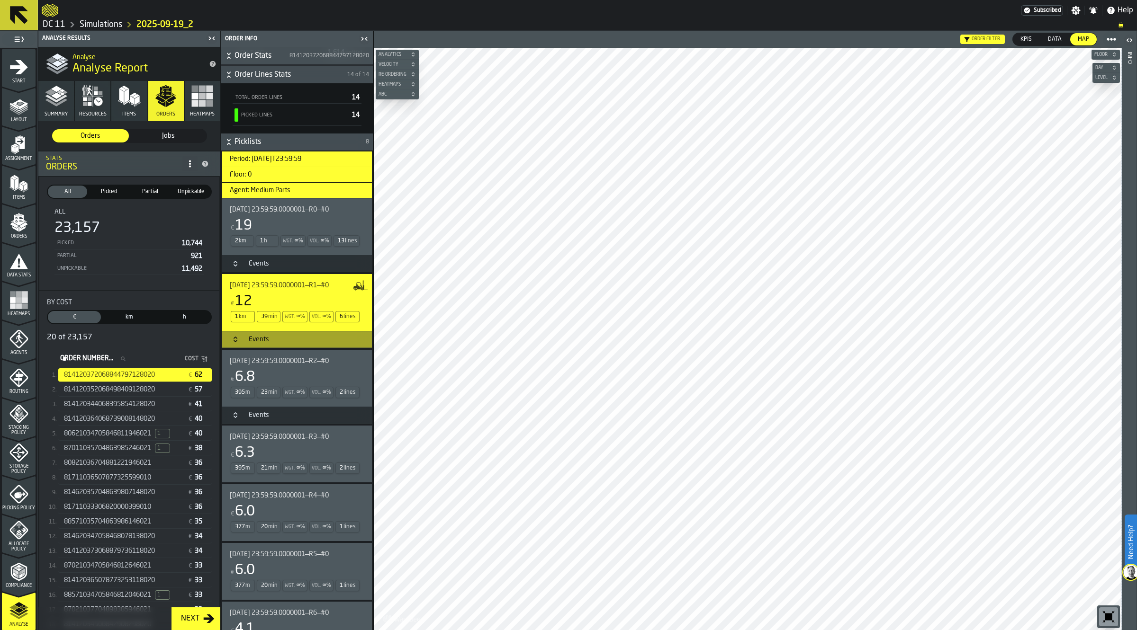
click at [246, 263] on div "Events" at bounding box center [259, 264] width 32 height 8
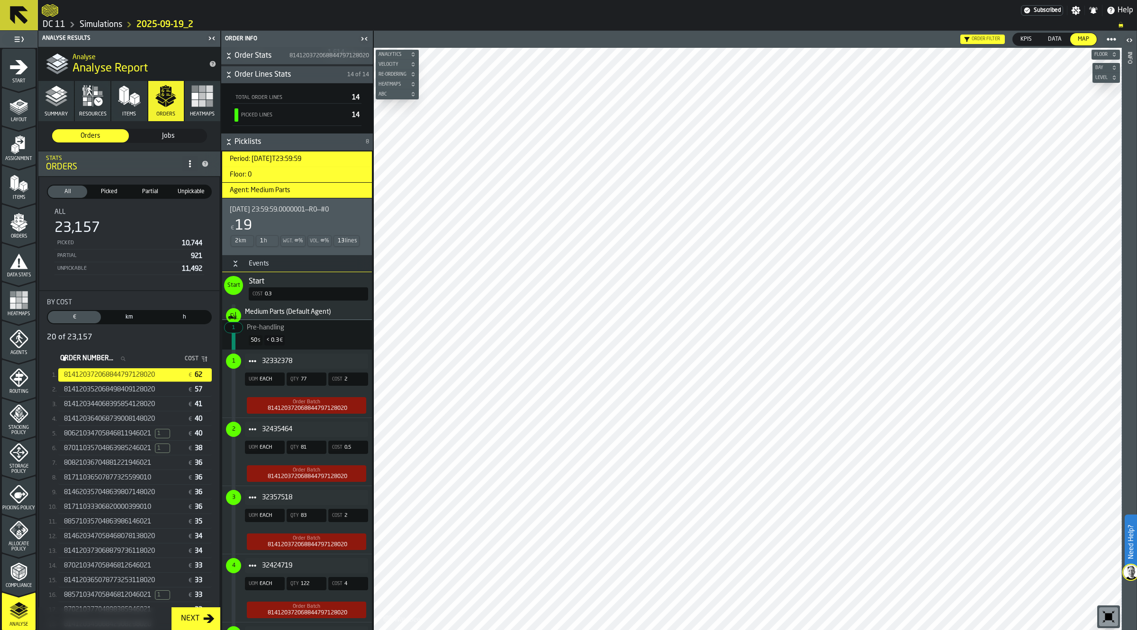
click at [253, 261] on div "Events" at bounding box center [259, 264] width 32 height 8
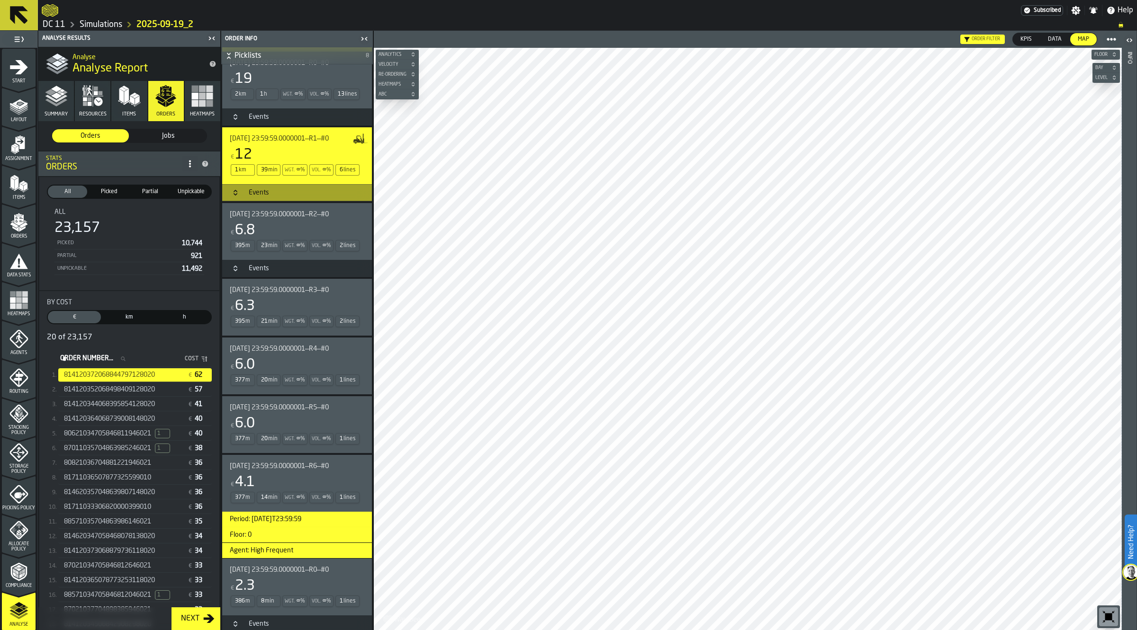
scroll to position [375, 0]
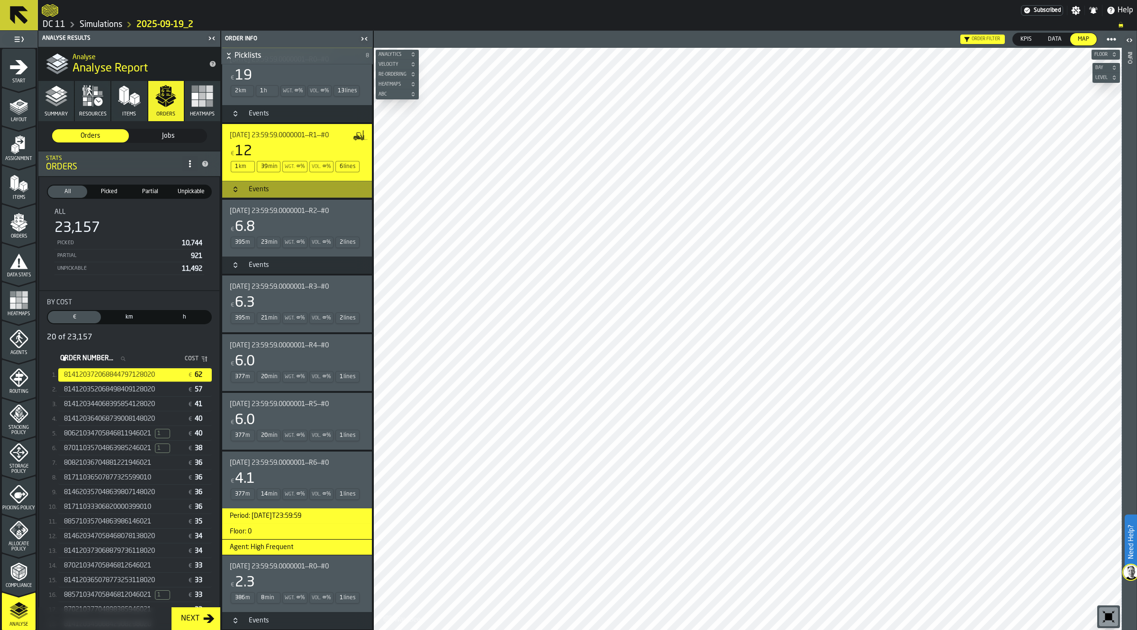
click at [122, 502] on div "81711033306820000399010 € 36" at bounding box center [134, 508] width 153 height 14
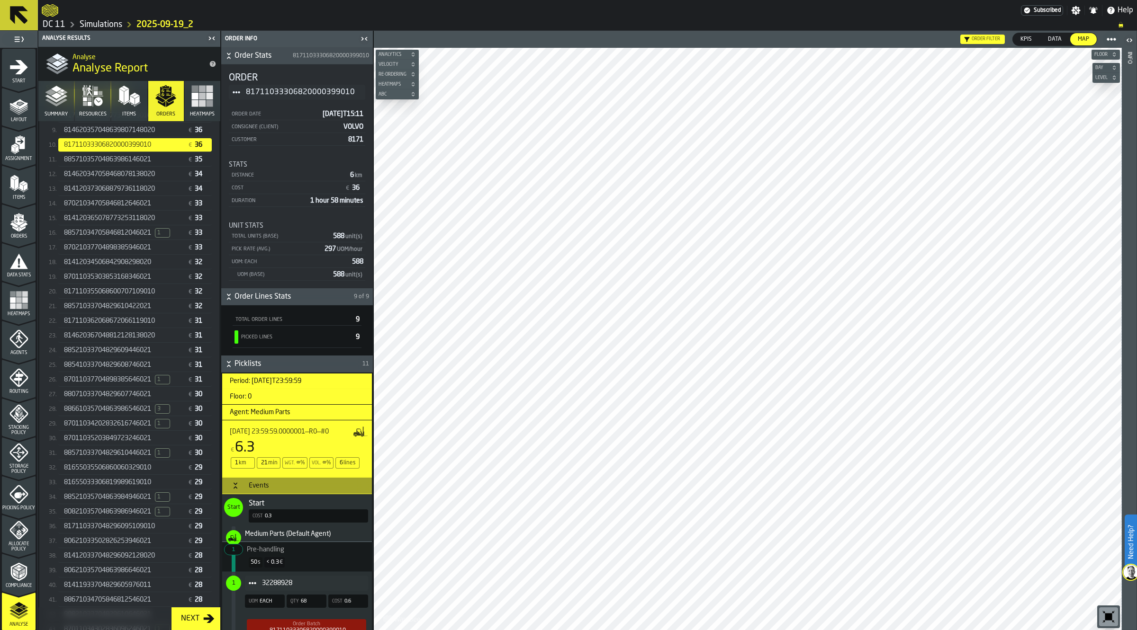
scroll to position [0, 0]
click at [233, 492] on h3 "Events" at bounding box center [297, 486] width 150 height 17
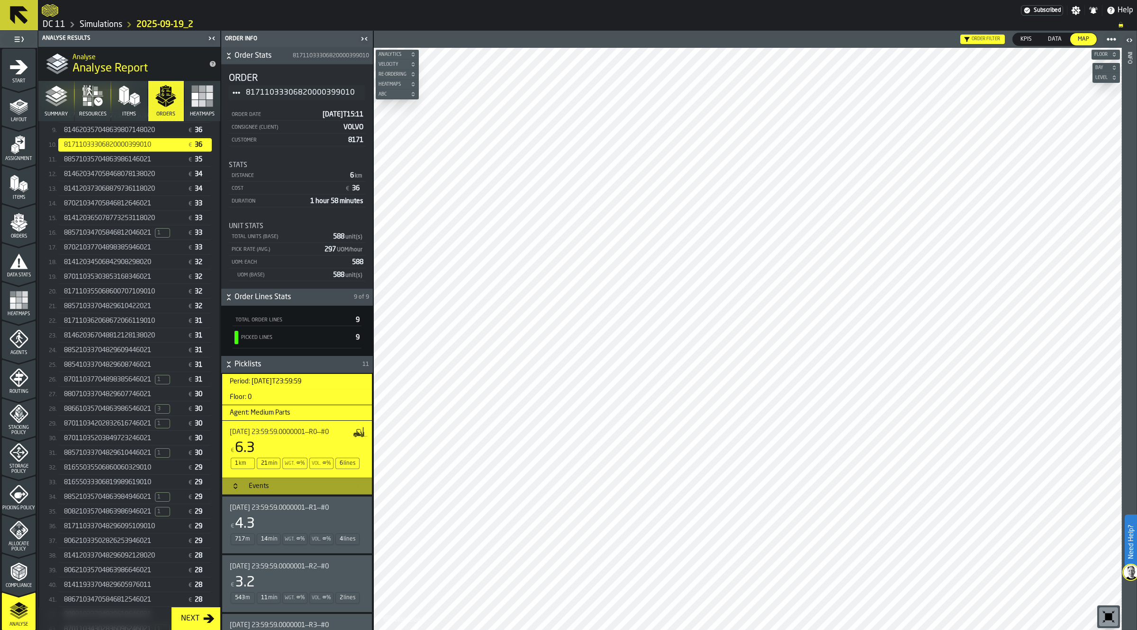
click at [274, 515] on div "[DATE] 23:59:59.0000001—R1—#0 € 4.3 717 m 14 min Wgt. ∞ % Vol. ∞ % 4 lines" at bounding box center [295, 525] width 131 height 42
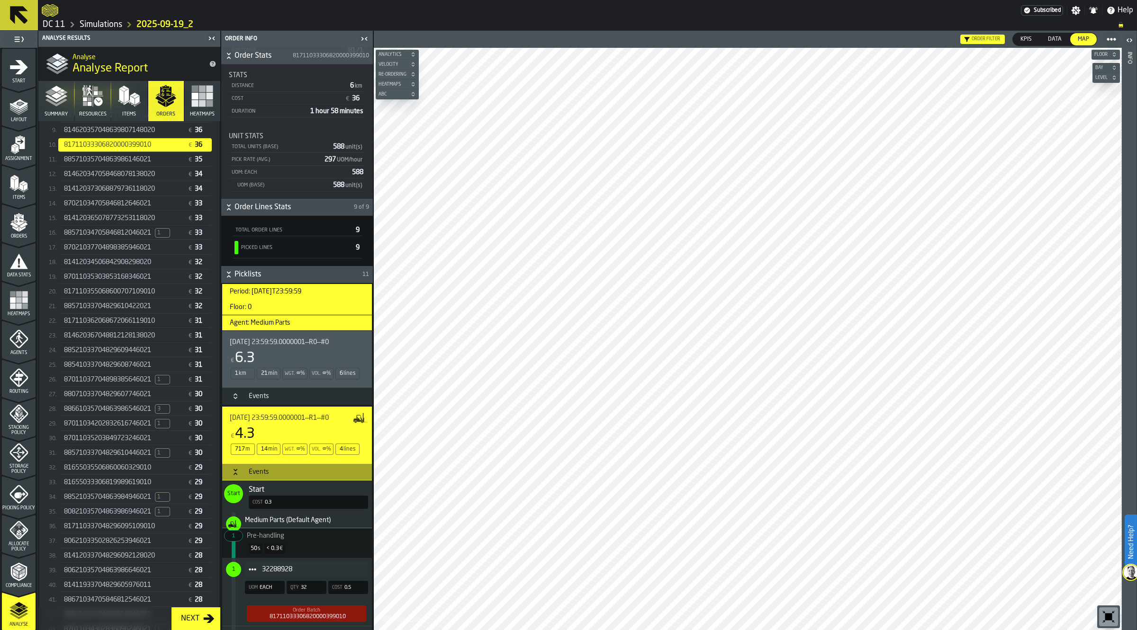
scroll to position [118, 0]
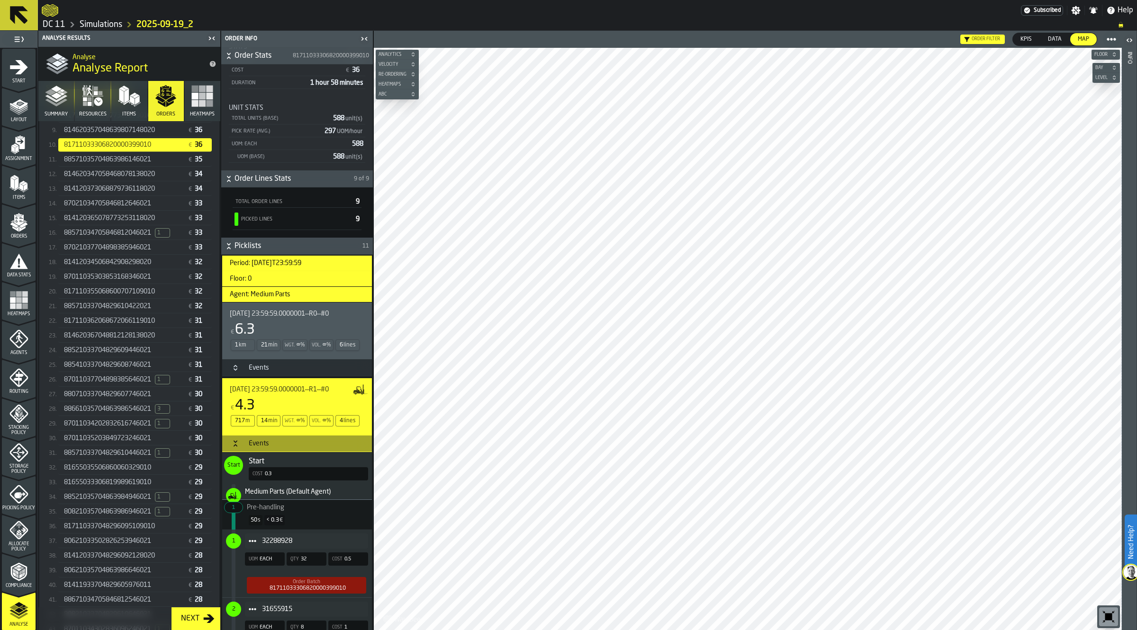
click at [22, 511] on span "Picking Policy" at bounding box center [19, 508] width 34 height 5
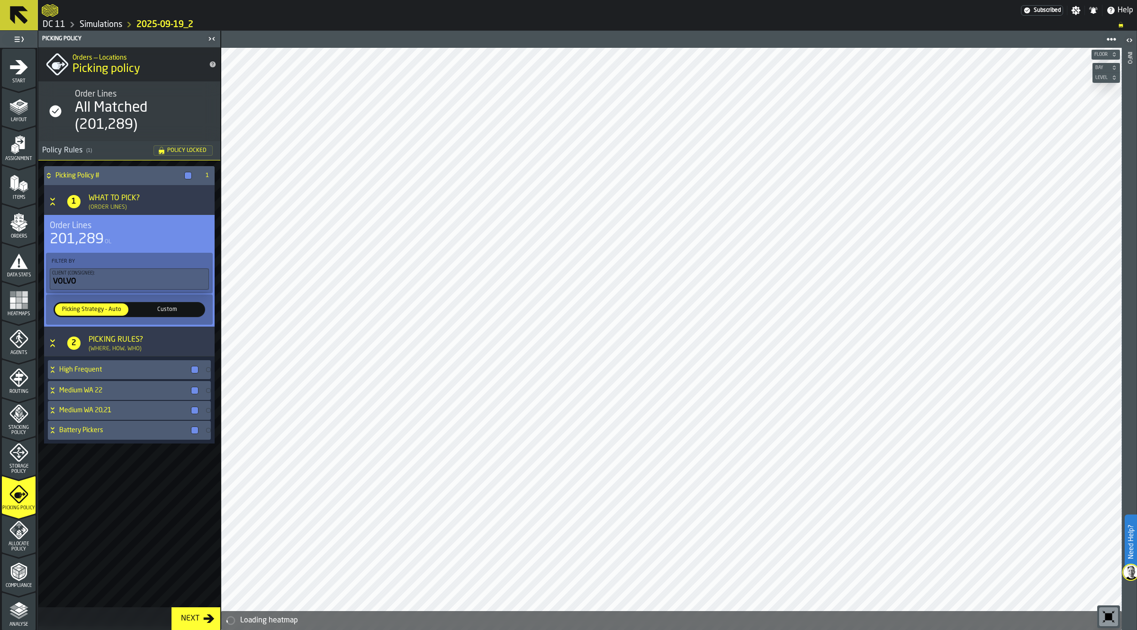
click at [15, 375] on icon "menu Routing" at bounding box center [18, 379] width 10 height 15
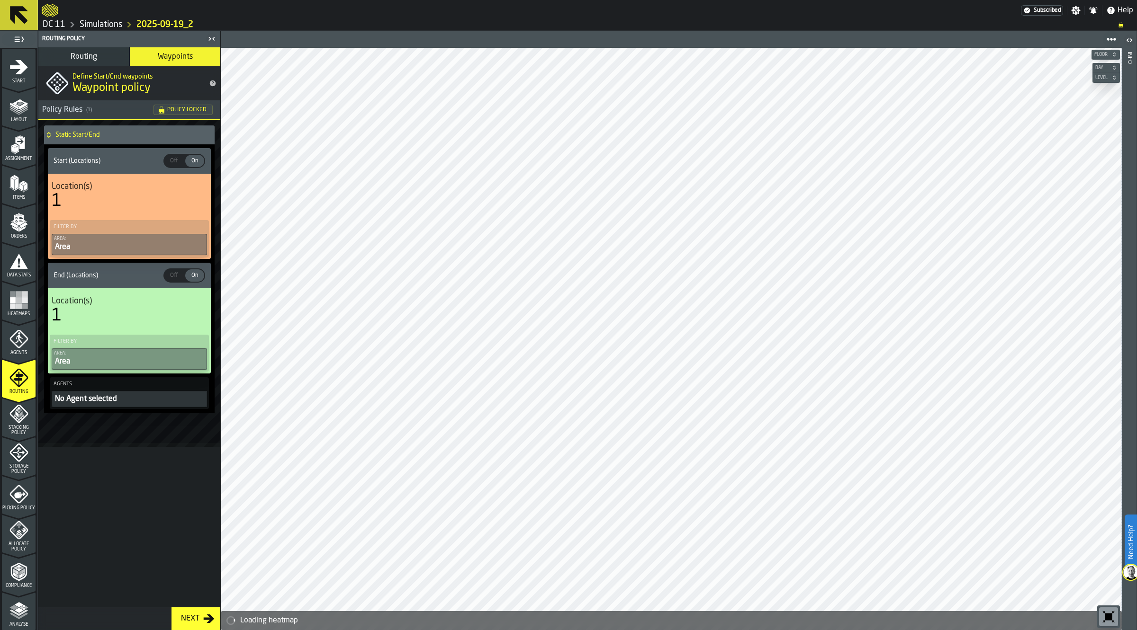
click at [9, 509] on span "Picking Policy" at bounding box center [19, 508] width 34 height 5
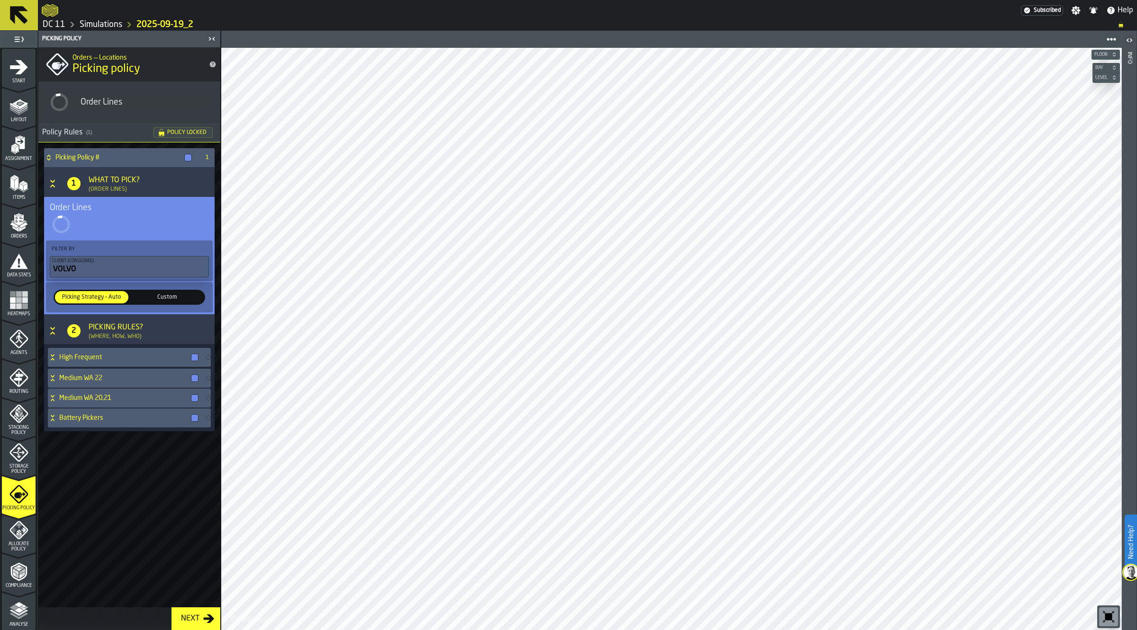
click at [22, 549] on span "Allocate Policy" at bounding box center [19, 547] width 34 height 10
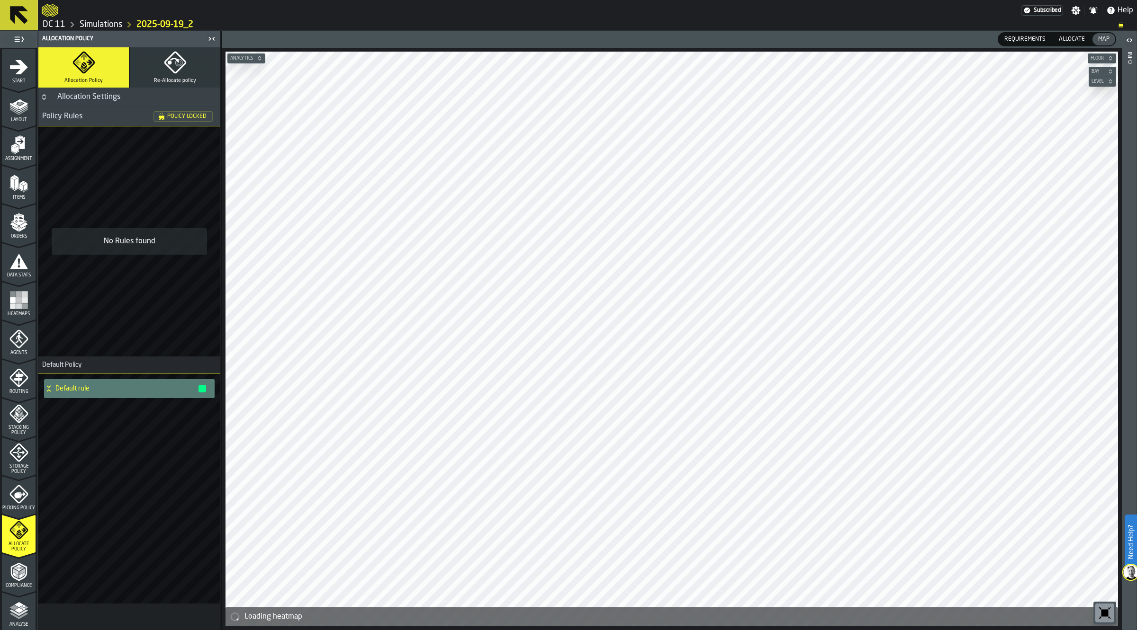
click at [25, 602] on icon "menu Analyse" at bounding box center [18, 610] width 19 height 19
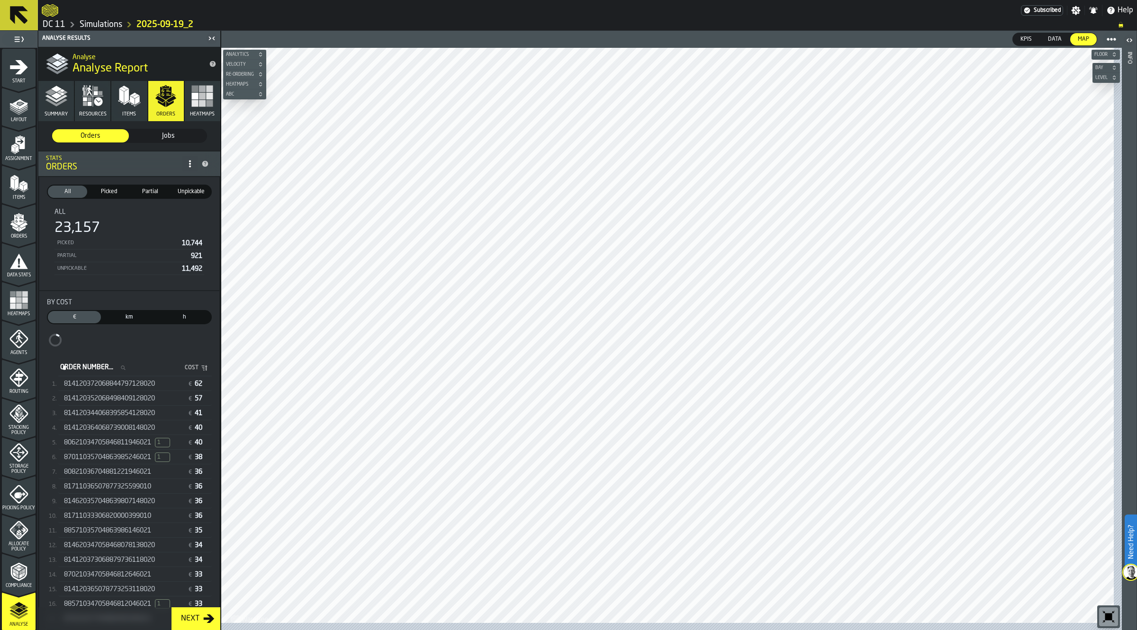
click at [128, 381] on span "814120372068844797128020" at bounding box center [109, 384] width 91 height 8
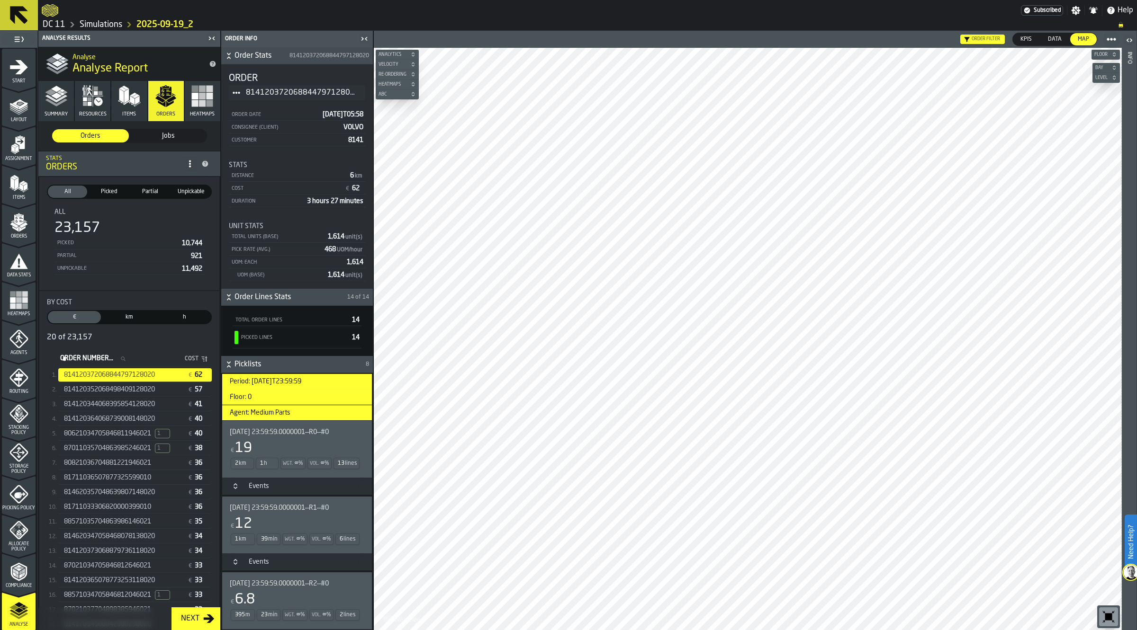
scroll to position [375, 0]
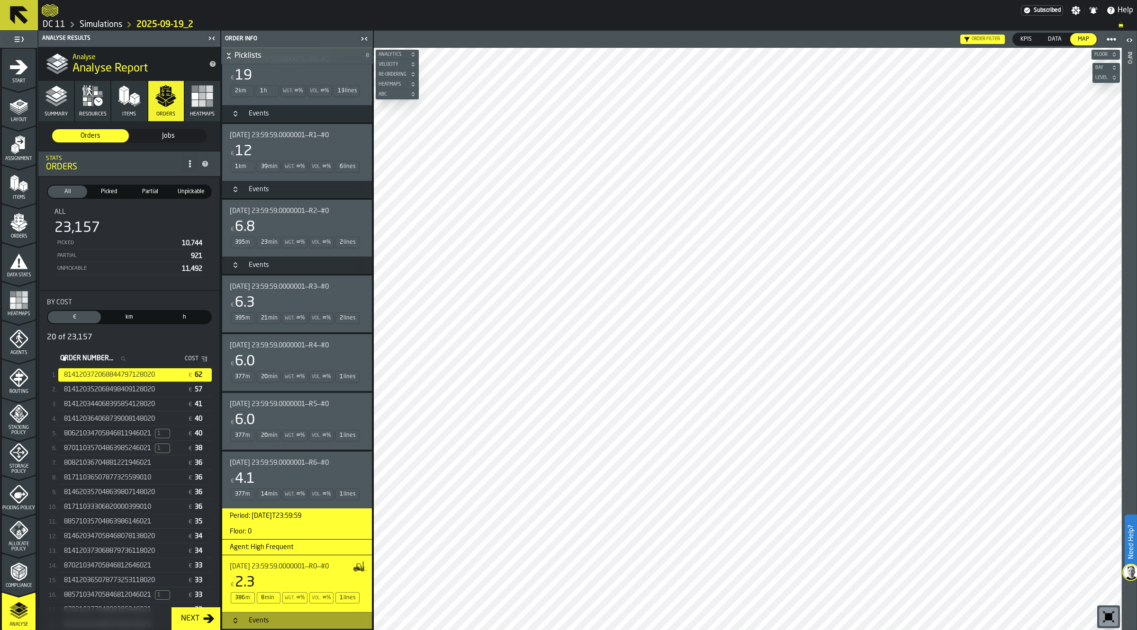
click at [281, 526] on h3 "Floor: 0" at bounding box center [297, 532] width 150 height 16
